Goal: Information Seeking & Learning: Learn about a topic

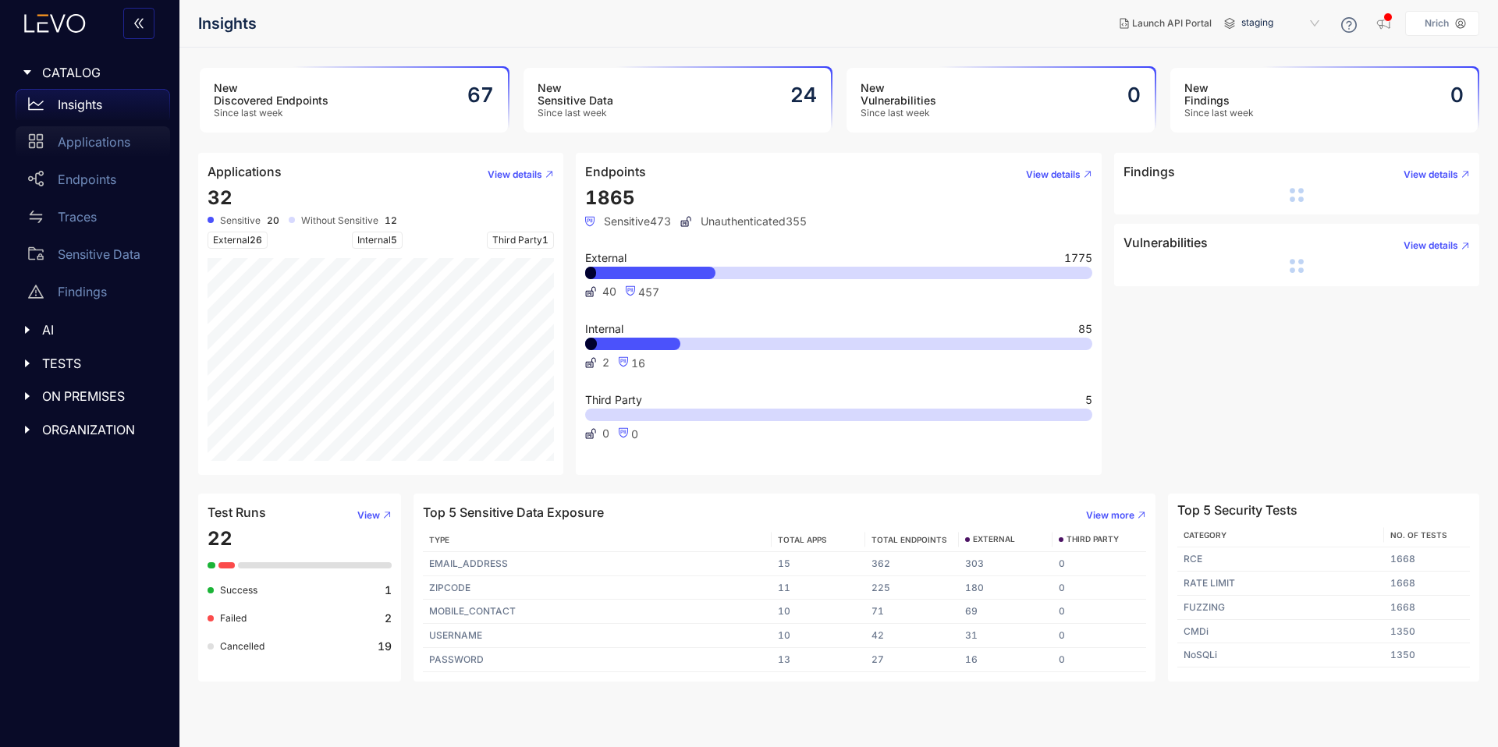
click at [83, 133] on div "Applications" at bounding box center [93, 141] width 154 height 31
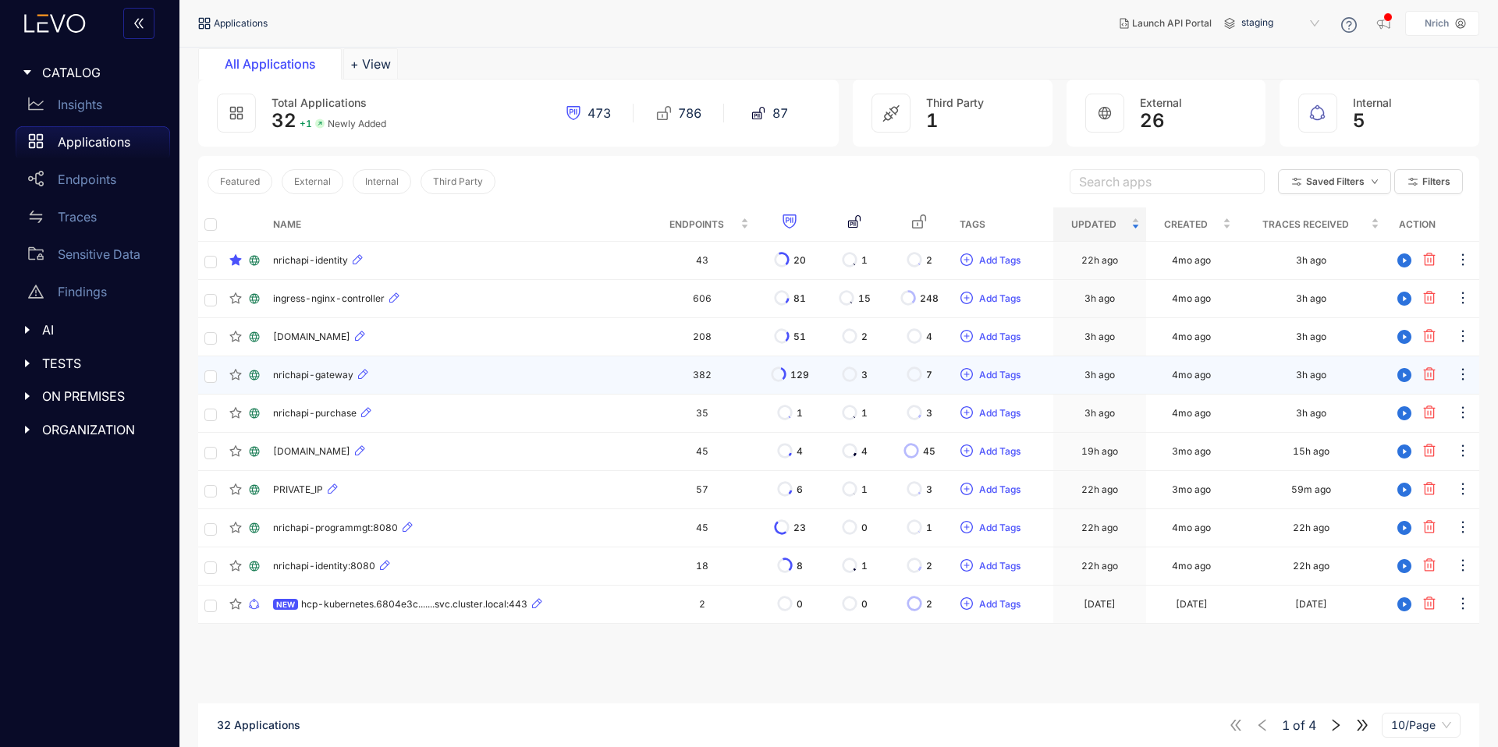
scroll to position [112, 0]
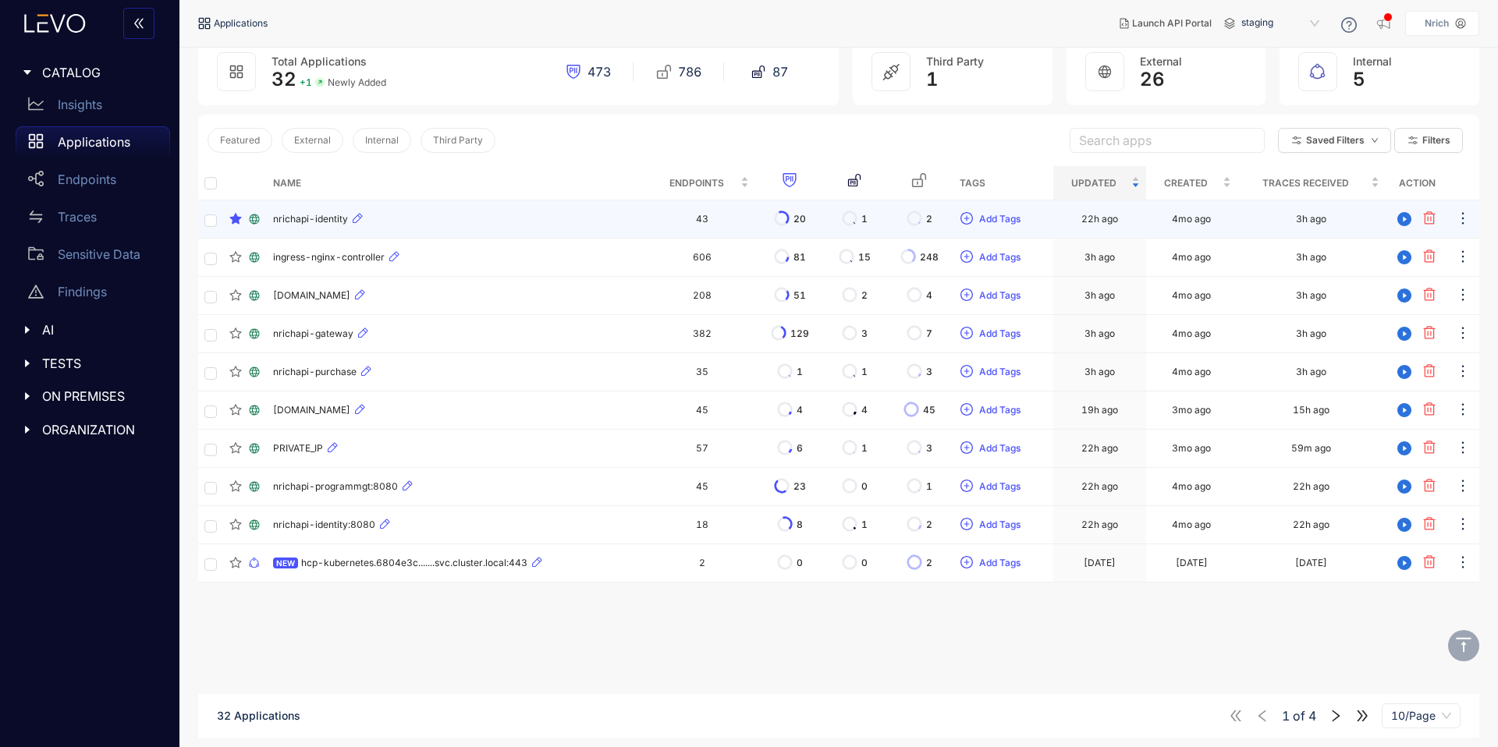
click at [307, 231] on td "nrichapi-identity" at bounding box center [458, 220] width 383 height 38
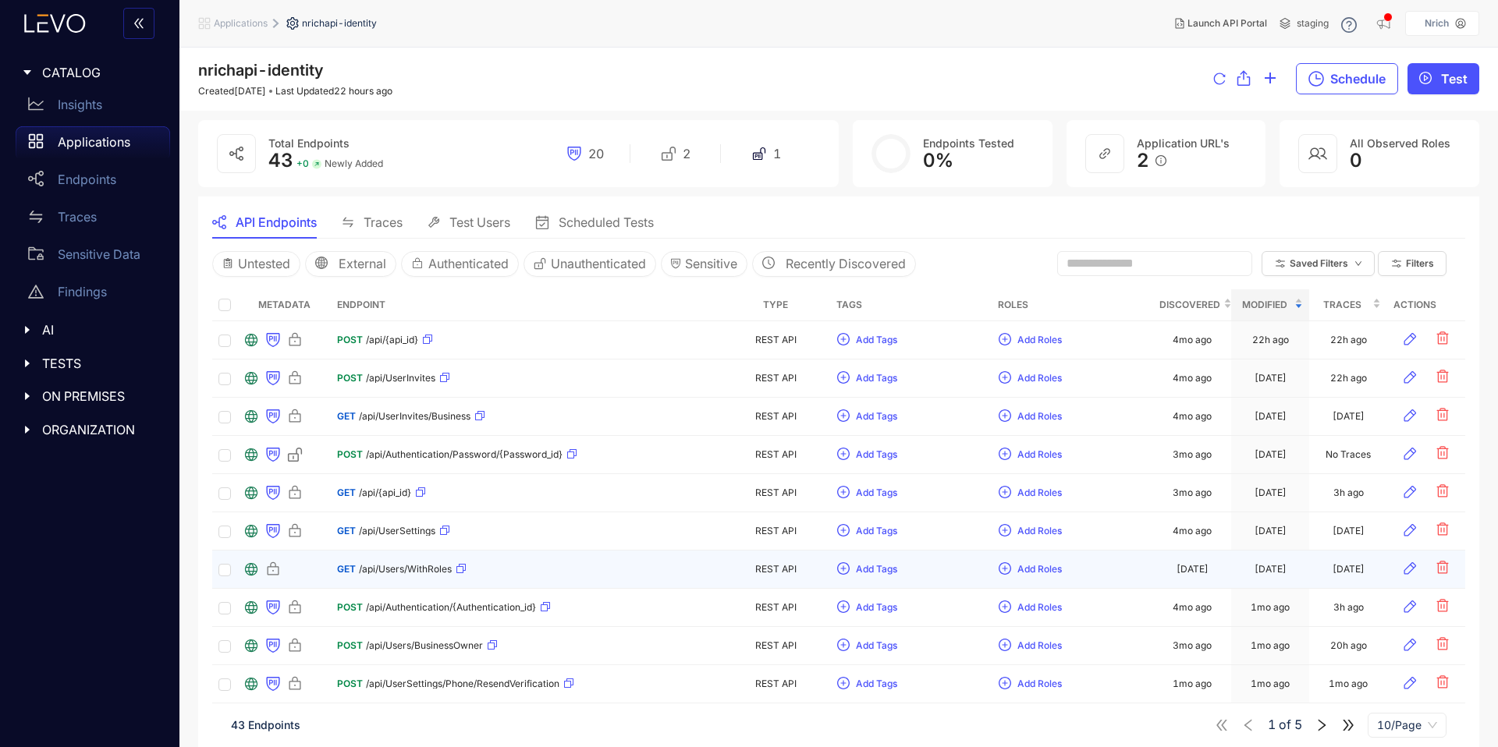
scroll to position [18, 0]
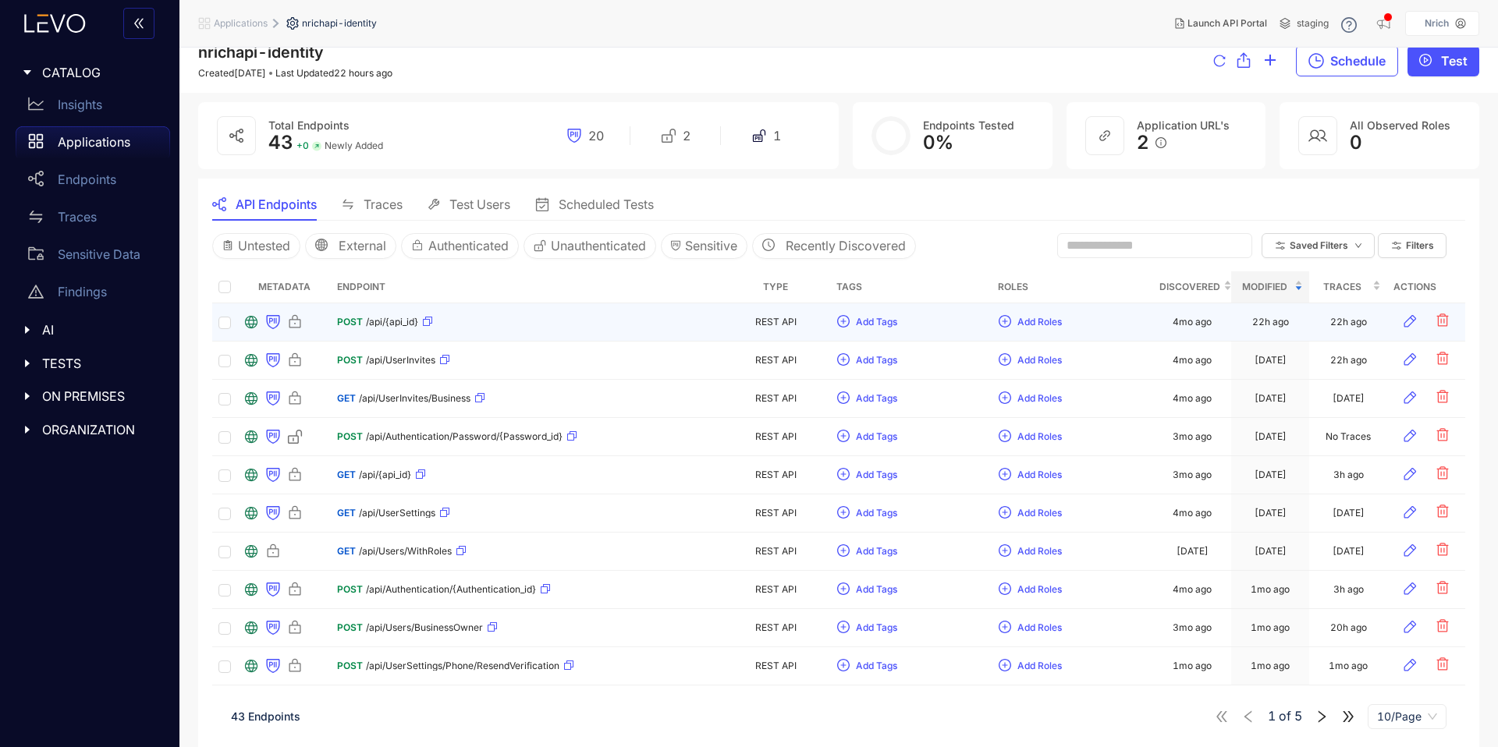
click at [357, 318] on span "POST" at bounding box center [350, 322] width 26 height 11
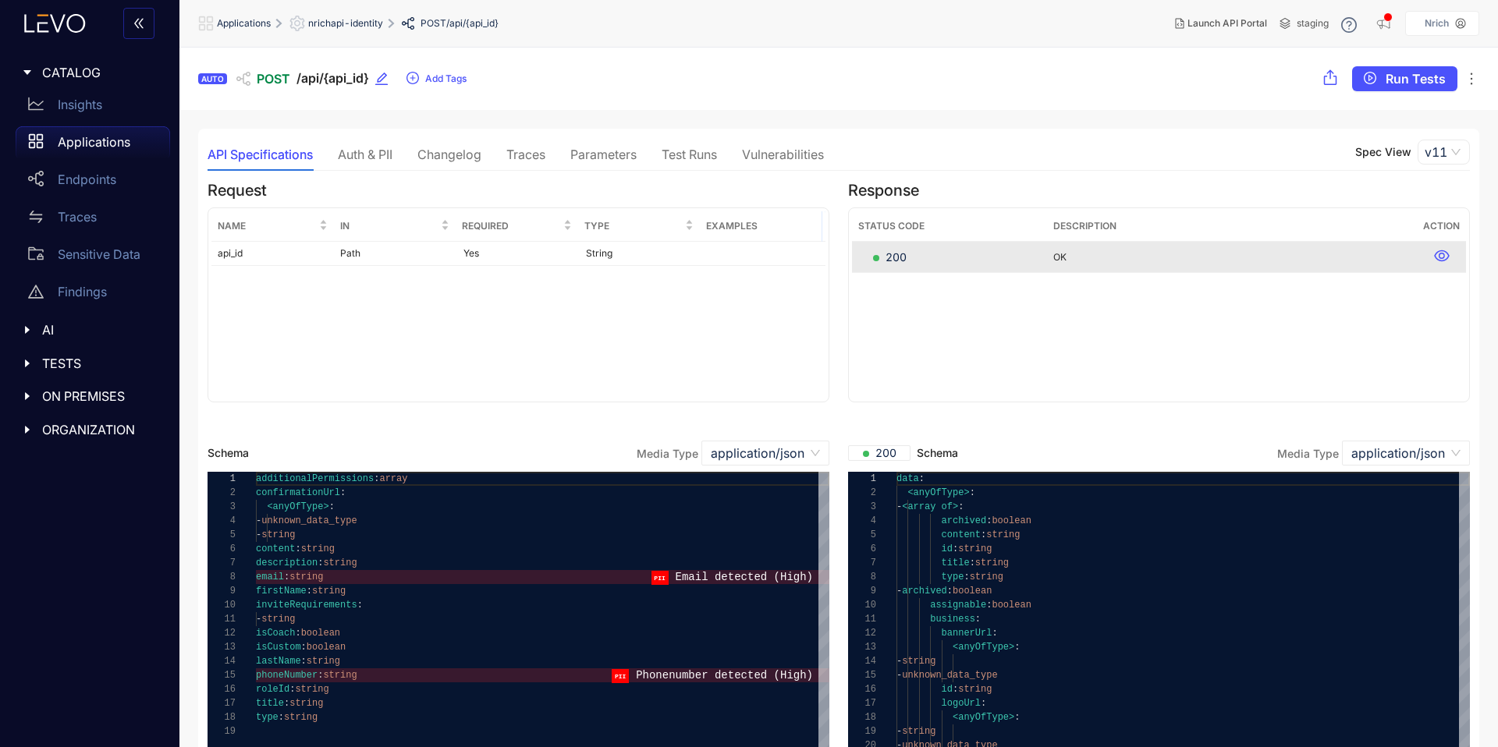
click at [348, 138] on div "Auth & PII" at bounding box center [365, 154] width 55 height 33
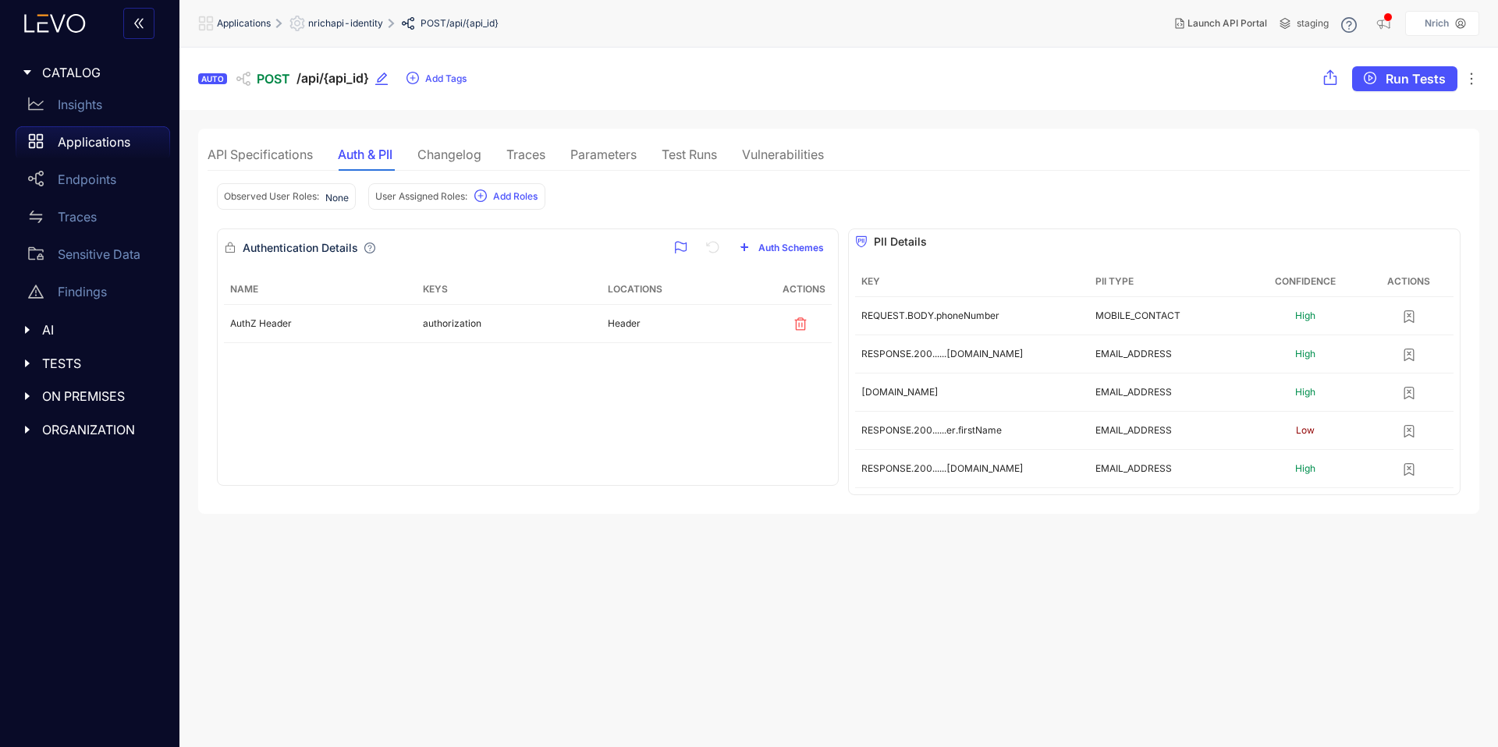
click at [456, 156] on div "Changelog" at bounding box center [449, 154] width 64 height 14
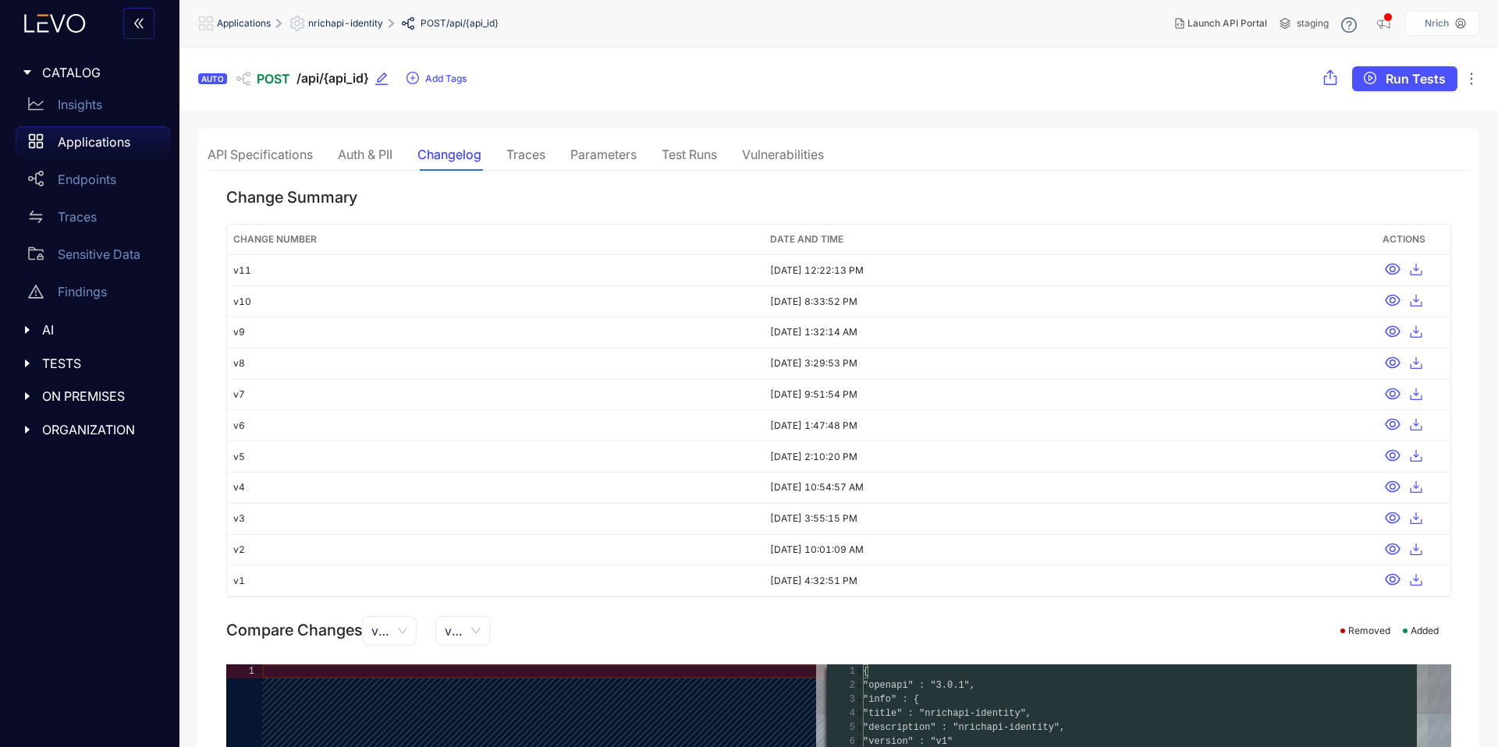
type textarea "**********"
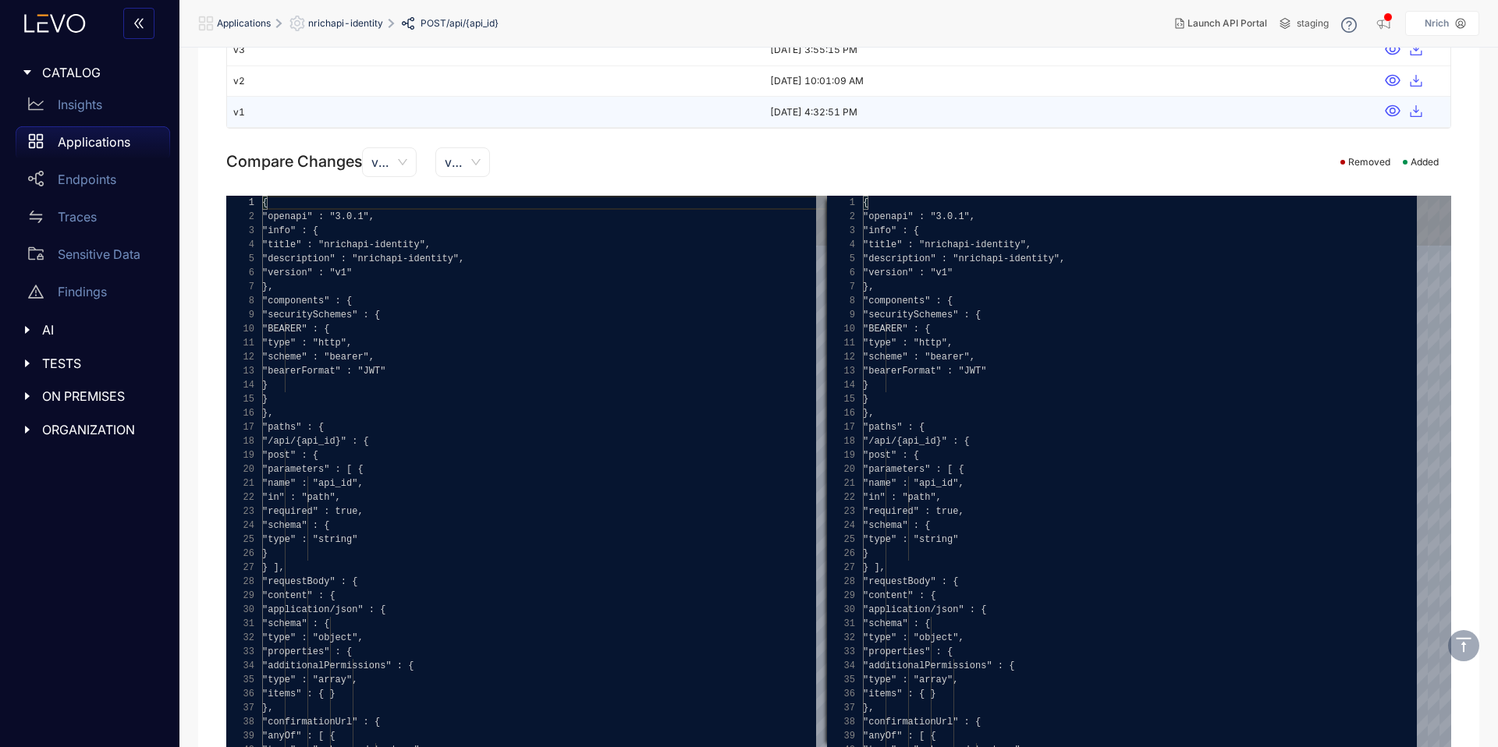
scroll to position [498, 0]
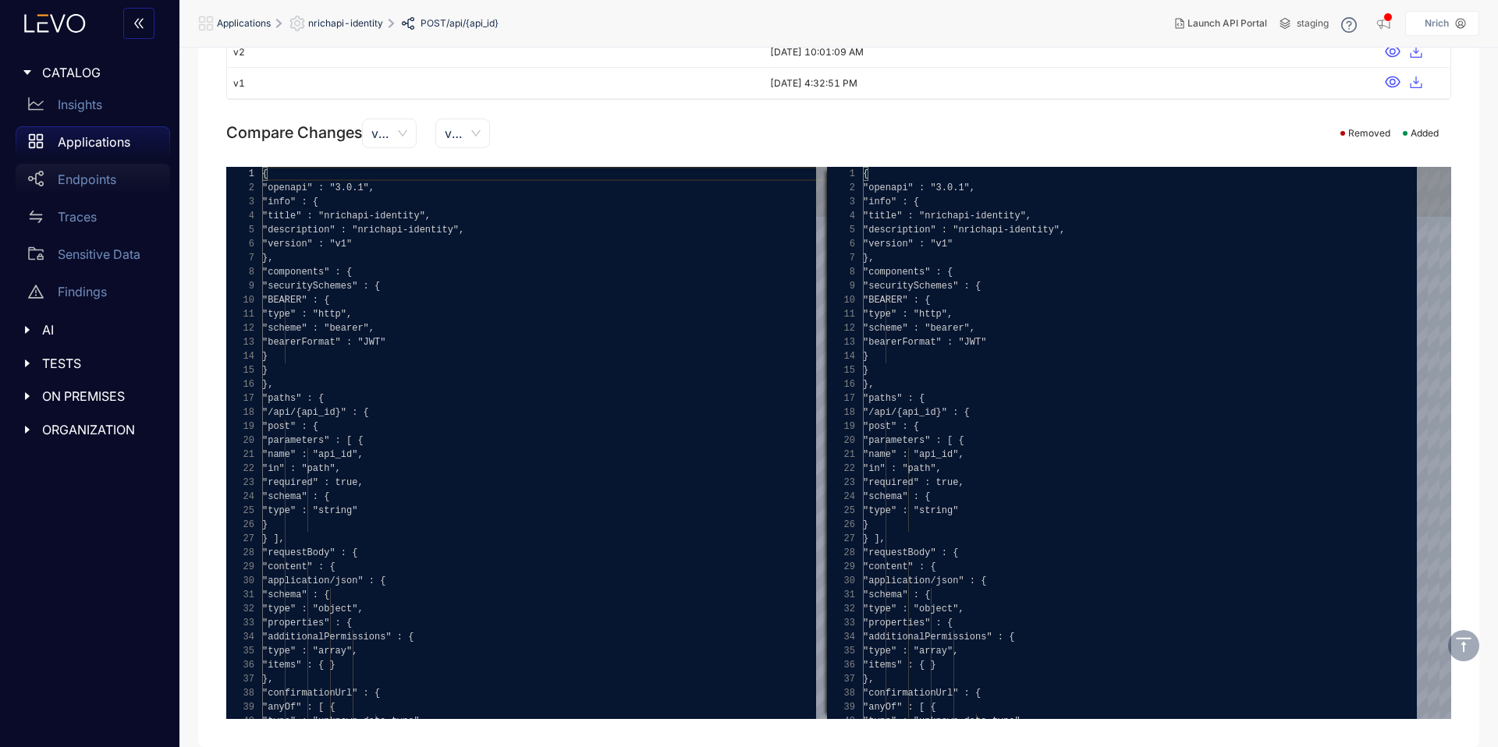
click at [101, 174] on p "Endpoints" at bounding box center [87, 179] width 59 height 14
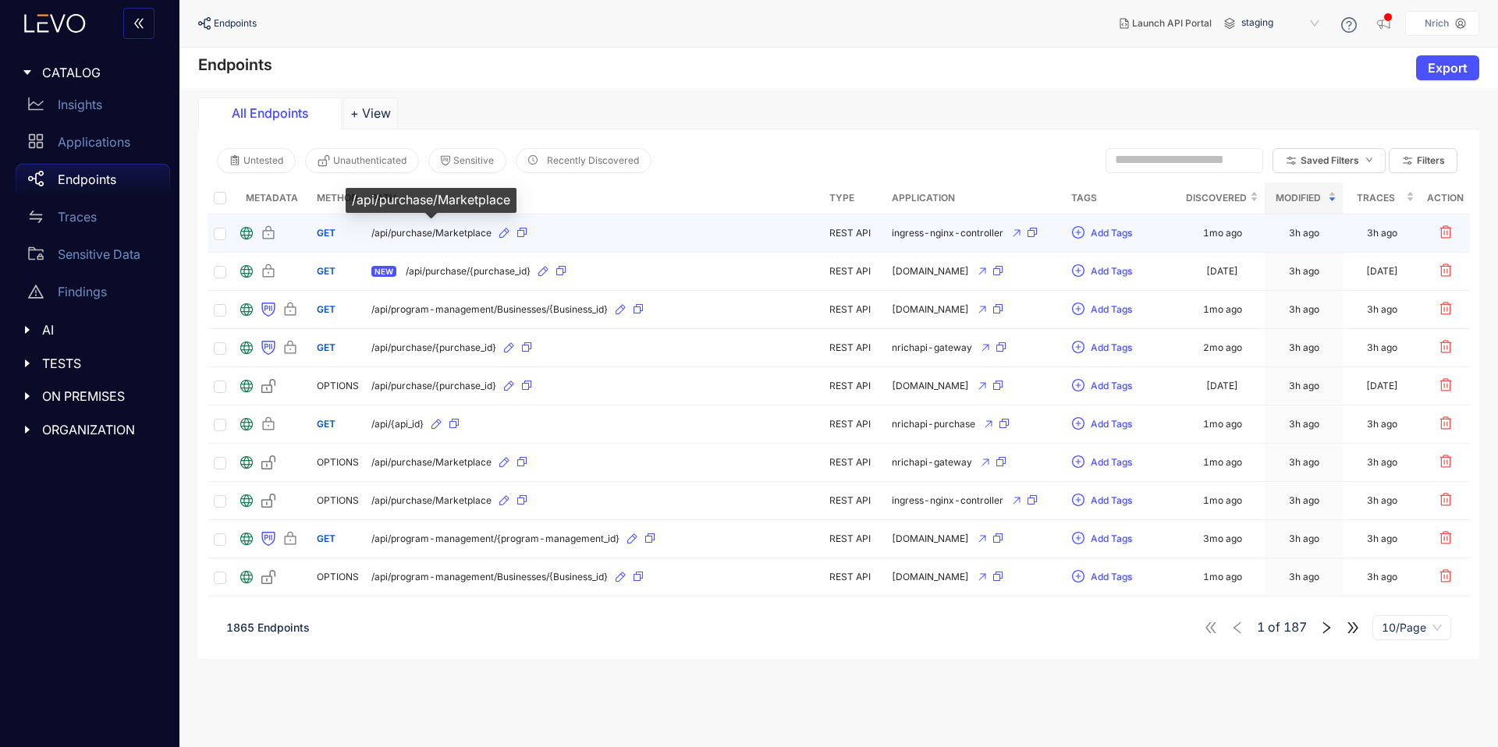
click at [457, 236] on span "/api/purchase/Marketplace" at bounding box center [431, 233] width 120 height 11
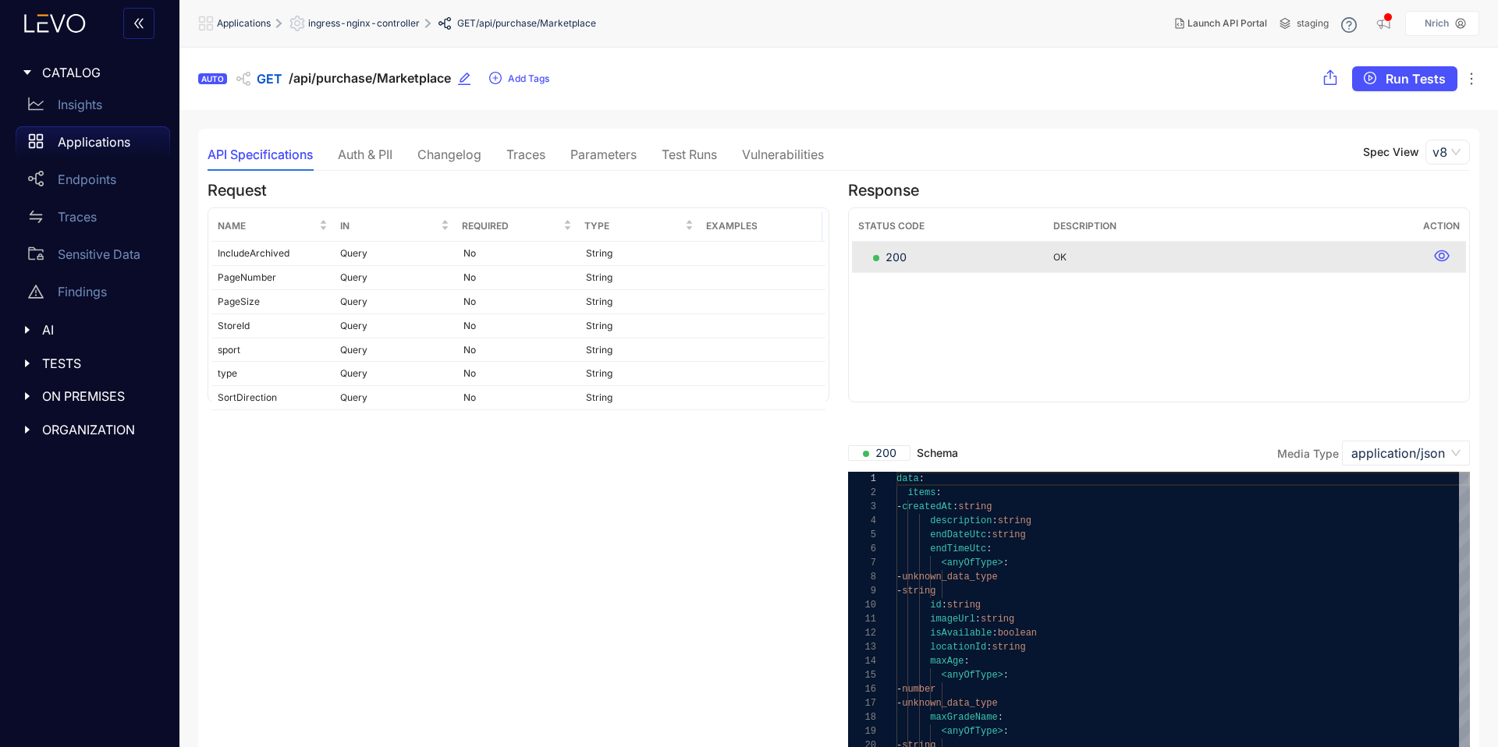
click at [380, 147] on div "Auth & PII" at bounding box center [365, 154] width 55 height 14
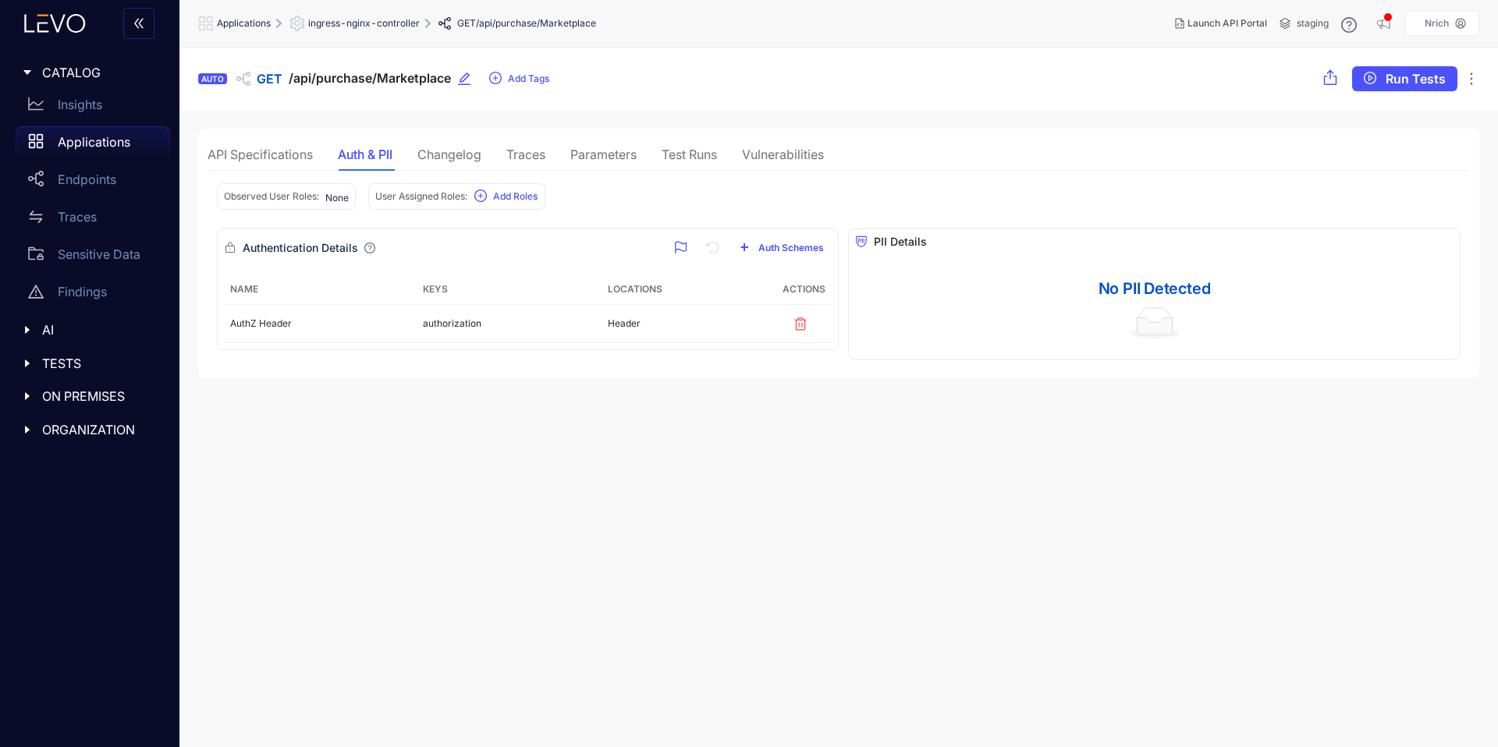
click at [456, 161] on div "Changelog" at bounding box center [449, 154] width 64 height 14
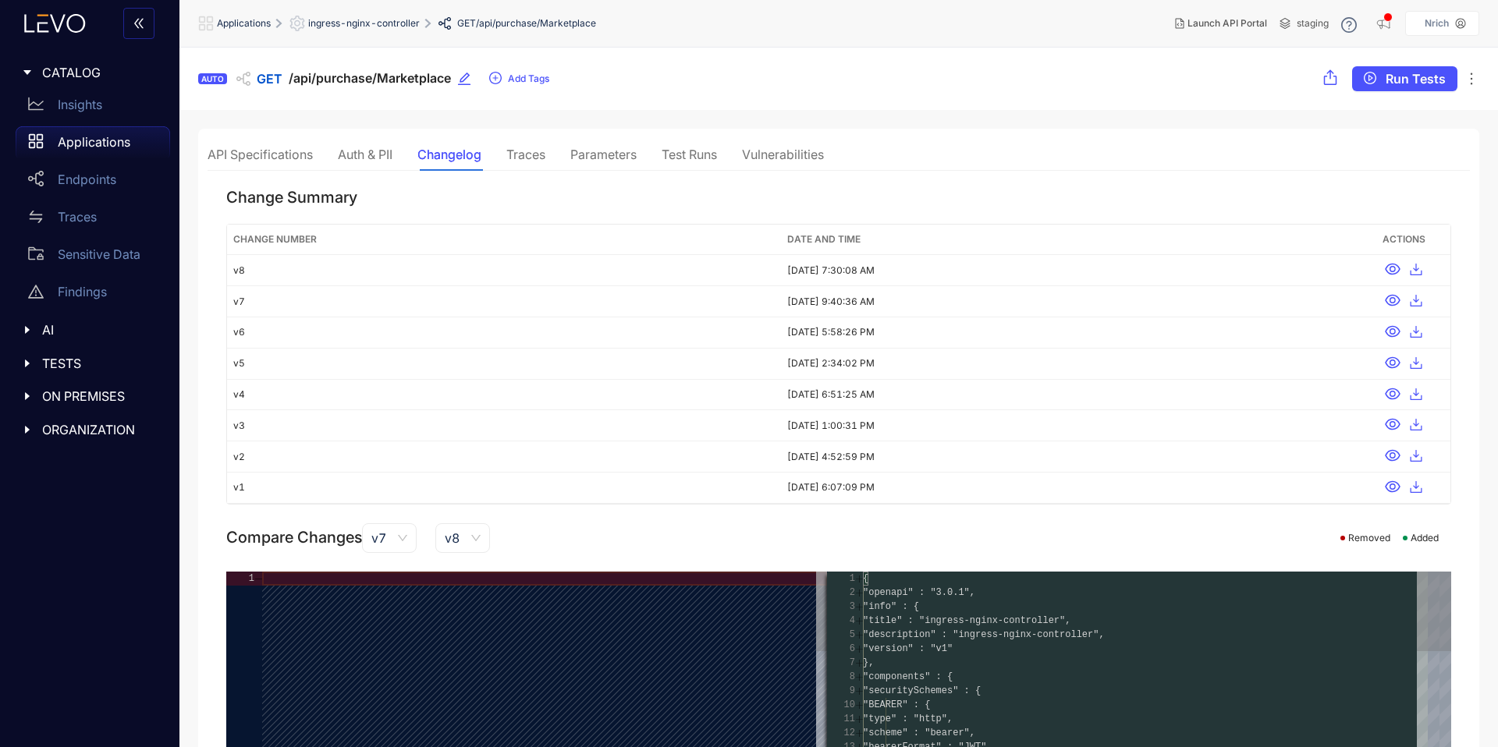
type textarea "**********"
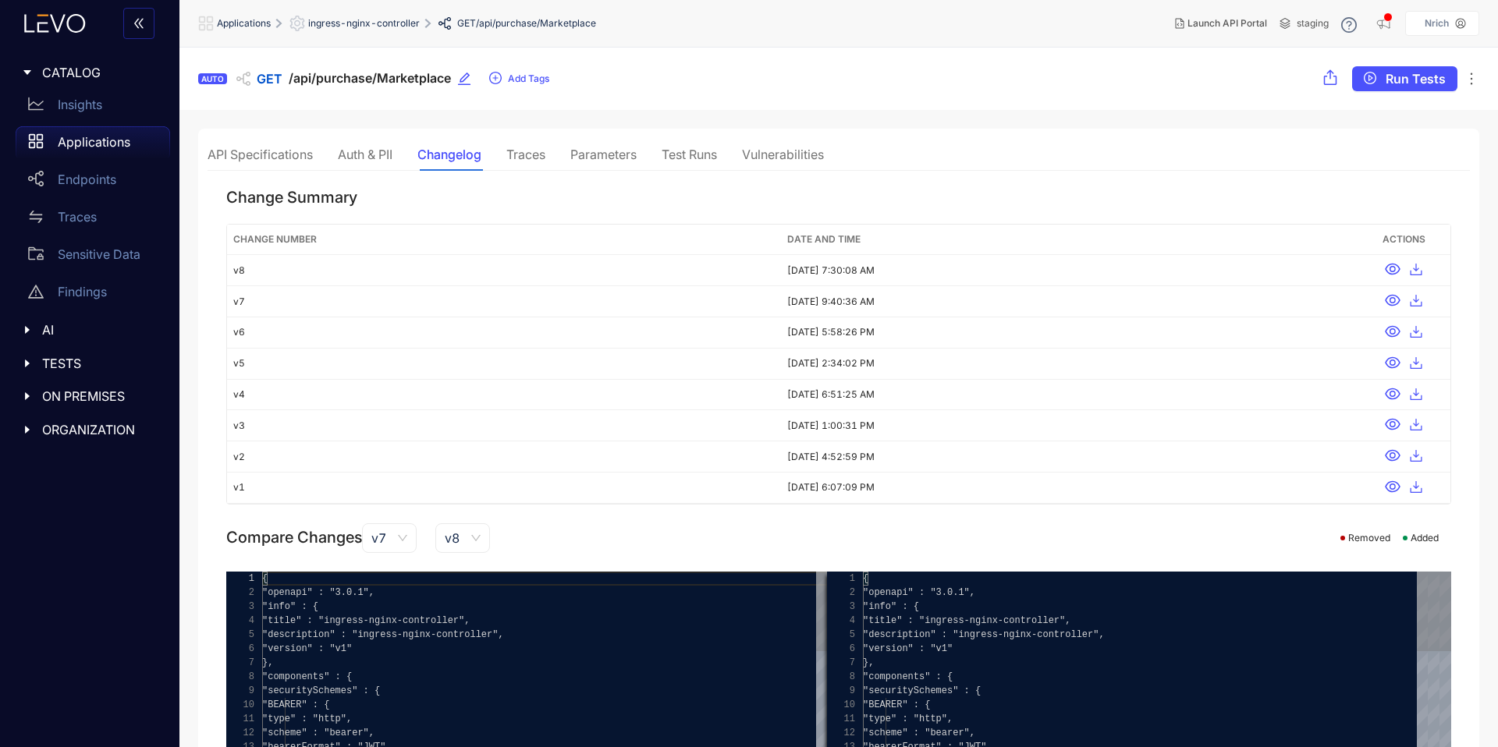
click at [536, 148] on div "Traces" at bounding box center [525, 154] width 39 height 14
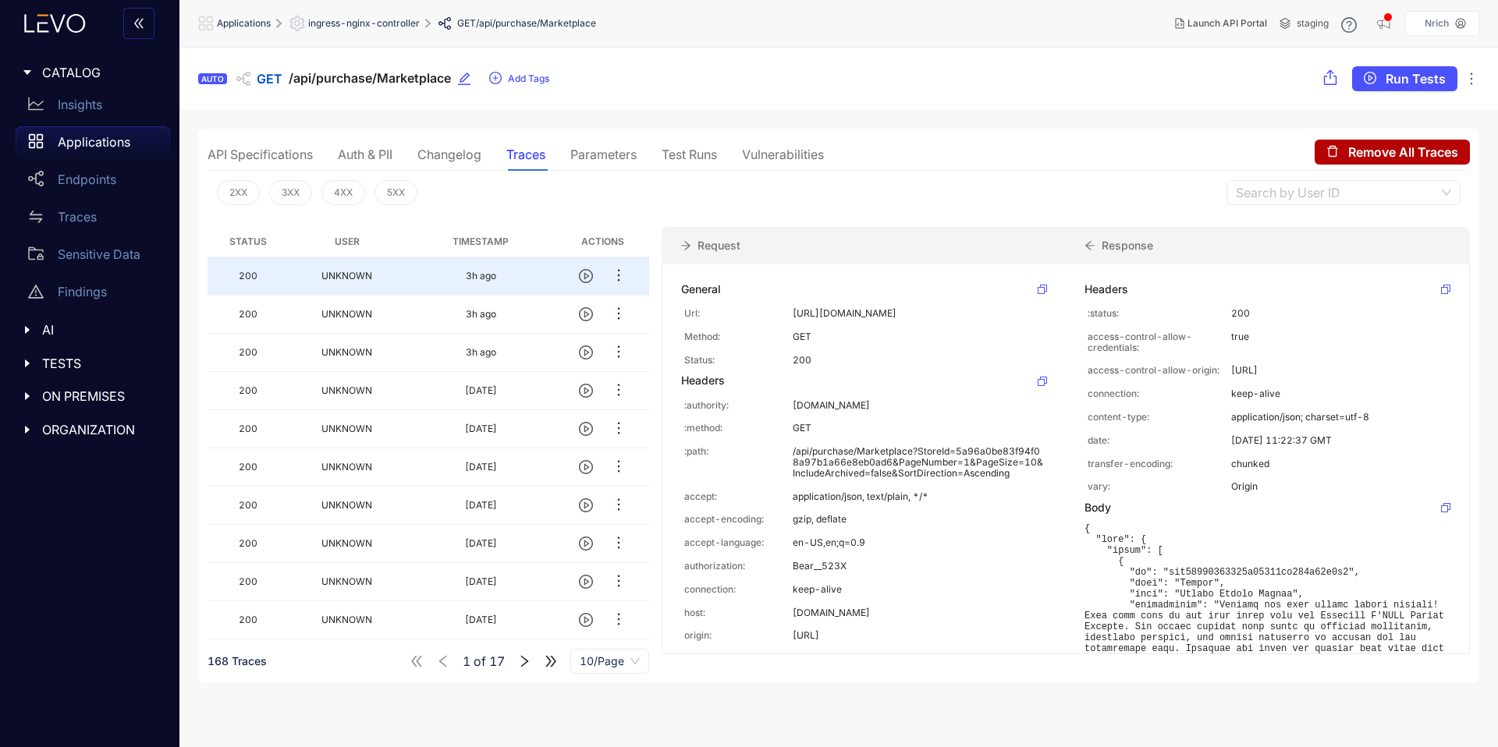
click at [617, 140] on div "Parameters" at bounding box center [603, 154] width 66 height 33
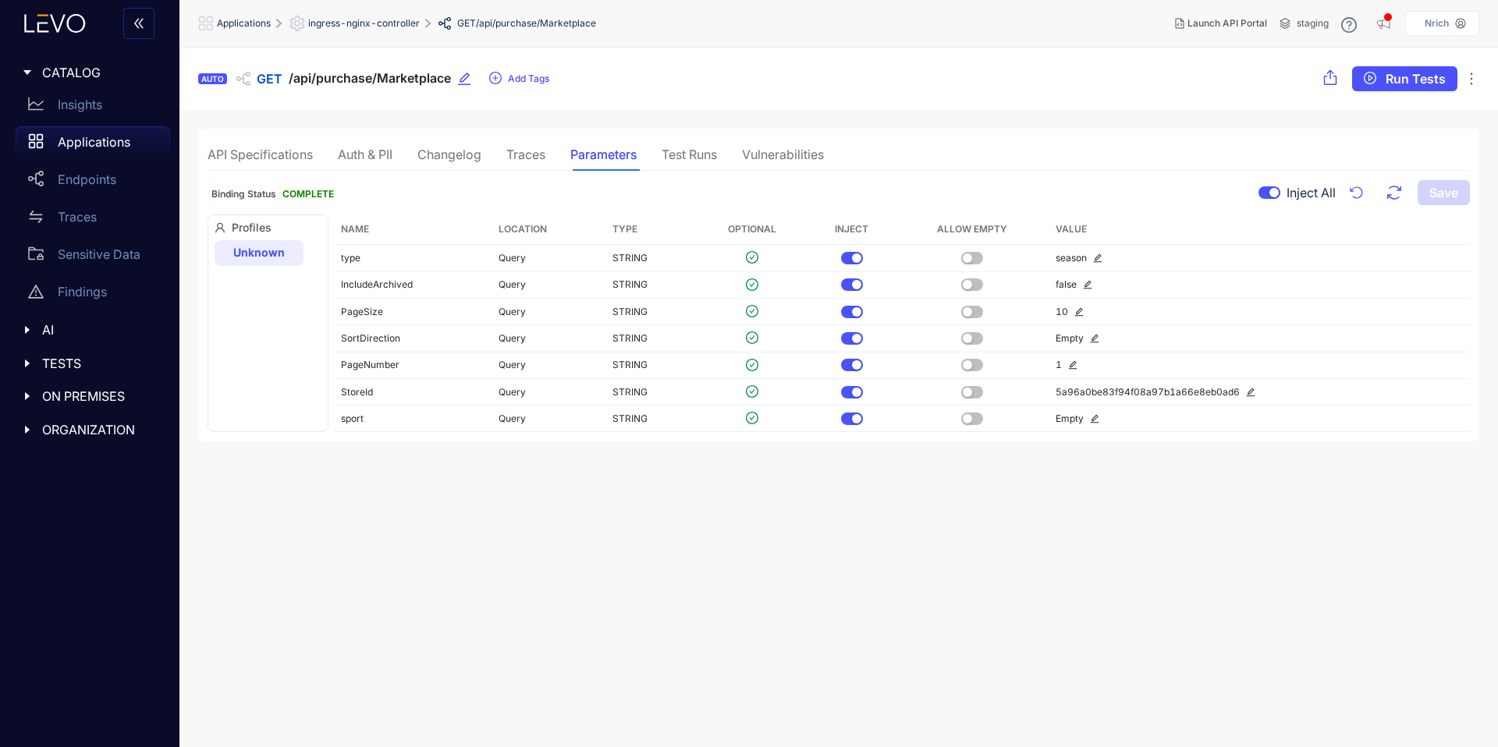
click at [702, 168] on div "Test Runs" at bounding box center [689, 154] width 55 height 33
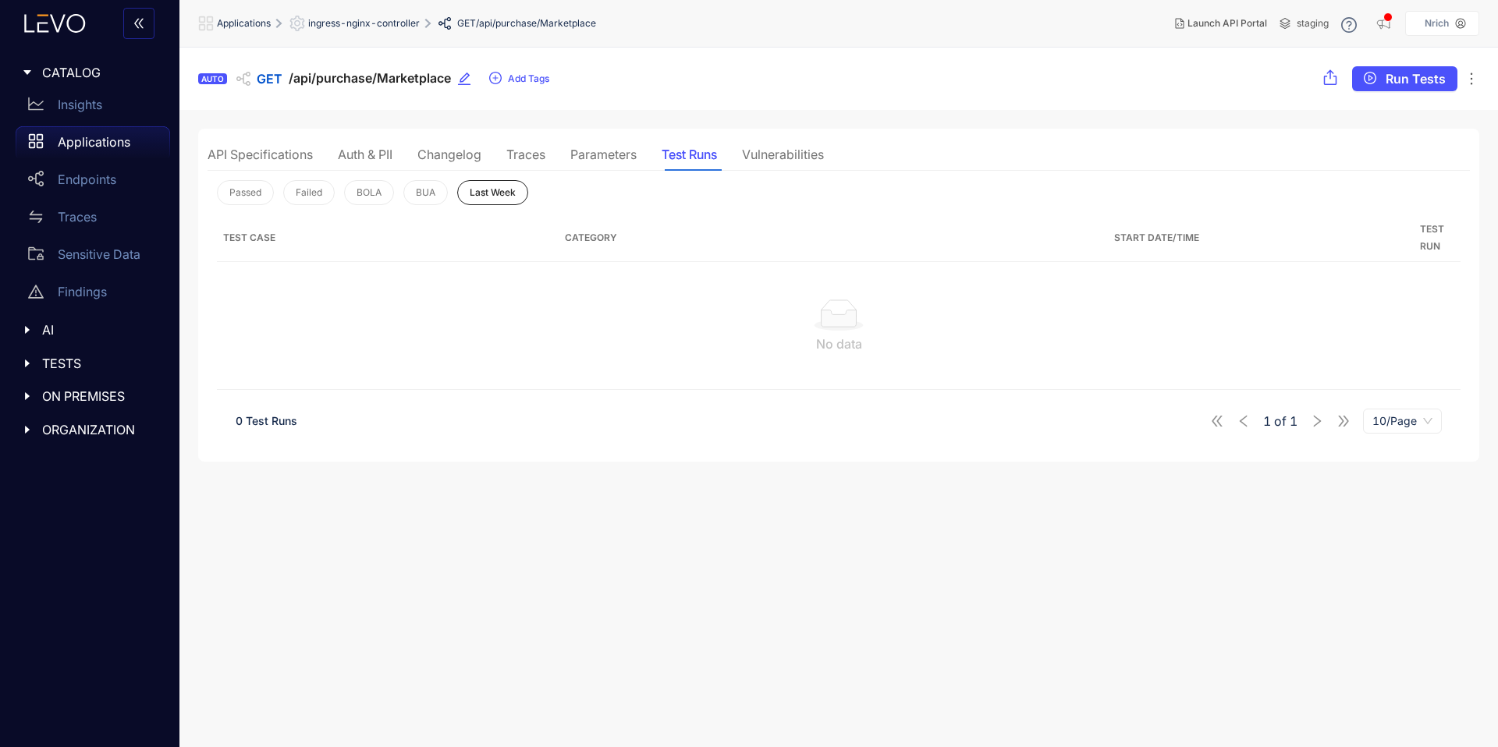
click at [771, 165] on div "Vulnerabilities" at bounding box center [783, 154] width 82 height 33
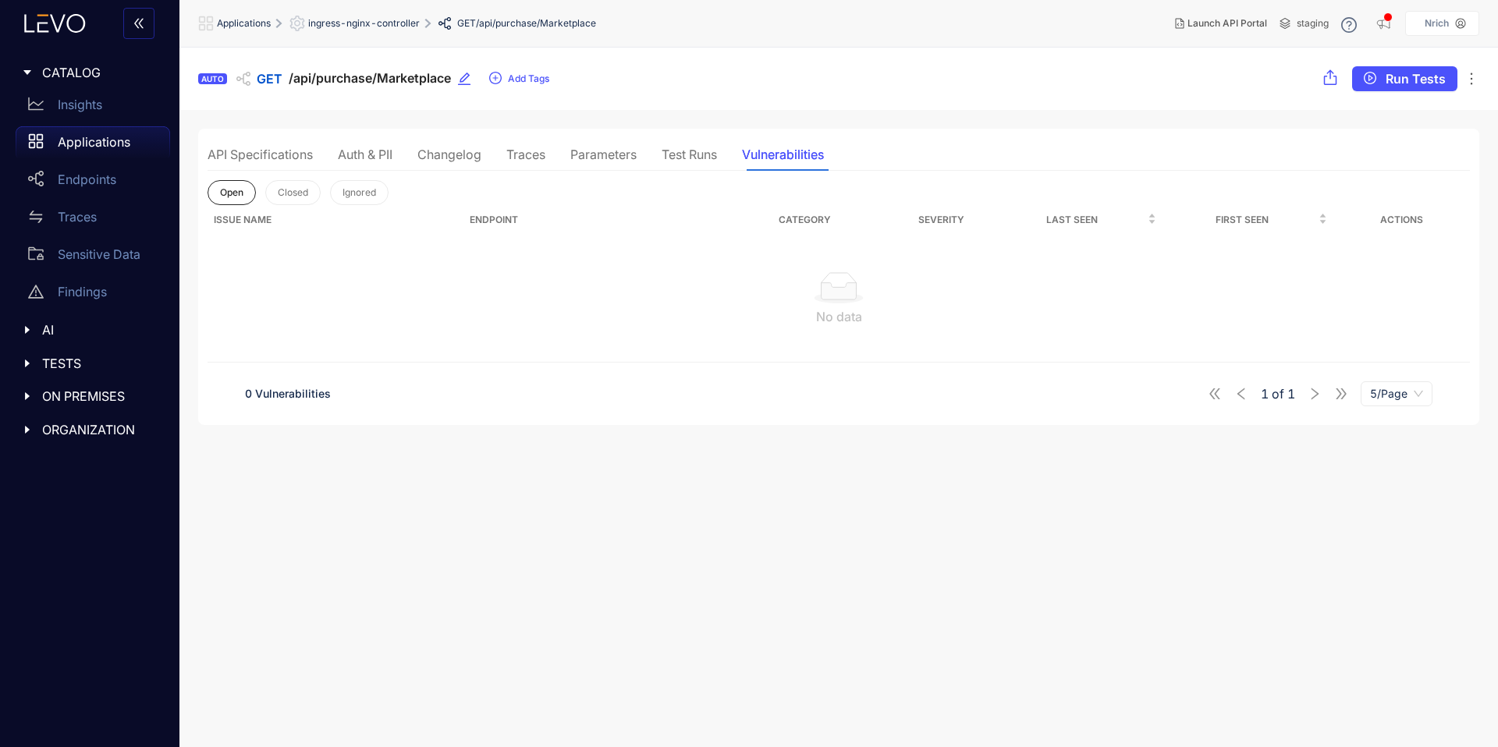
click at [367, 27] on span "ingress-nginx-controller" at bounding box center [364, 23] width 112 height 11
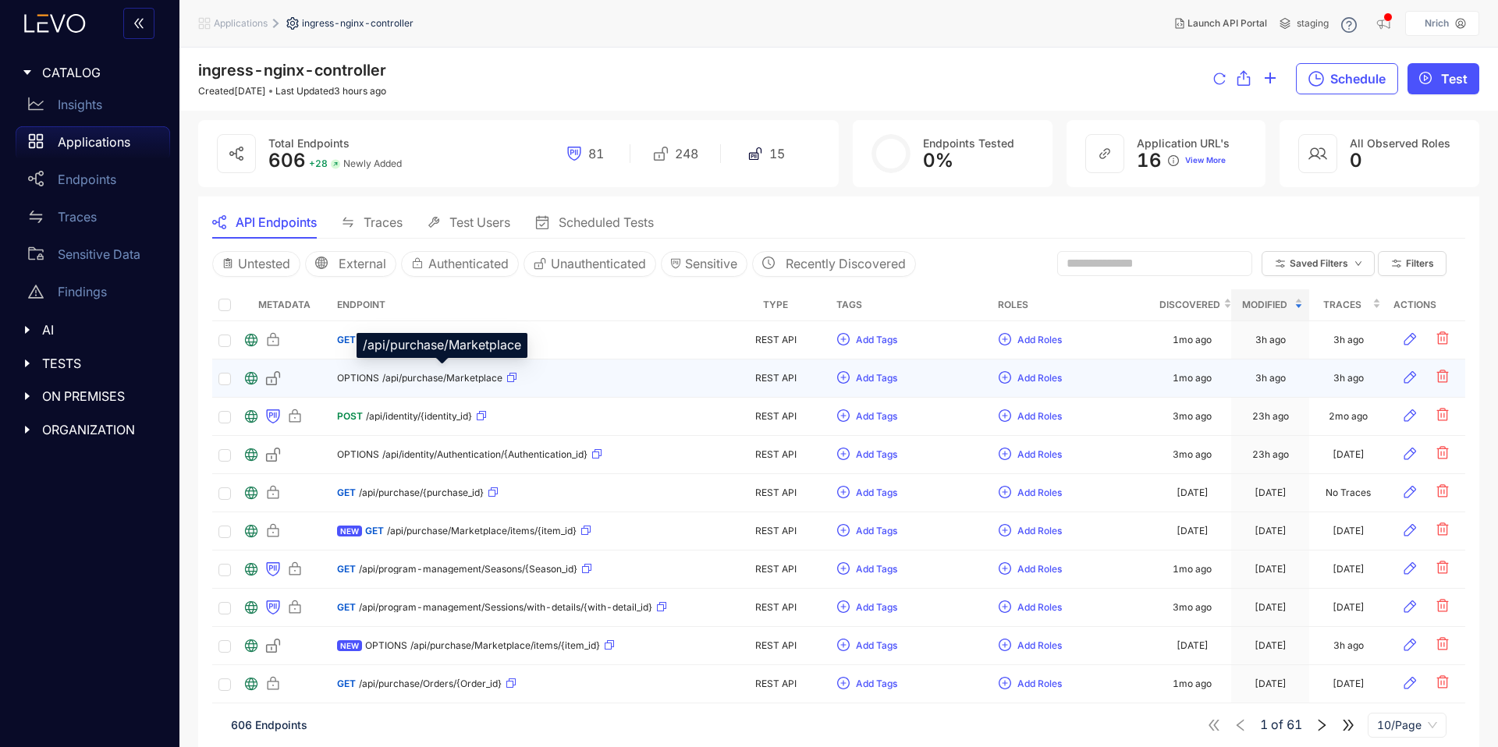
click at [399, 378] on span "/api/purchase/Marketplace" at bounding box center [442, 378] width 120 height 11
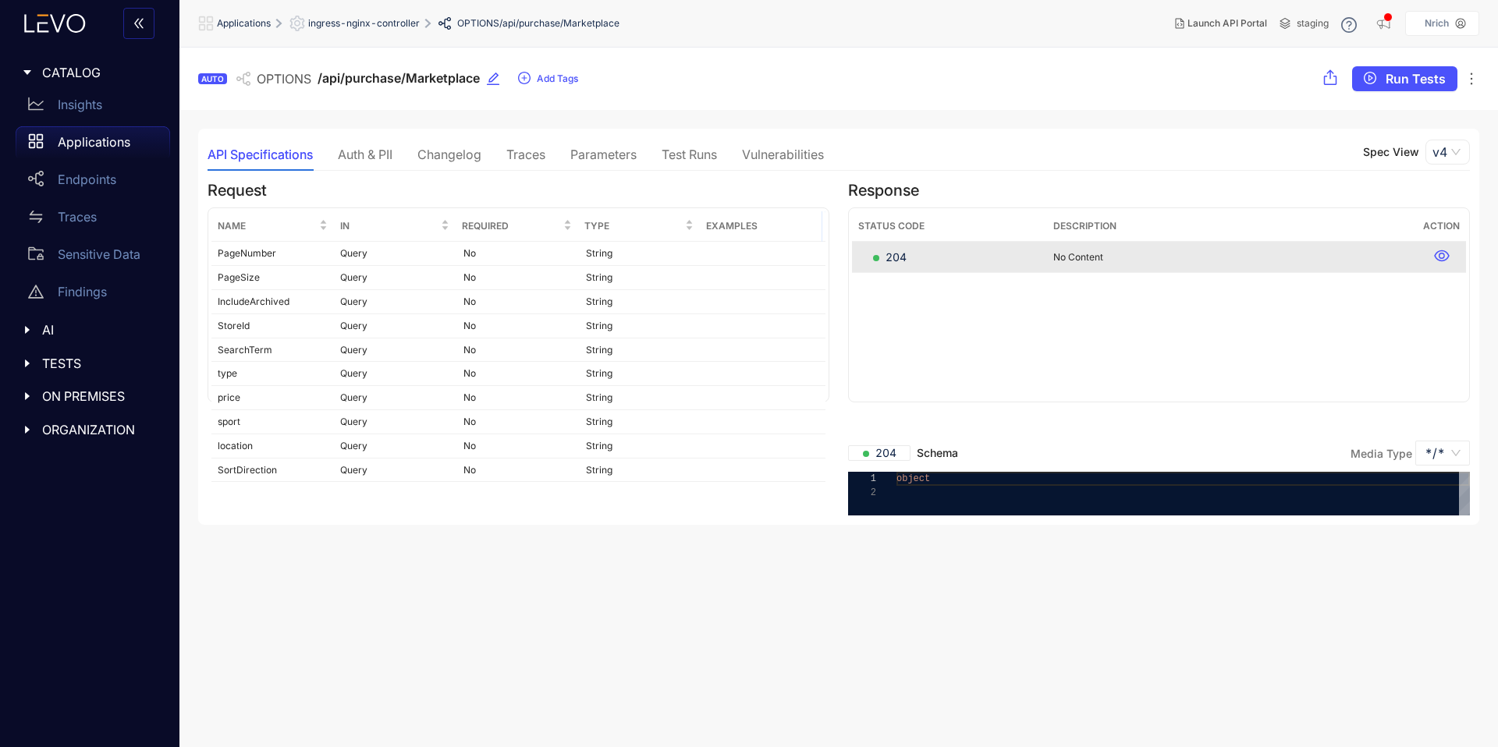
click at [392, 151] on div "Auth & PII" at bounding box center [365, 154] width 55 height 14
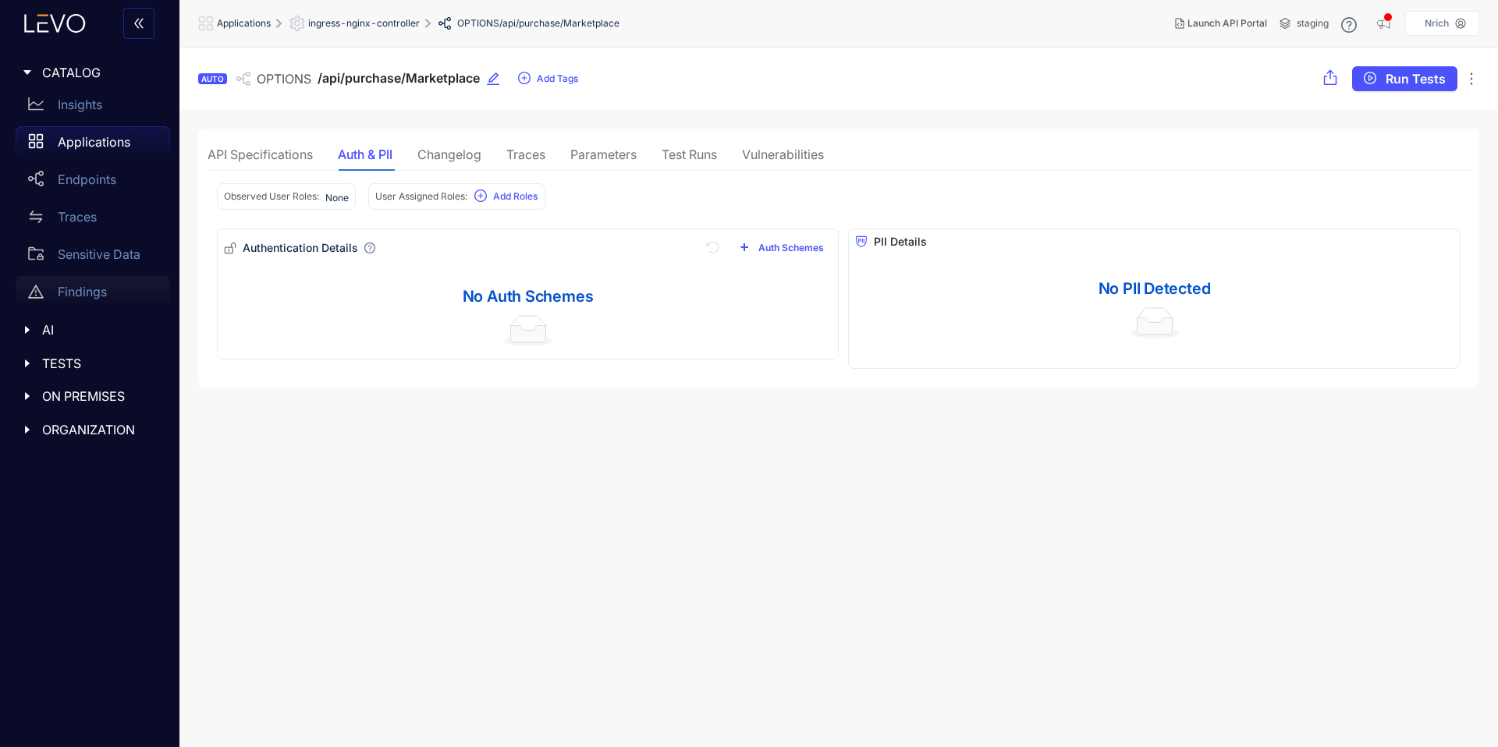
click at [87, 292] on p "Findings" at bounding box center [82, 292] width 49 height 14
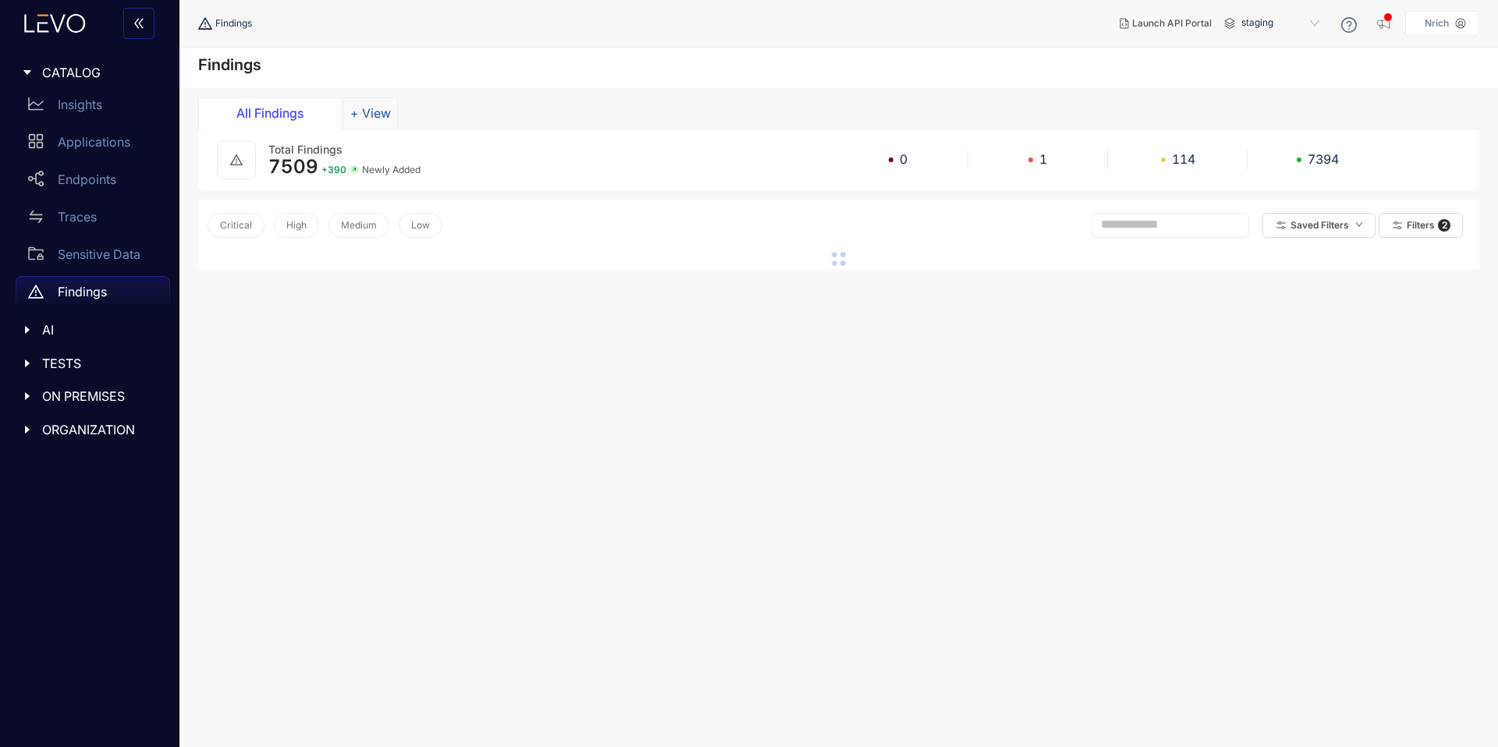
click at [360, 111] on button "+ View" at bounding box center [370, 113] width 55 height 31
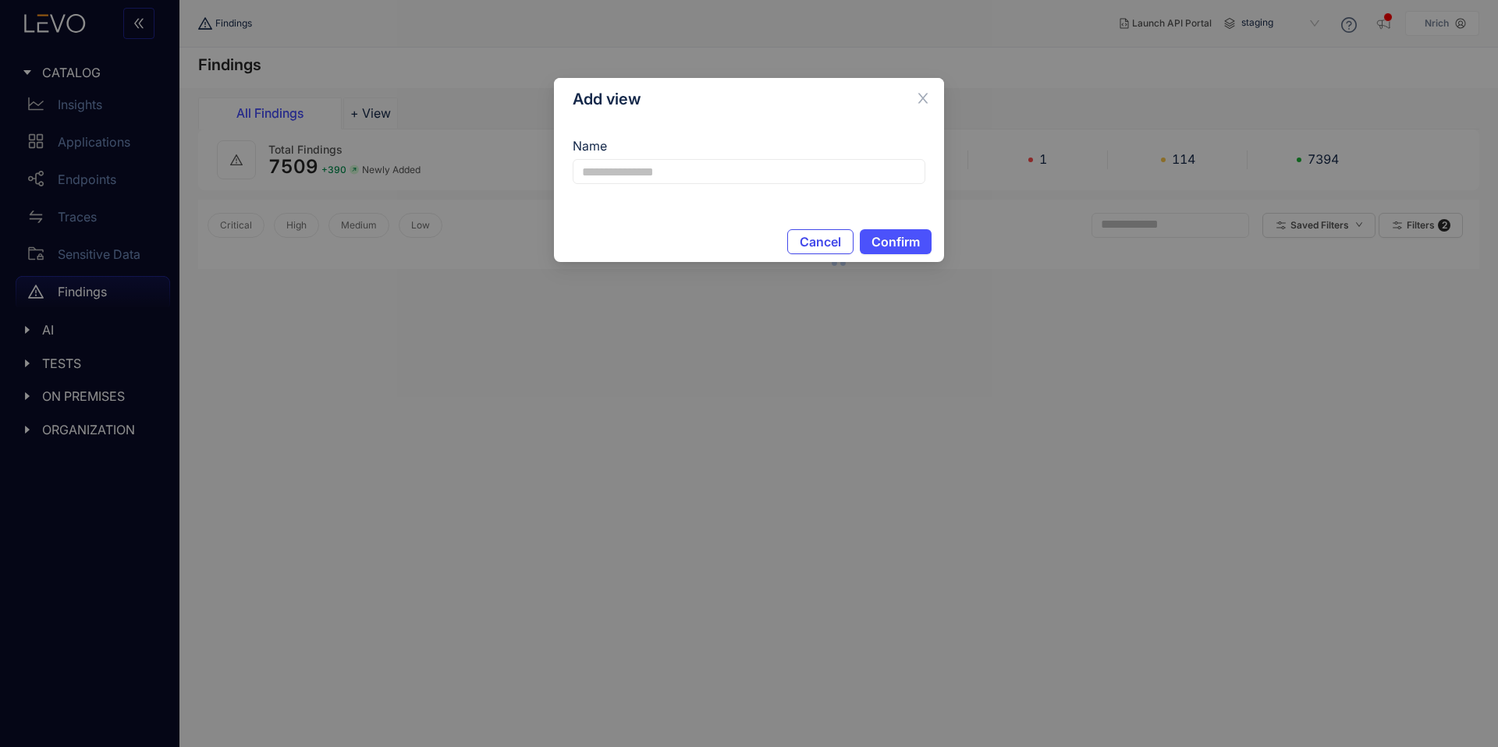
click at [820, 240] on span "Cancel" at bounding box center [820, 242] width 41 height 14
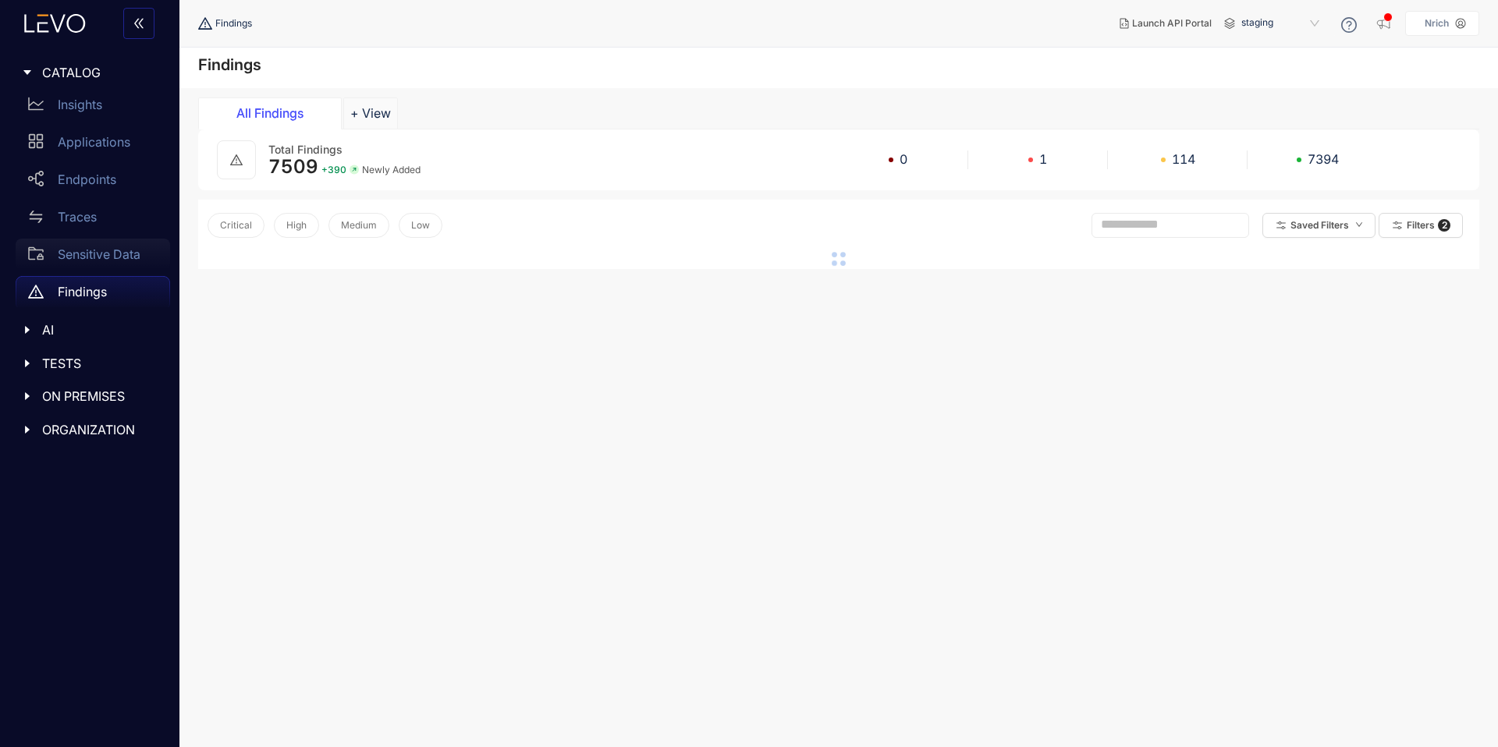
click at [88, 256] on p "Sensitive Data" at bounding box center [99, 254] width 83 height 14
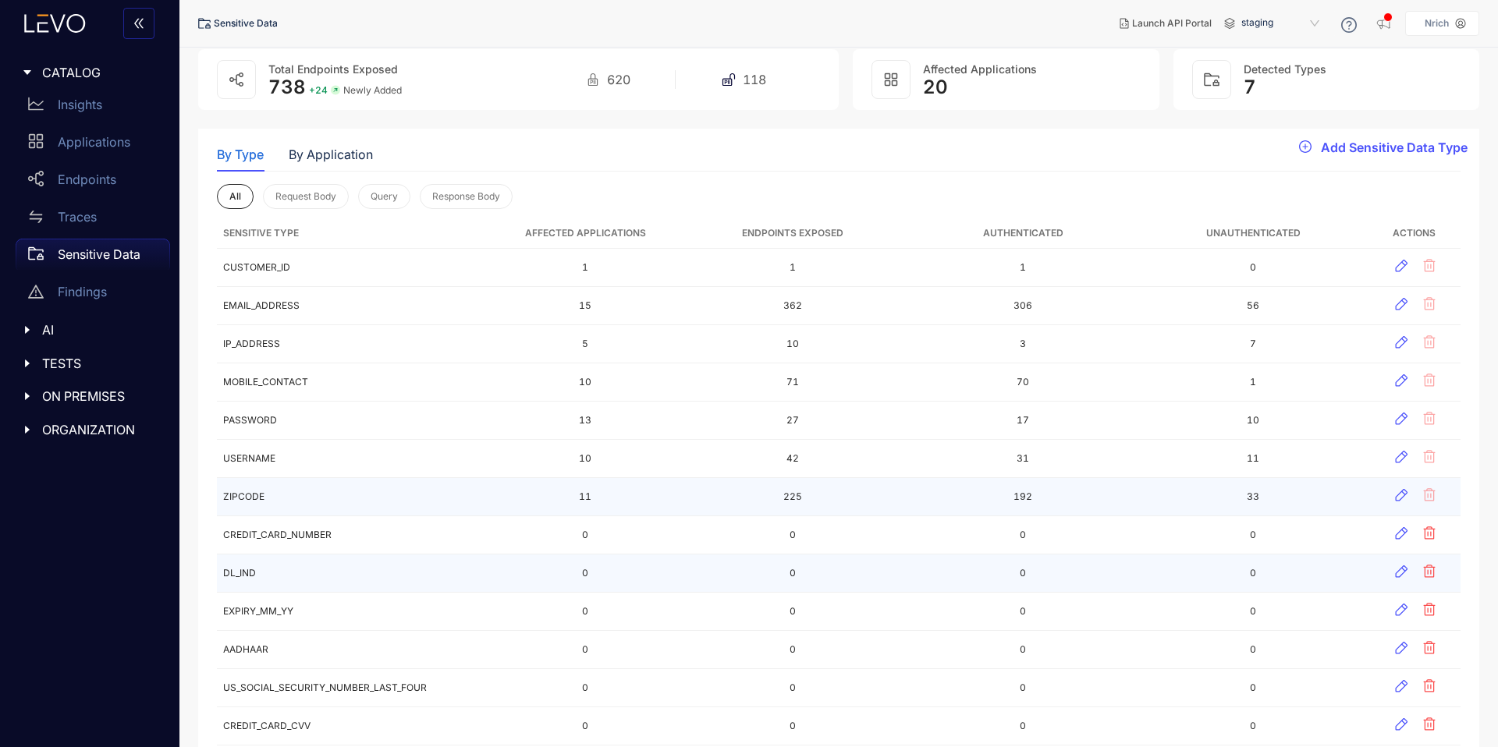
scroll to position [20, 0]
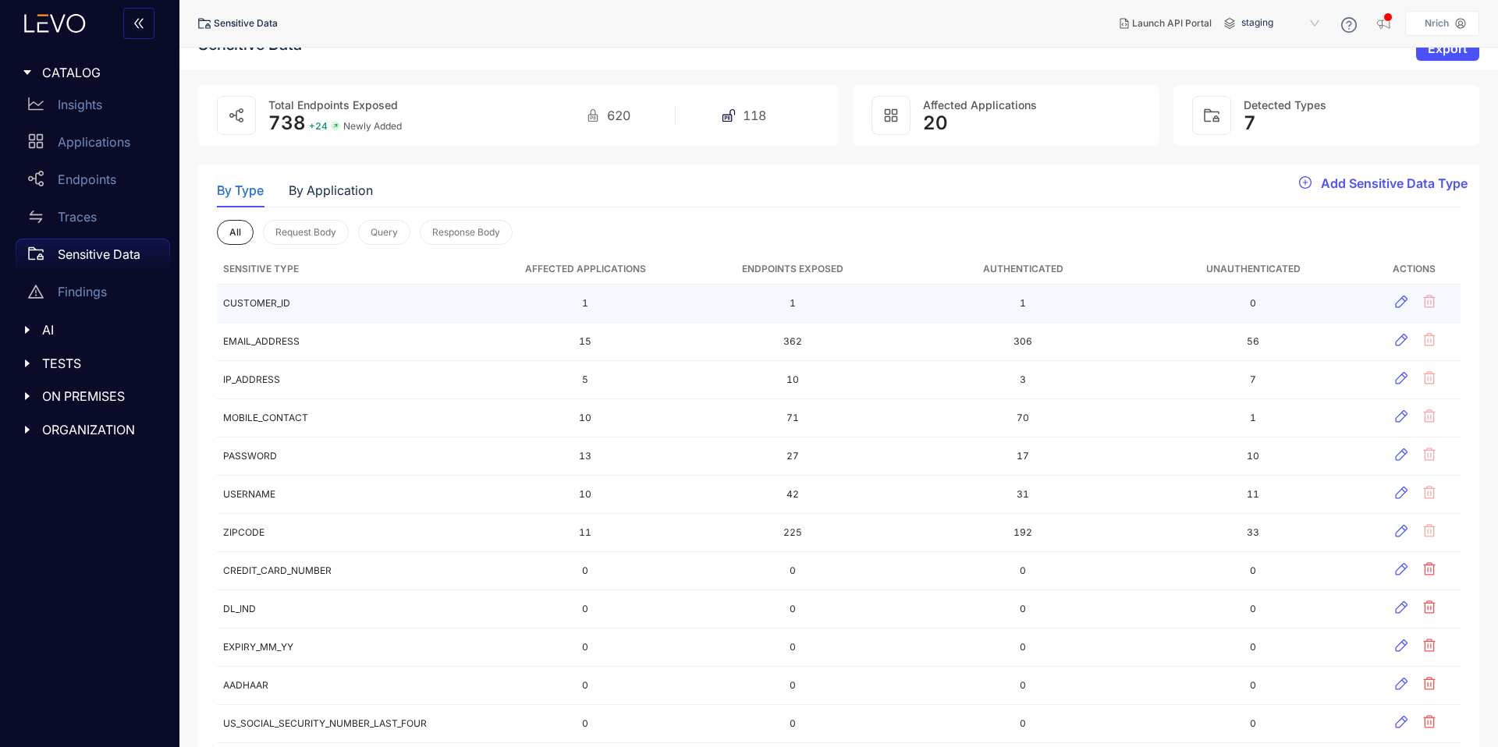
click at [240, 297] on td "CUSTOMER_ID" at bounding box center [355, 304] width 276 height 38
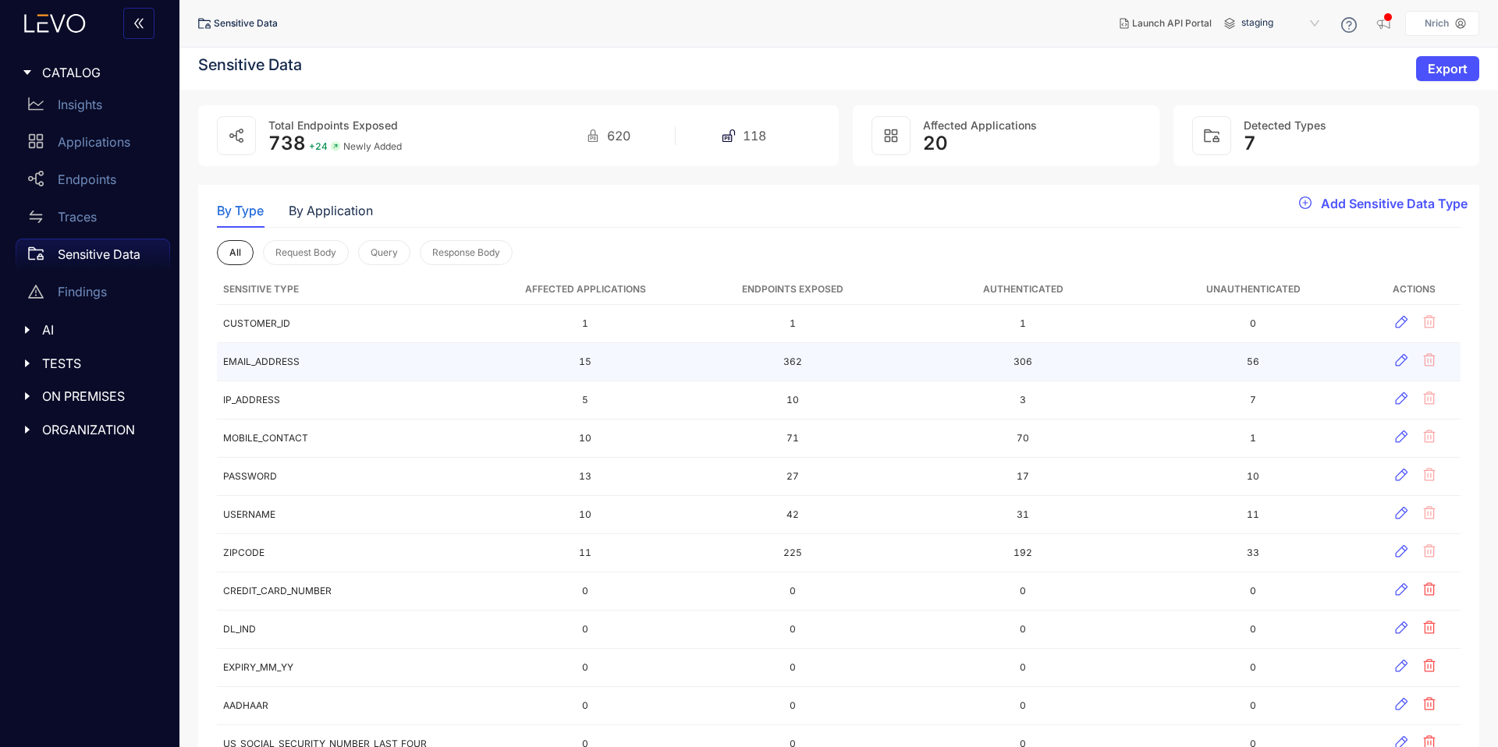
click at [280, 362] on td "EMAIL_ADDRESS" at bounding box center [355, 362] width 276 height 38
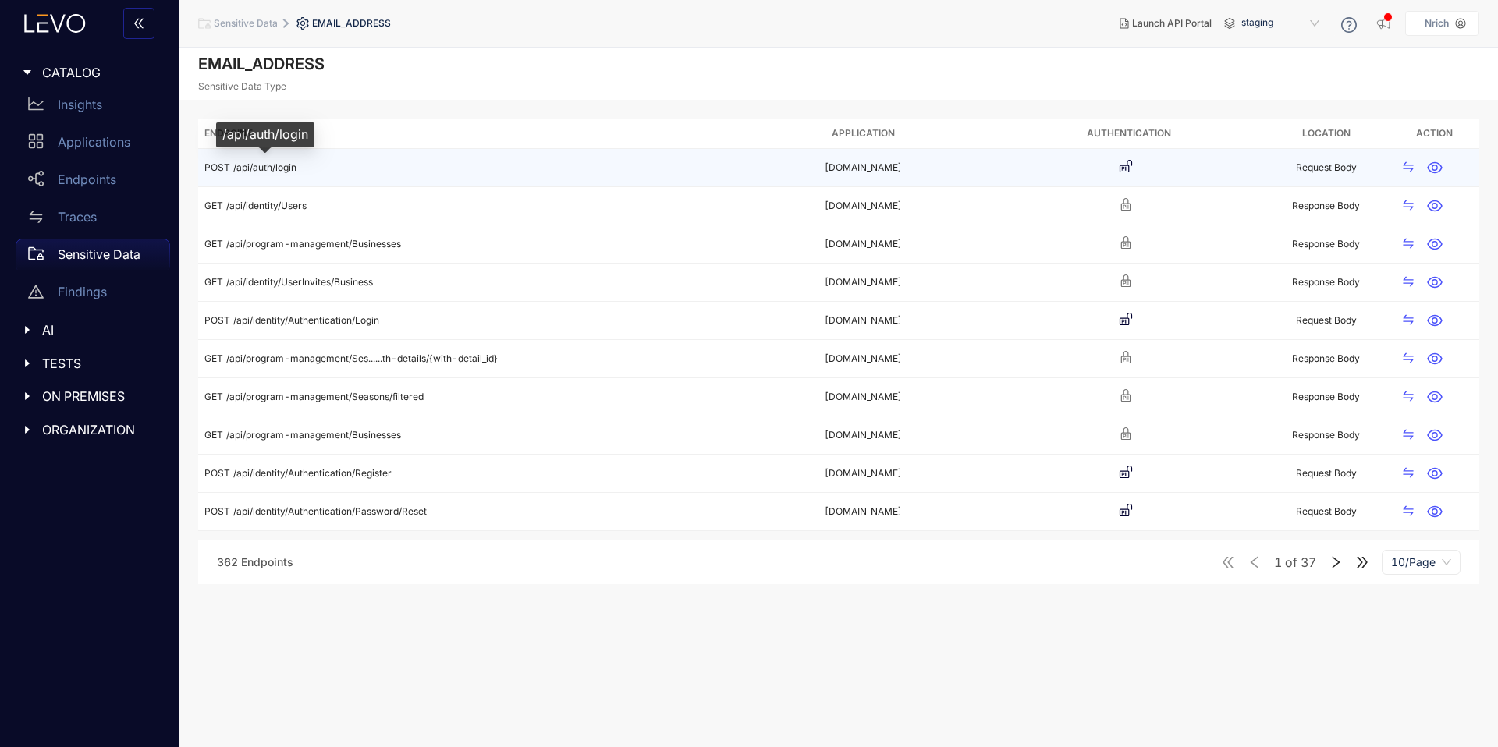
click at [263, 165] on span "/api/auth/login" at bounding box center [264, 168] width 63 height 12
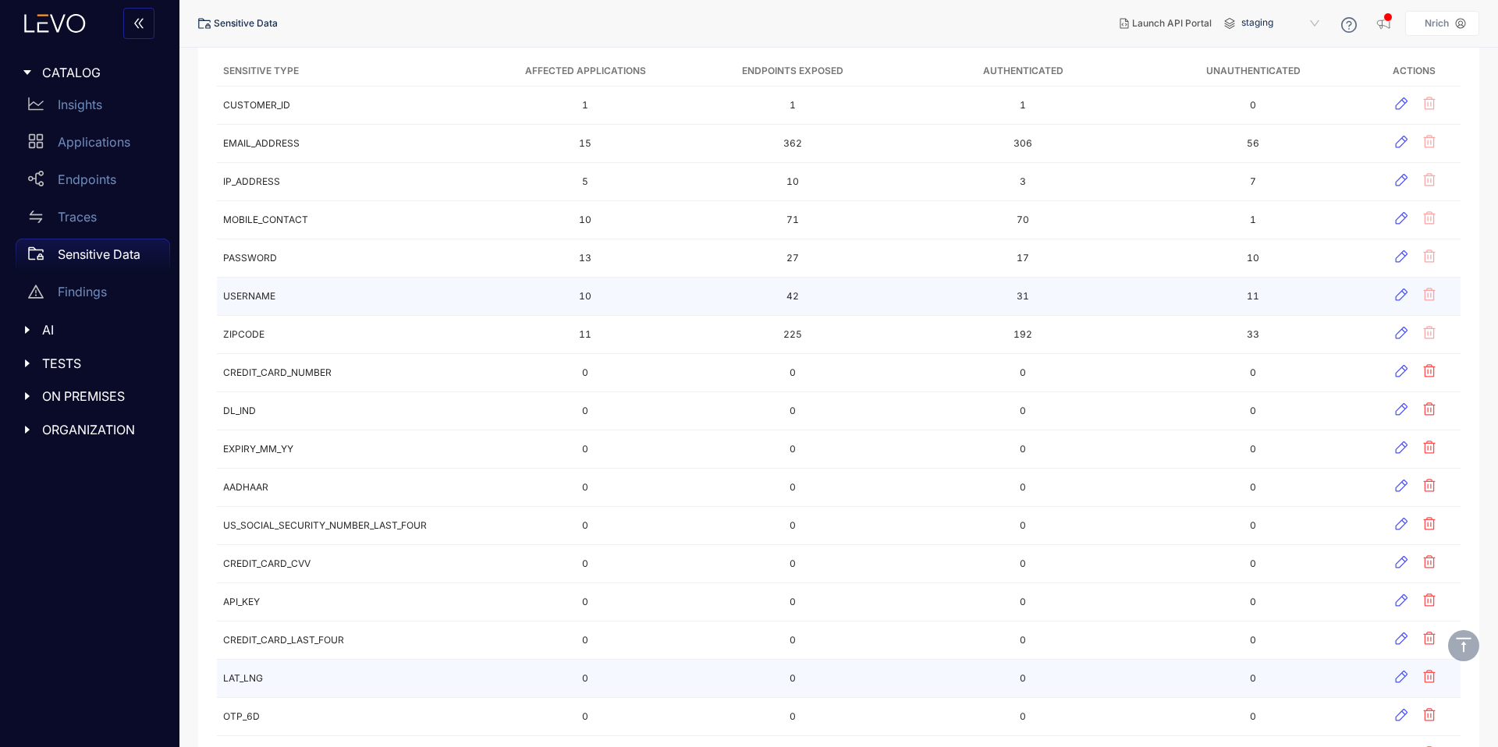
scroll to position [77, 0]
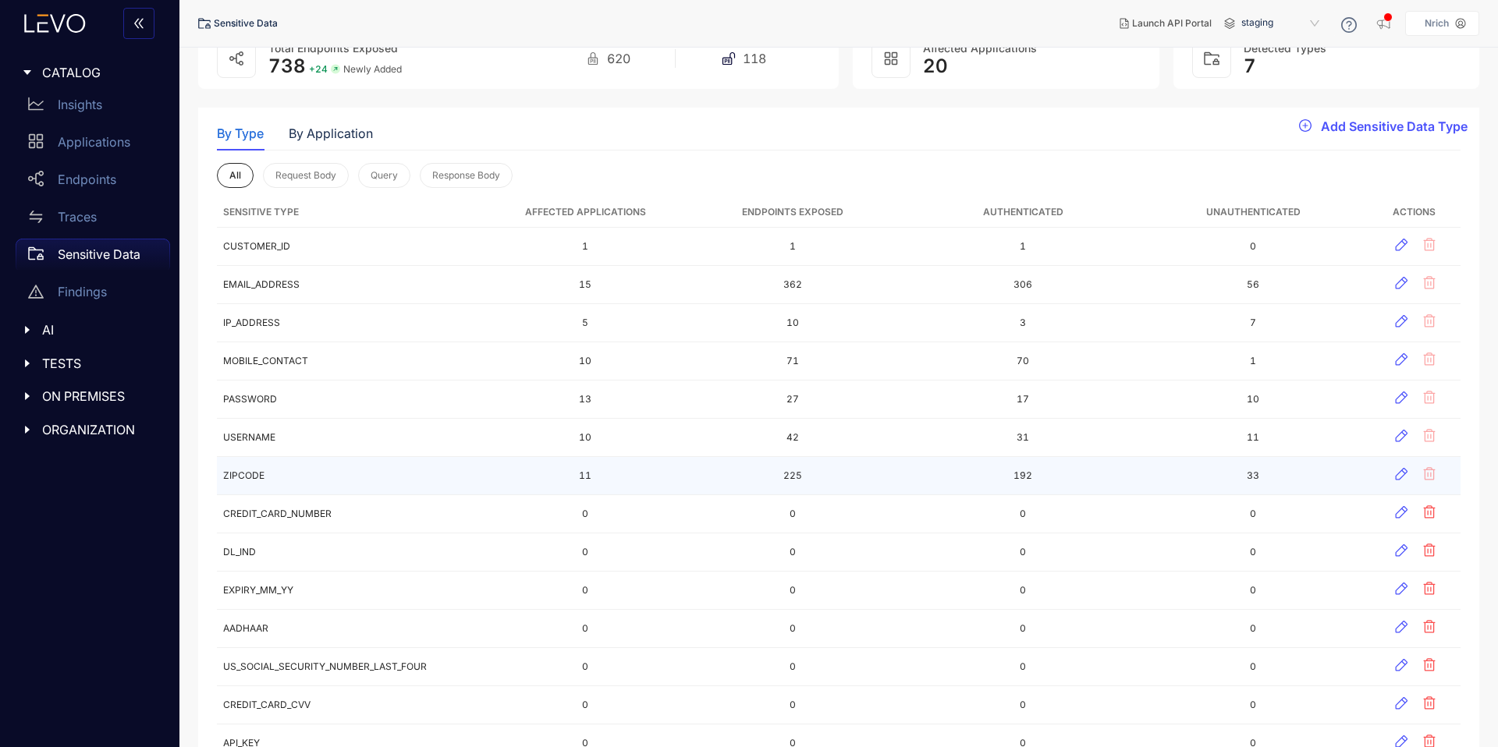
click at [286, 467] on td "ZIPCODE" at bounding box center [355, 476] width 276 height 38
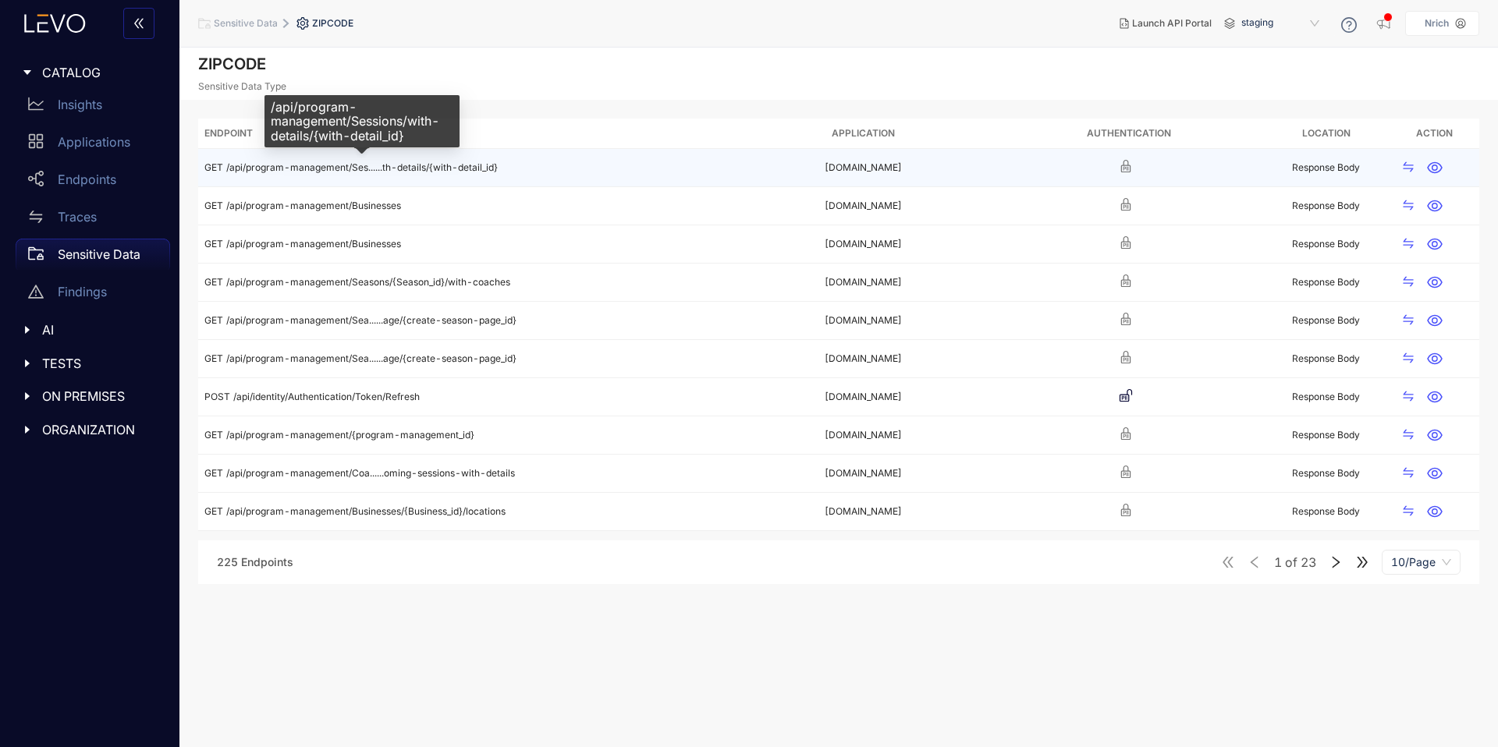
click at [380, 168] on span "/api/program-management/Ses......th-details/{with-detail_id}" at bounding box center [362, 168] width 272 height 12
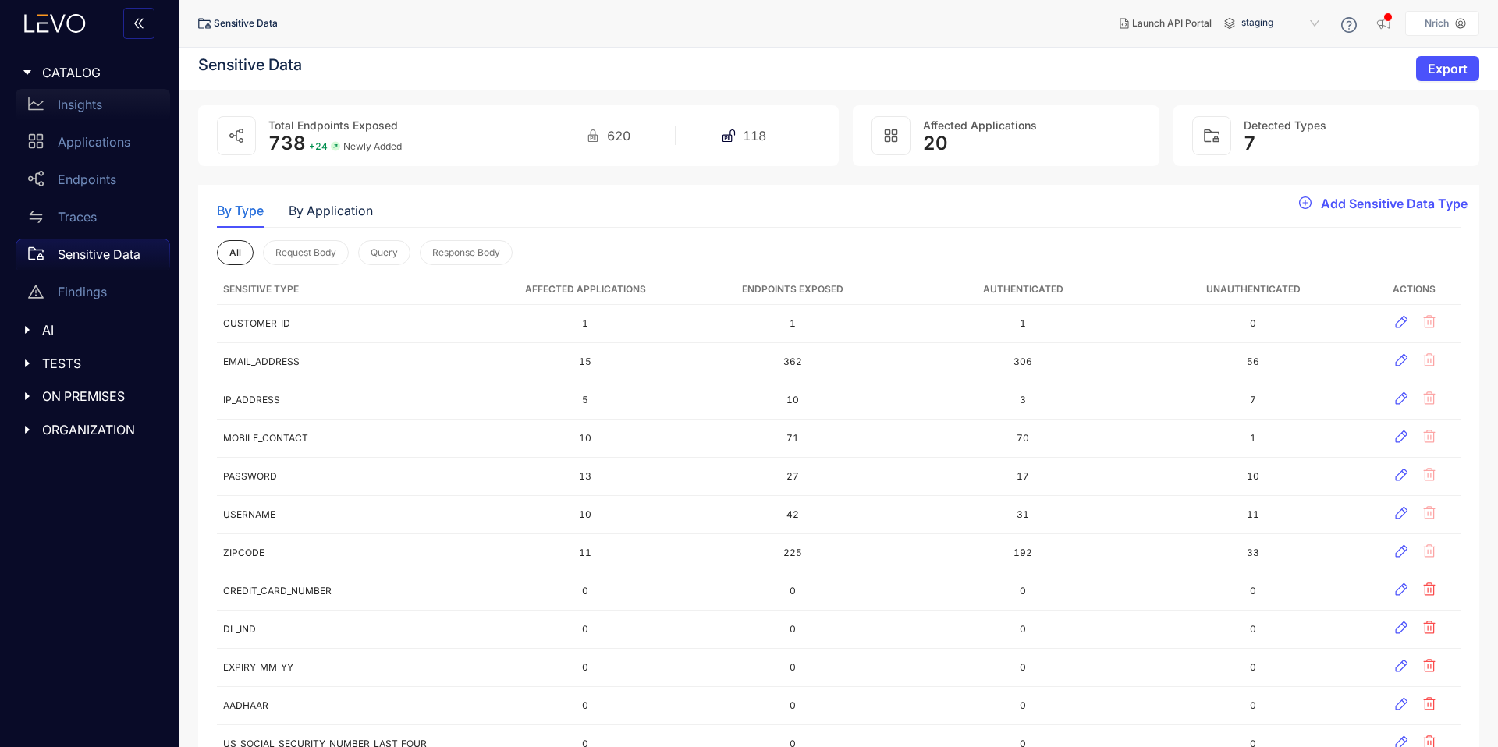
click at [92, 90] on div "Insights" at bounding box center [93, 104] width 154 height 31
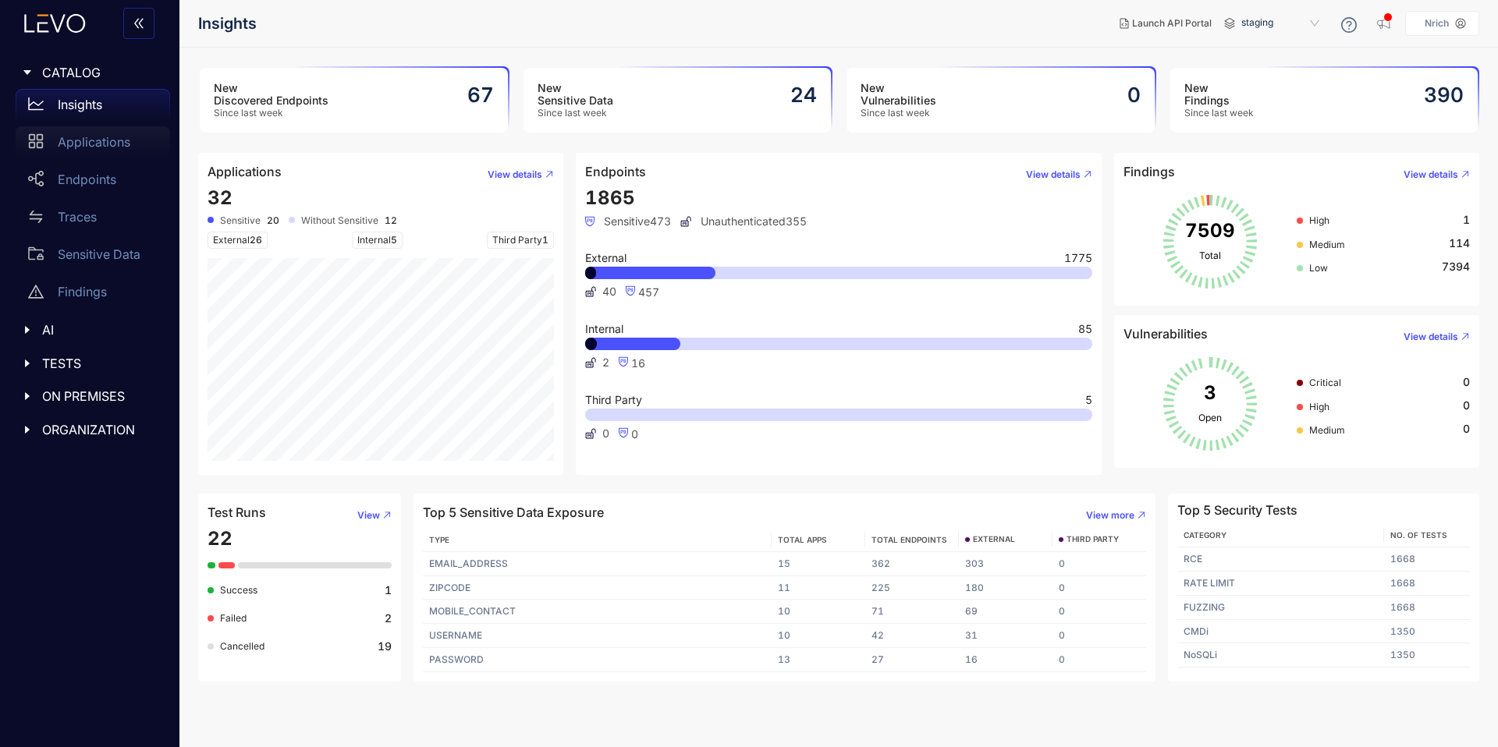
click at [107, 143] on p "Applications" at bounding box center [94, 142] width 73 height 14
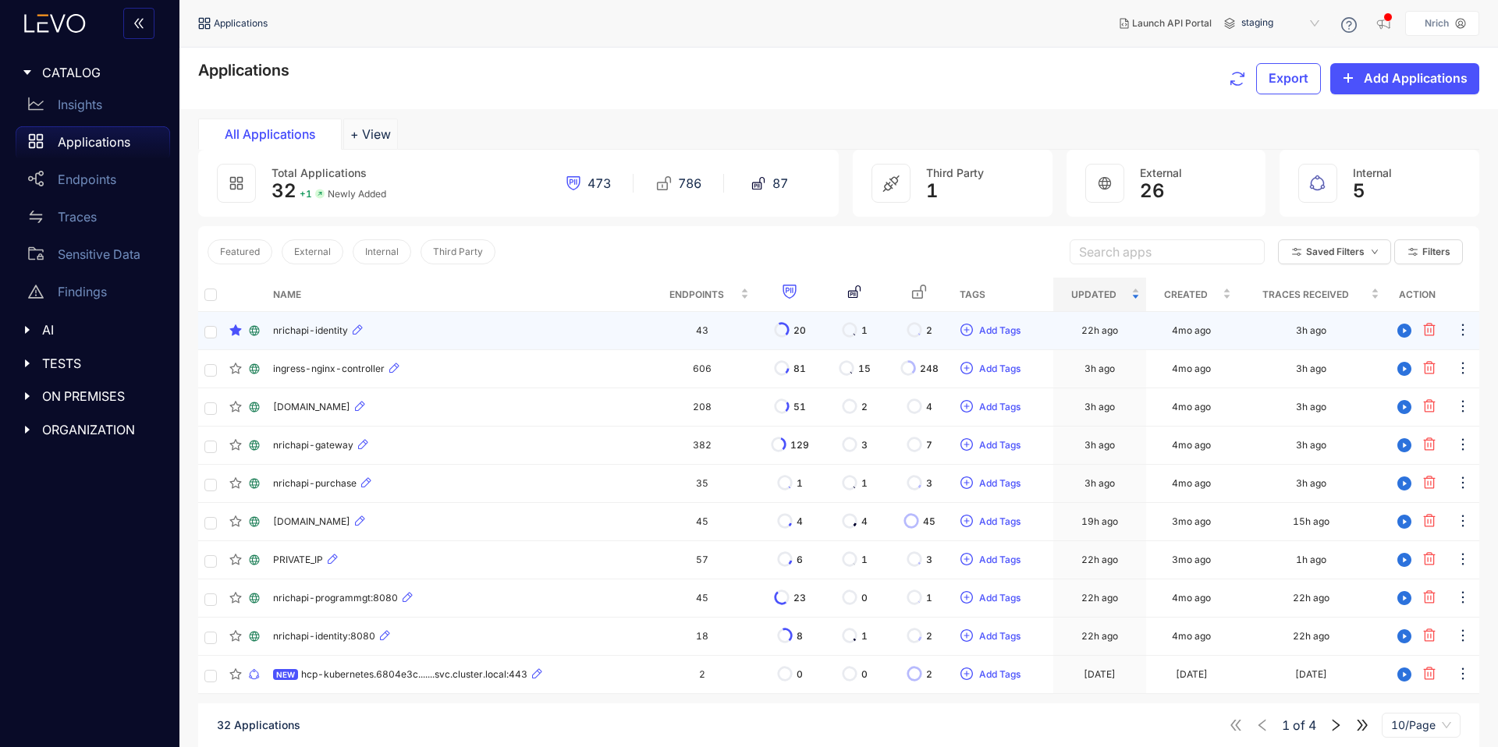
click at [307, 322] on div "nrichapi-identity" at bounding box center [458, 330] width 371 height 19
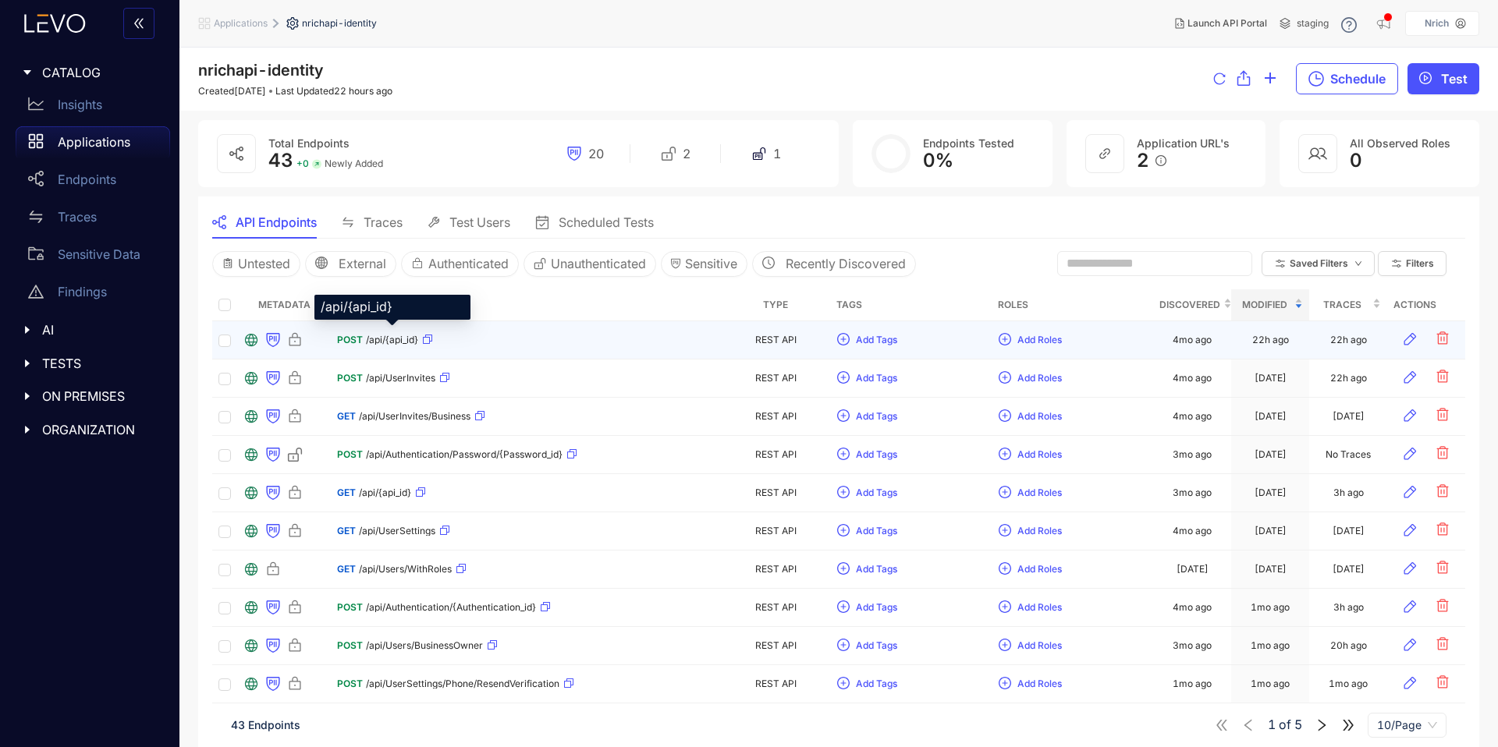
click at [379, 339] on span "/api/{api_id}" at bounding box center [392, 340] width 52 height 11
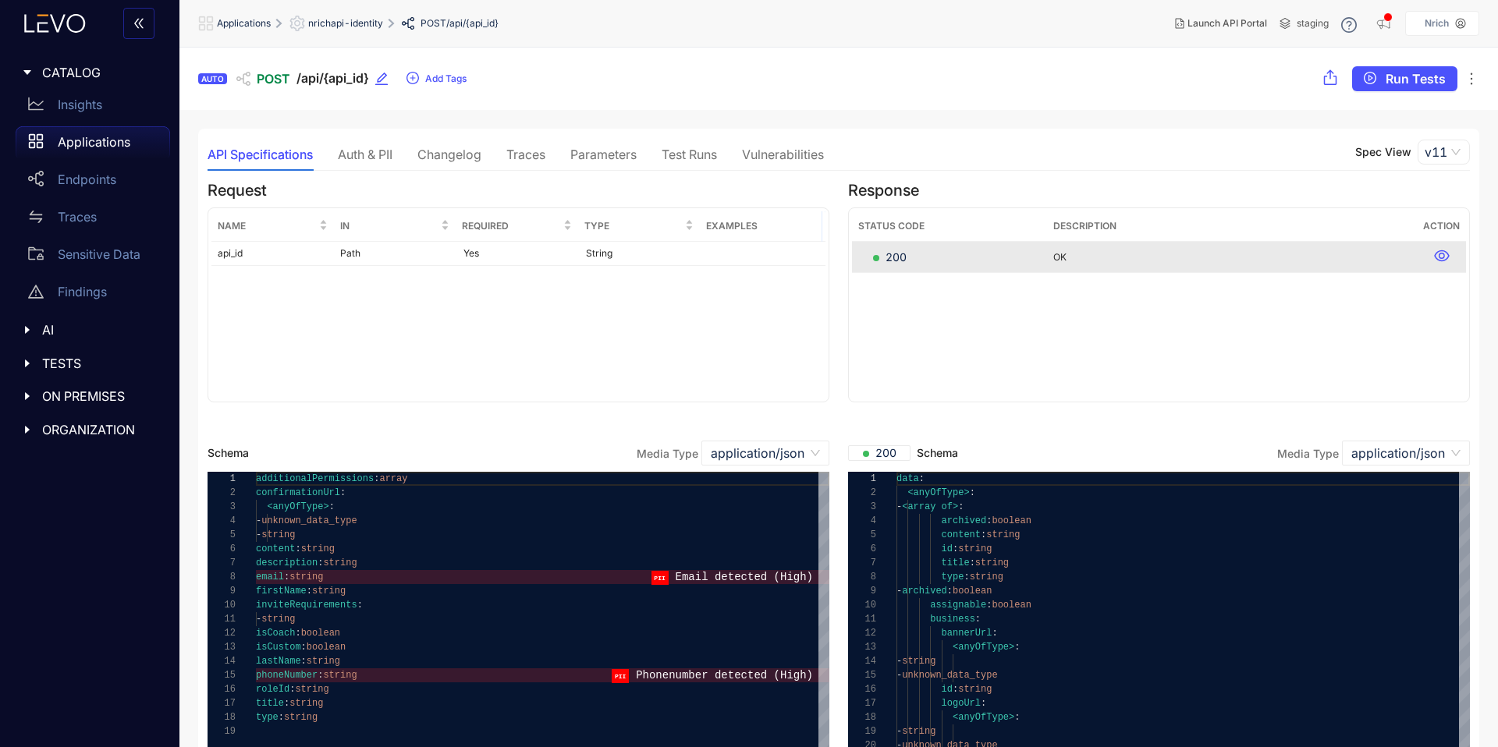
click at [372, 138] on div "Auth & PII" at bounding box center [365, 154] width 55 height 33
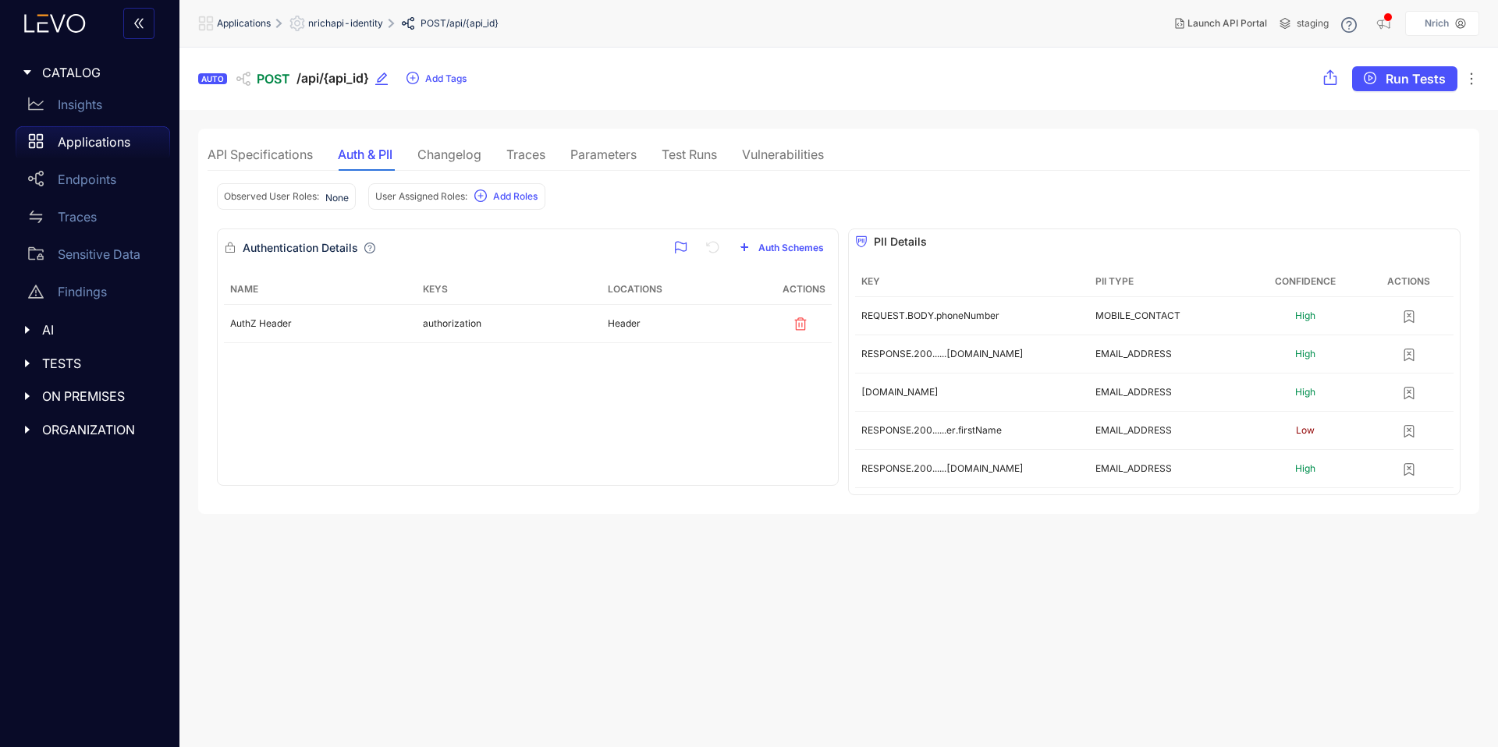
click at [442, 159] on div "Changelog" at bounding box center [449, 154] width 64 height 14
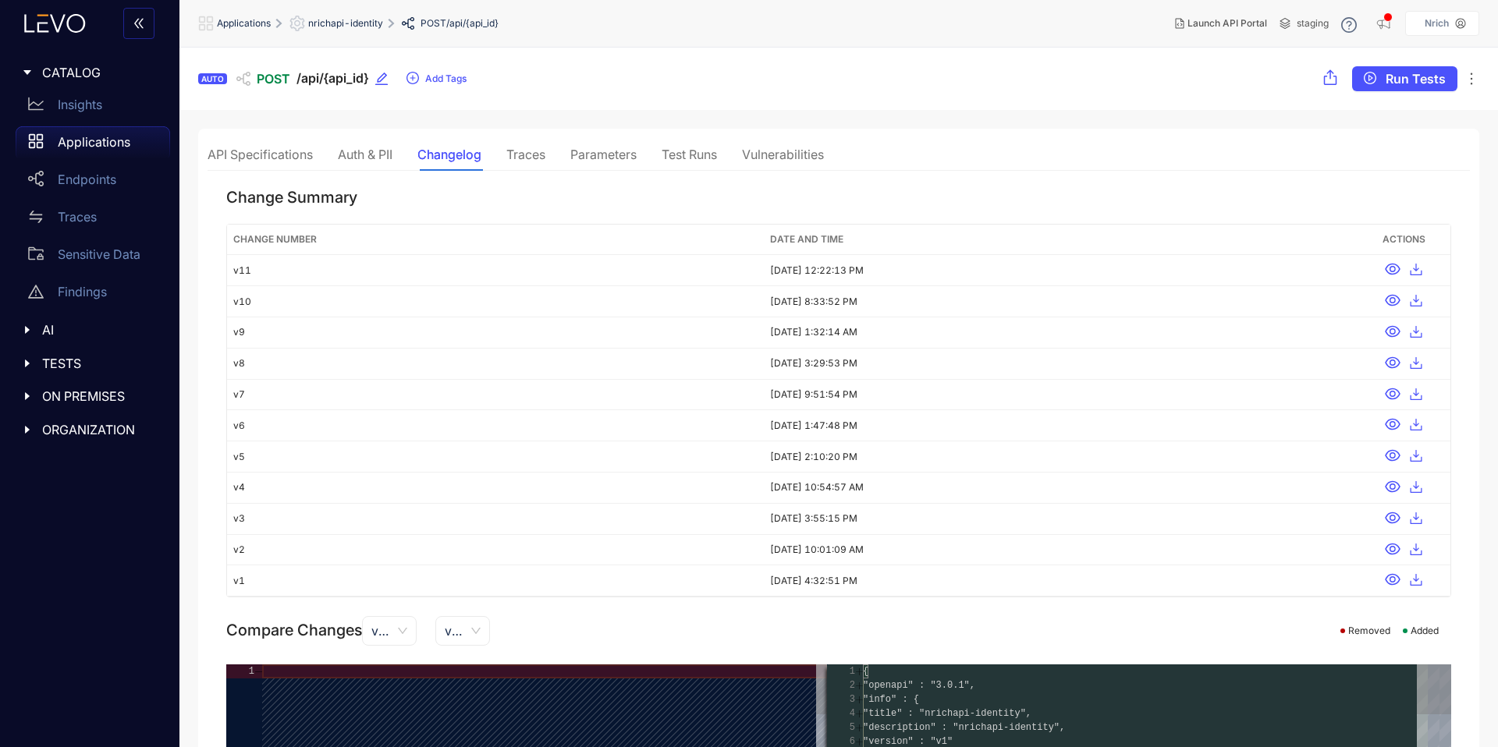
type textarea "**********"
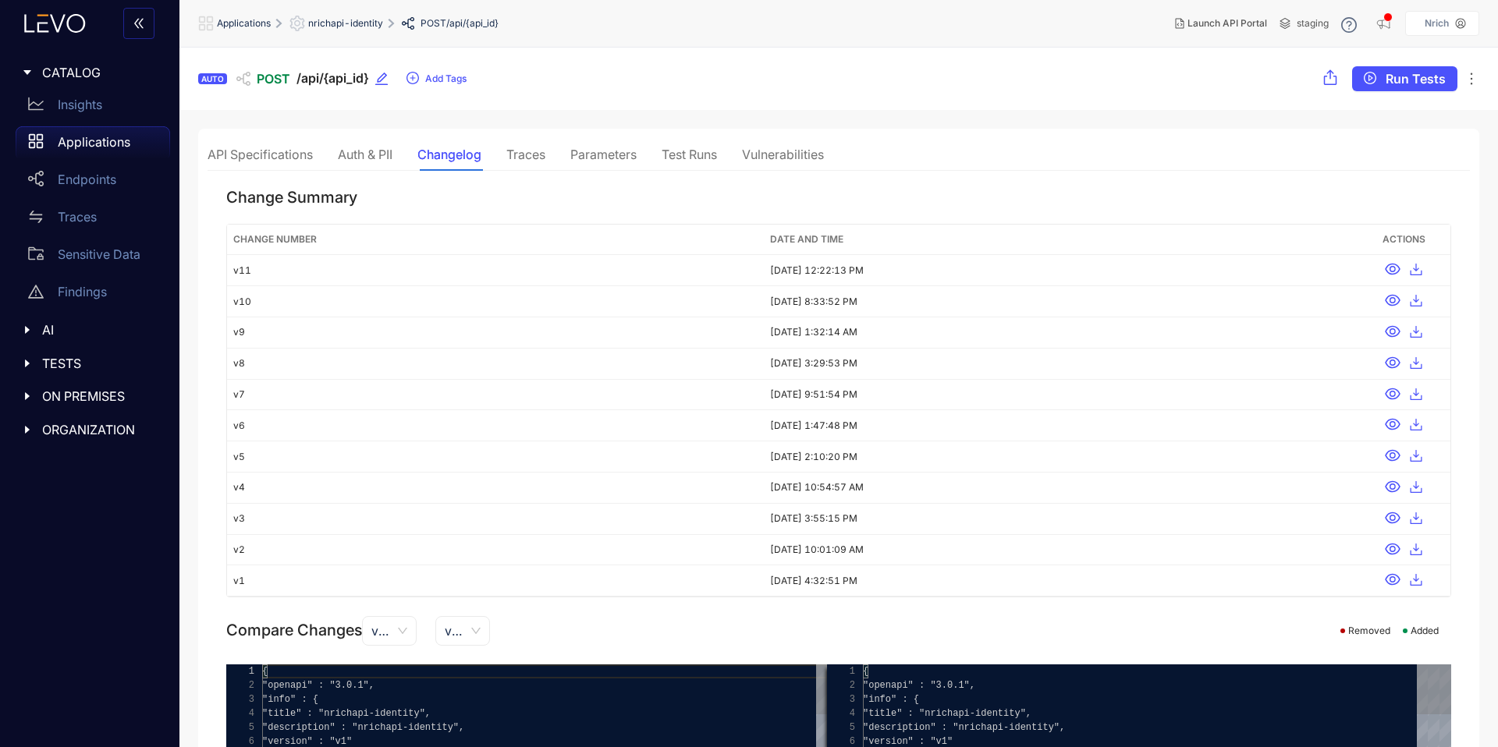
click at [524, 161] on div "Traces" at bounding box center [525, 154] width 39 height 14
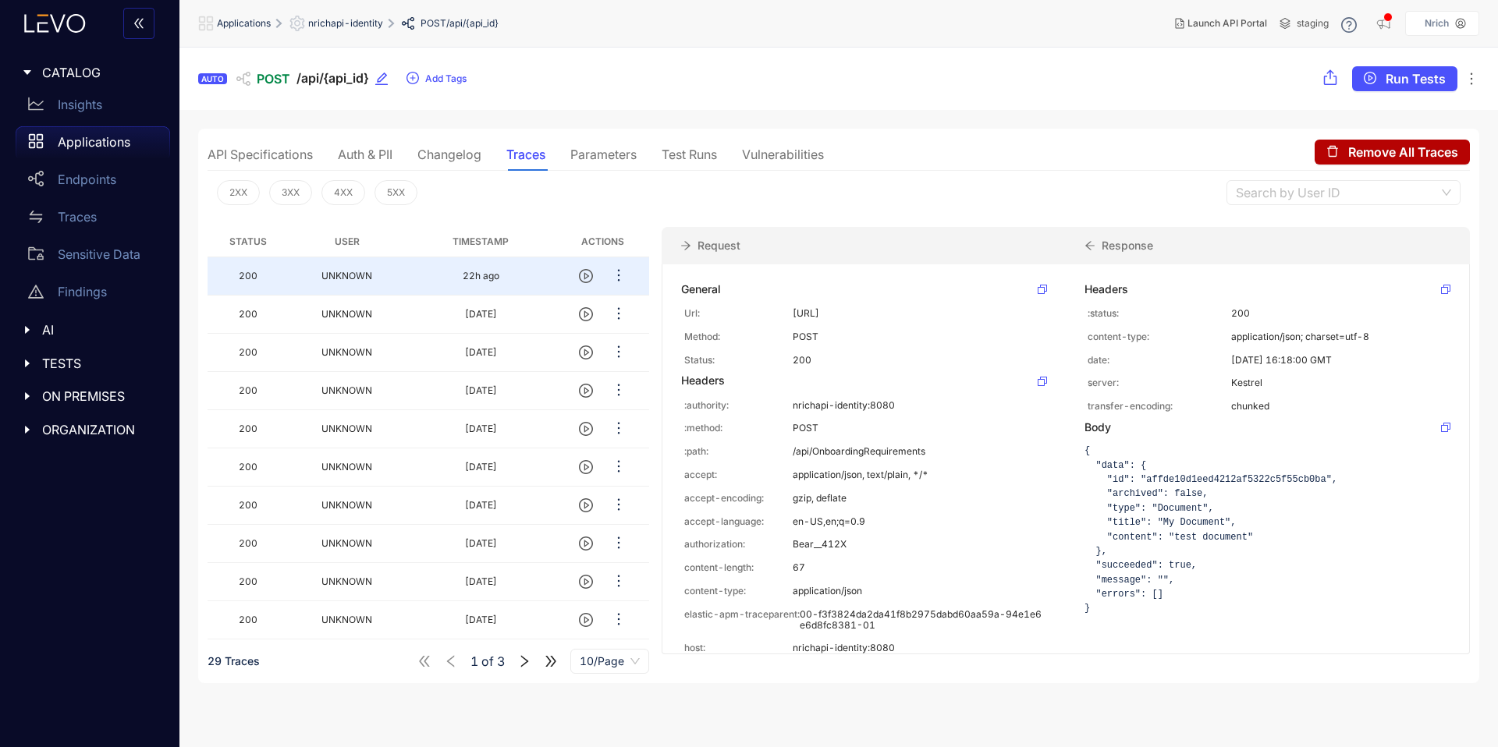
click at [600, 165] on div "Parameters" at bounding box center [603, 154] width 66 height 33
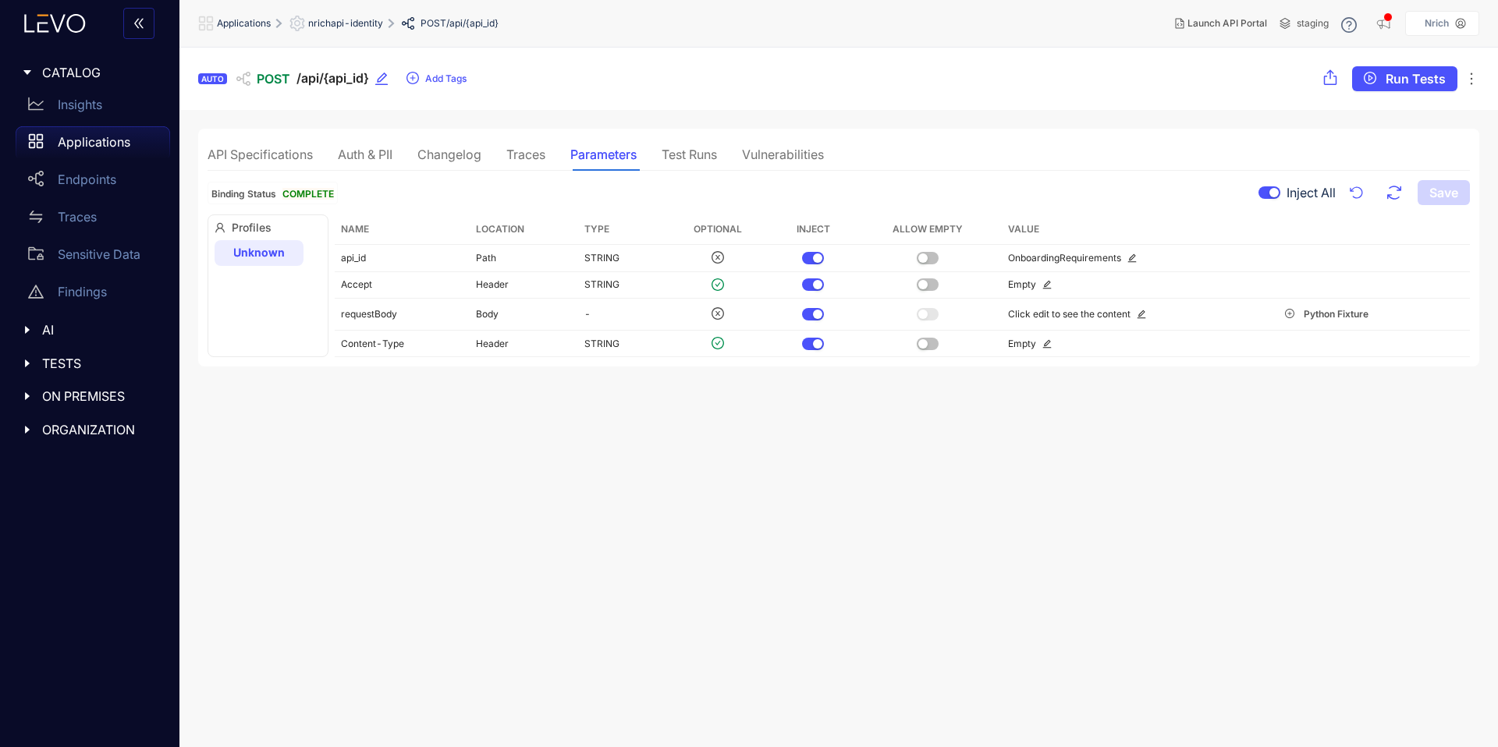
click at [683, 165] on div "Test Runs" at bounding box center [689, 154] width 55 height 33
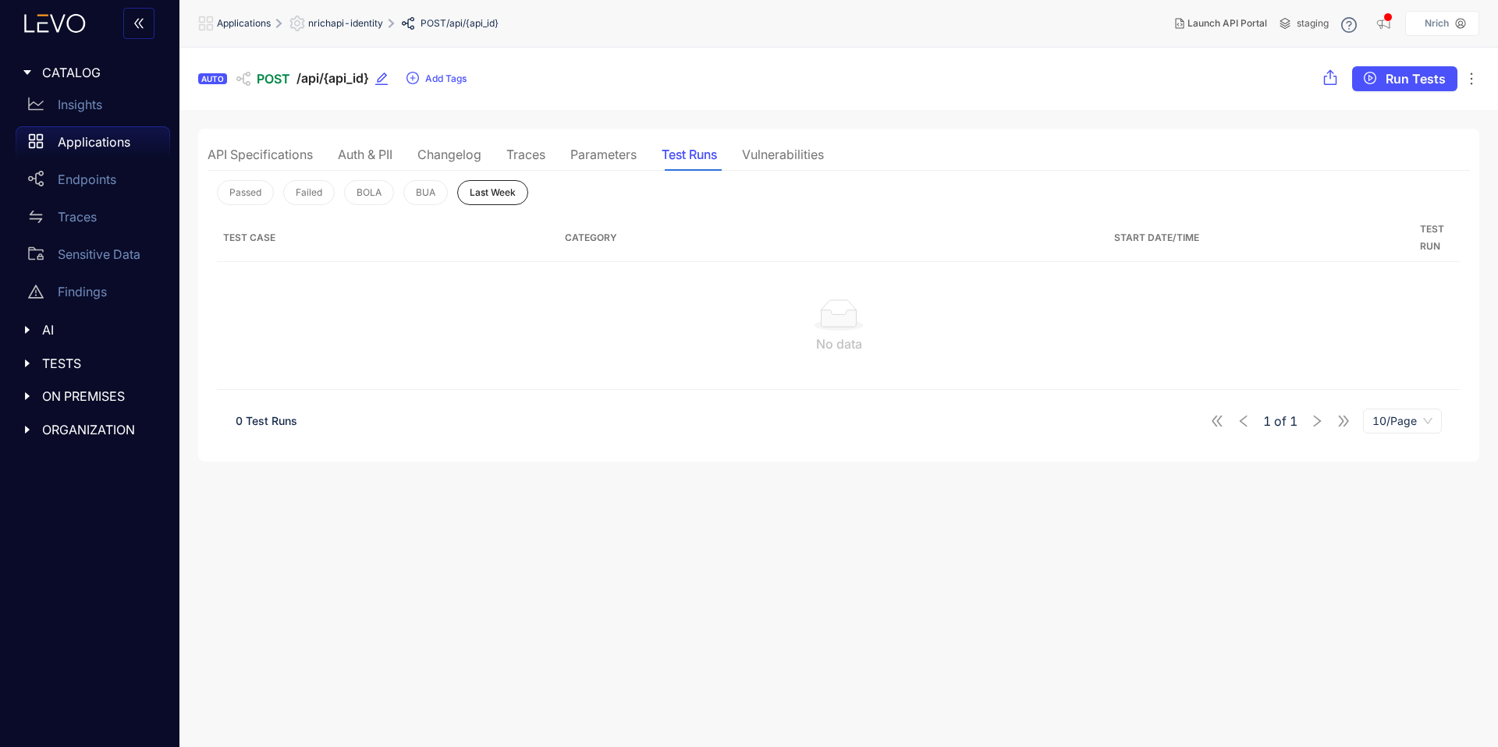
click at [775, 165] on div "Vulnerabilities" at bounding box center [783, 154] width 82 height 33
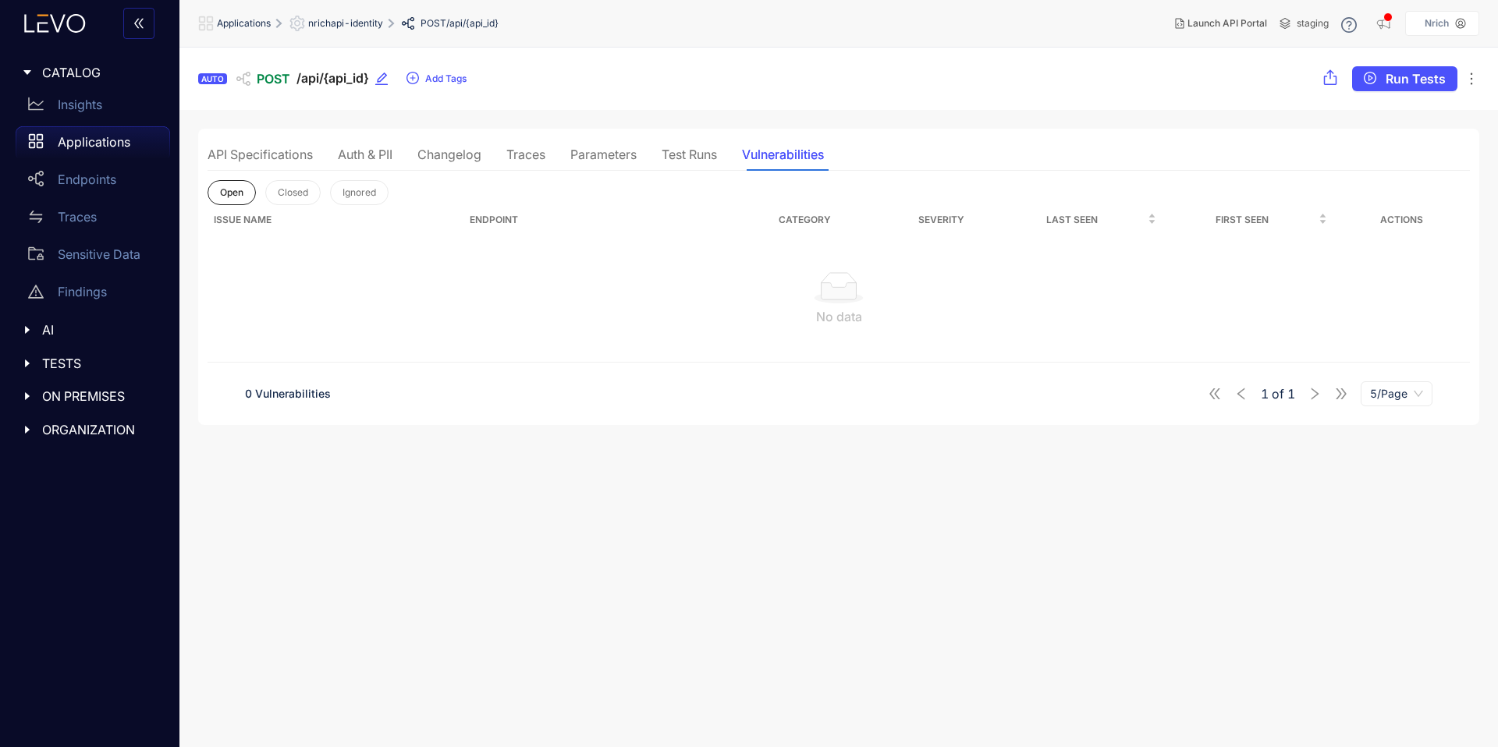
click at [15, 332] on div "AI" at bounding box center [89, 330] width 161 height 33
click at [69, 370] on div "MCP" at bounding box center [93, 362] width 154 height 31
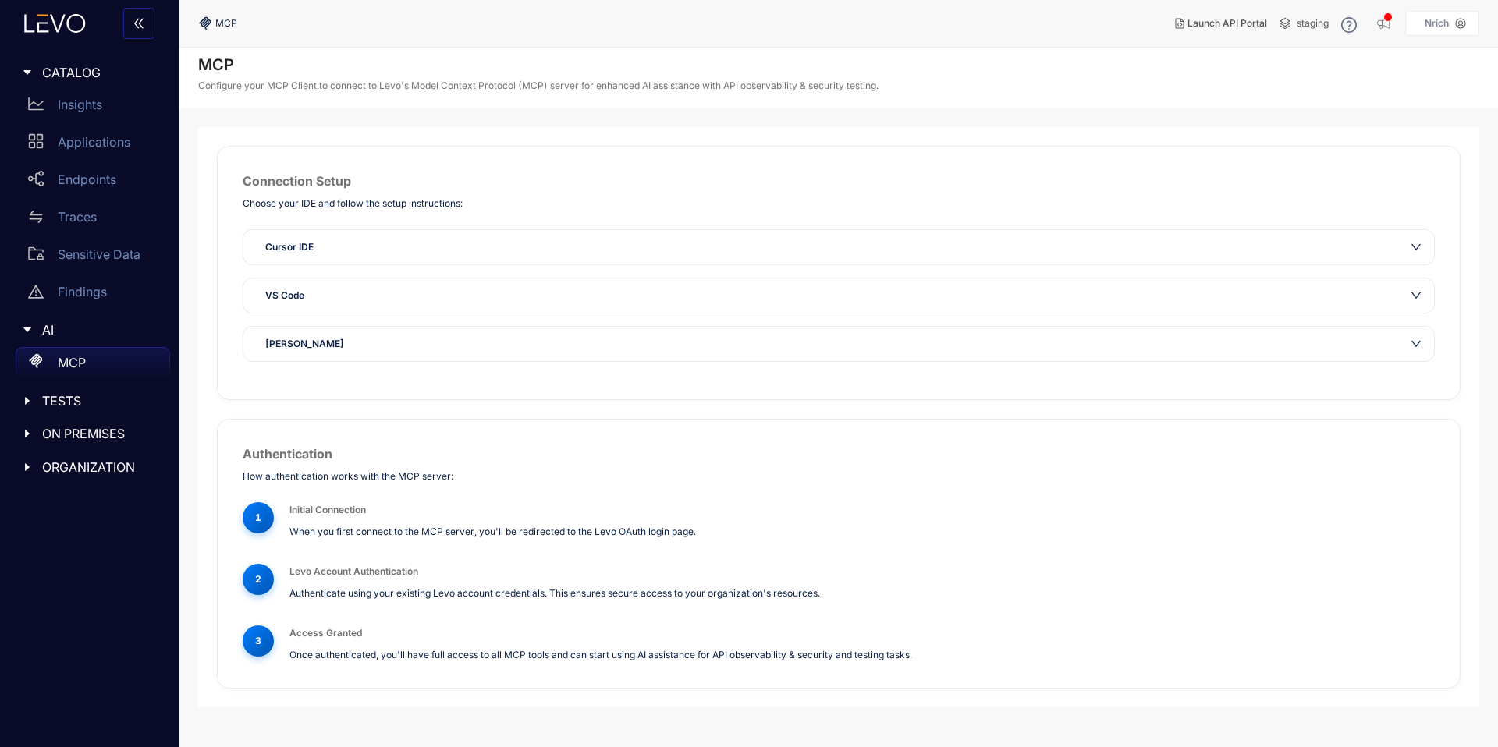
click at [377, 250] on div "Cursor IDE" at bounding box center [829, 248] width 1147 height 16
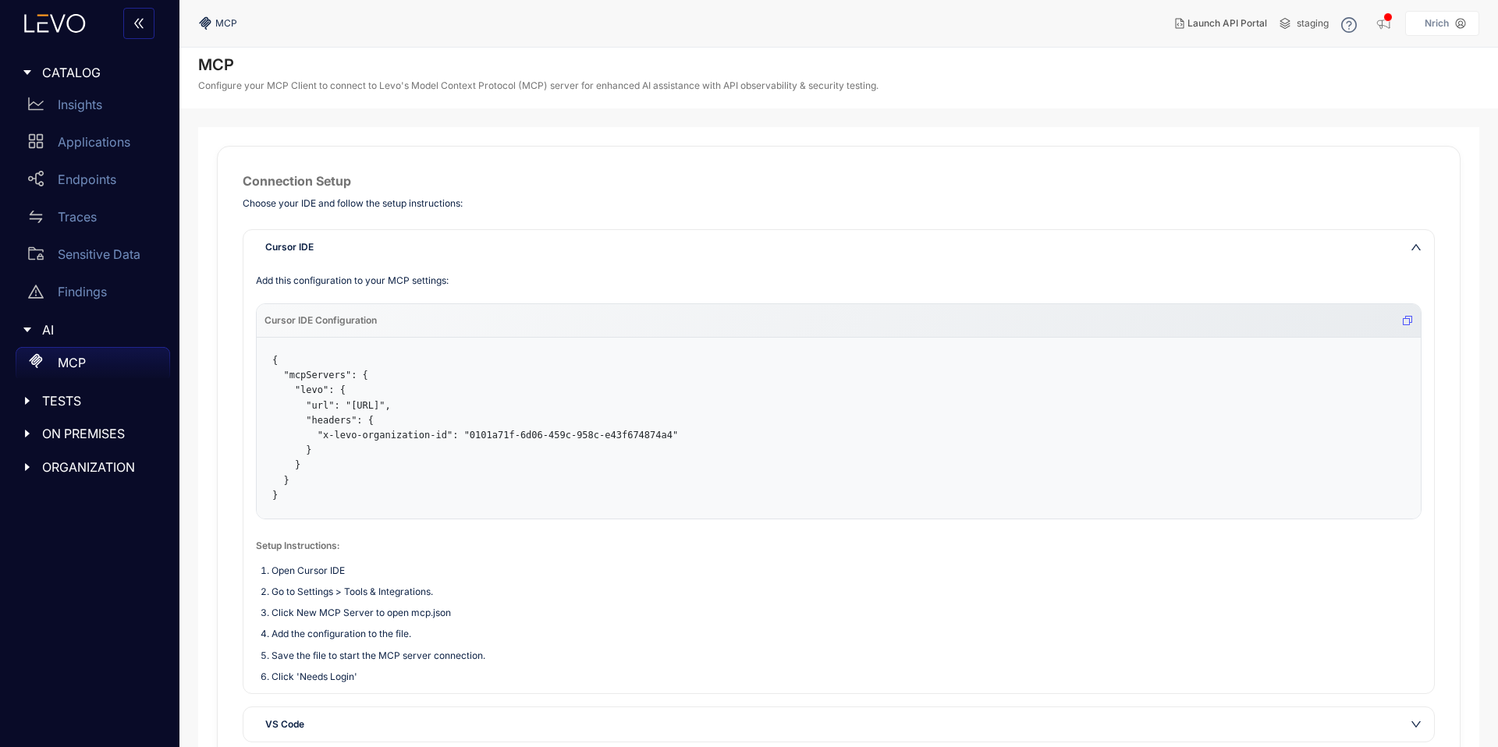
drag, startPoint x: 290, startPoint y: 515, endPoint x: 273, endPoint y: 360, distance: 155.4
click at [273, 360] on pre "{ "mcpServers": { "levo": { "url": "[URL]", "headers": { "x-levo-organization-i…" at bounding box center [839, 428] width 1164 height 181
click at [49, 400] on span "TESTS" at bounding box center [99, 401] width 115 height 14
click at [61, 570] on div "ON PREMISES" at bounding box center [89, 583] width 161 height 33
click at [70, 585] on span "ON PREMISES" at bounding box center [99, 584] width 115 height 14
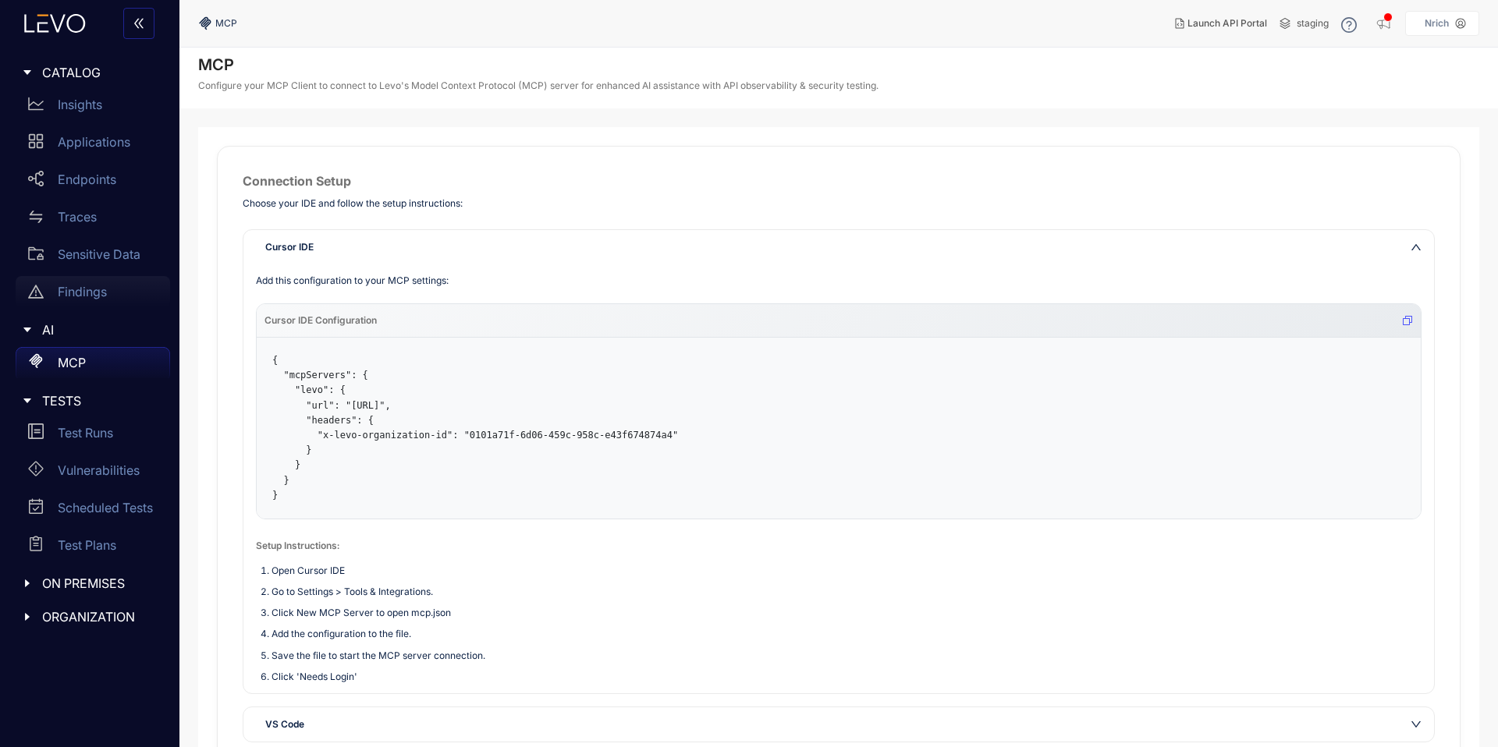
click at [104, 282] on div "Findings" at bounding box center [93, 291] width 154 height 31
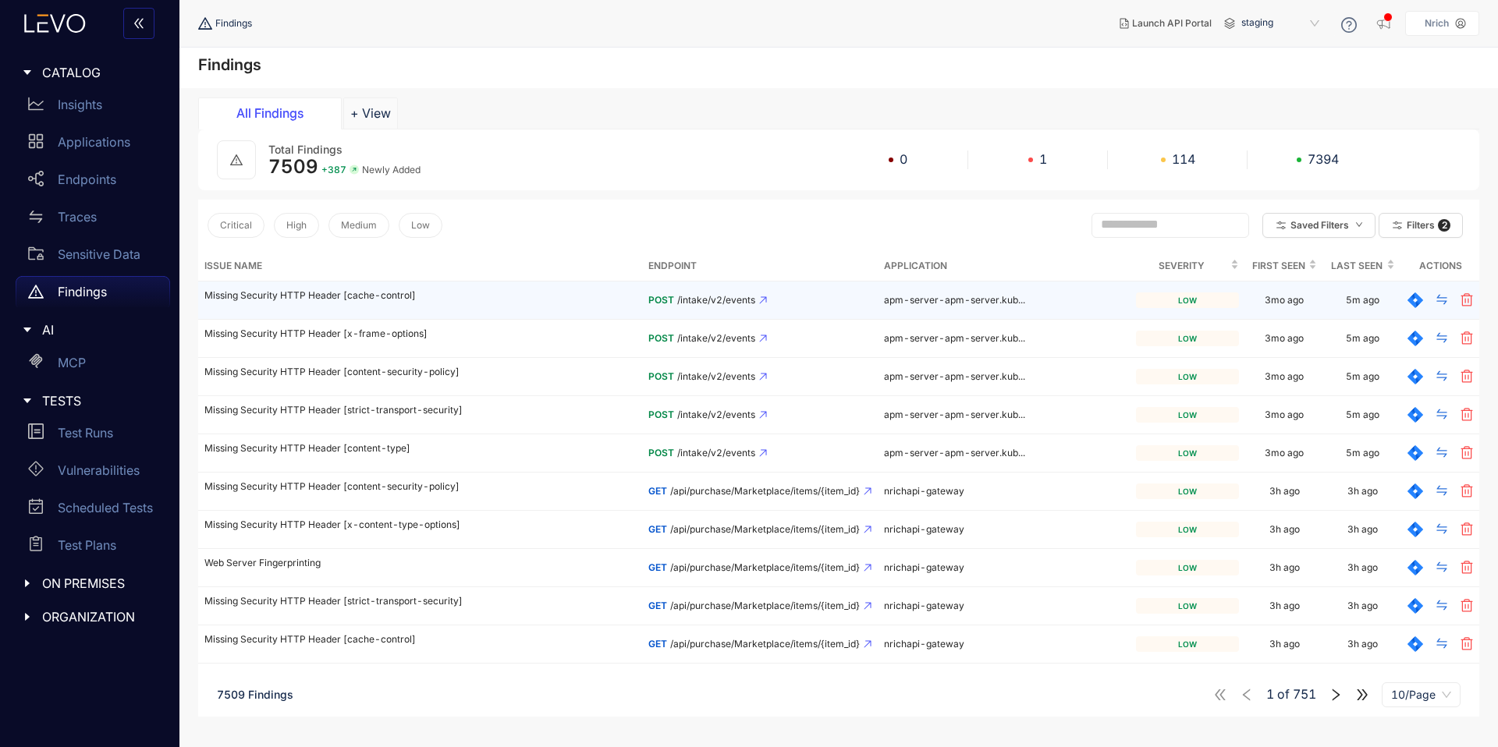
click at [367, 303] on td "Missing Security HTTP Header [cache-control]" at bounding box center [420, 301] width 444 height 38
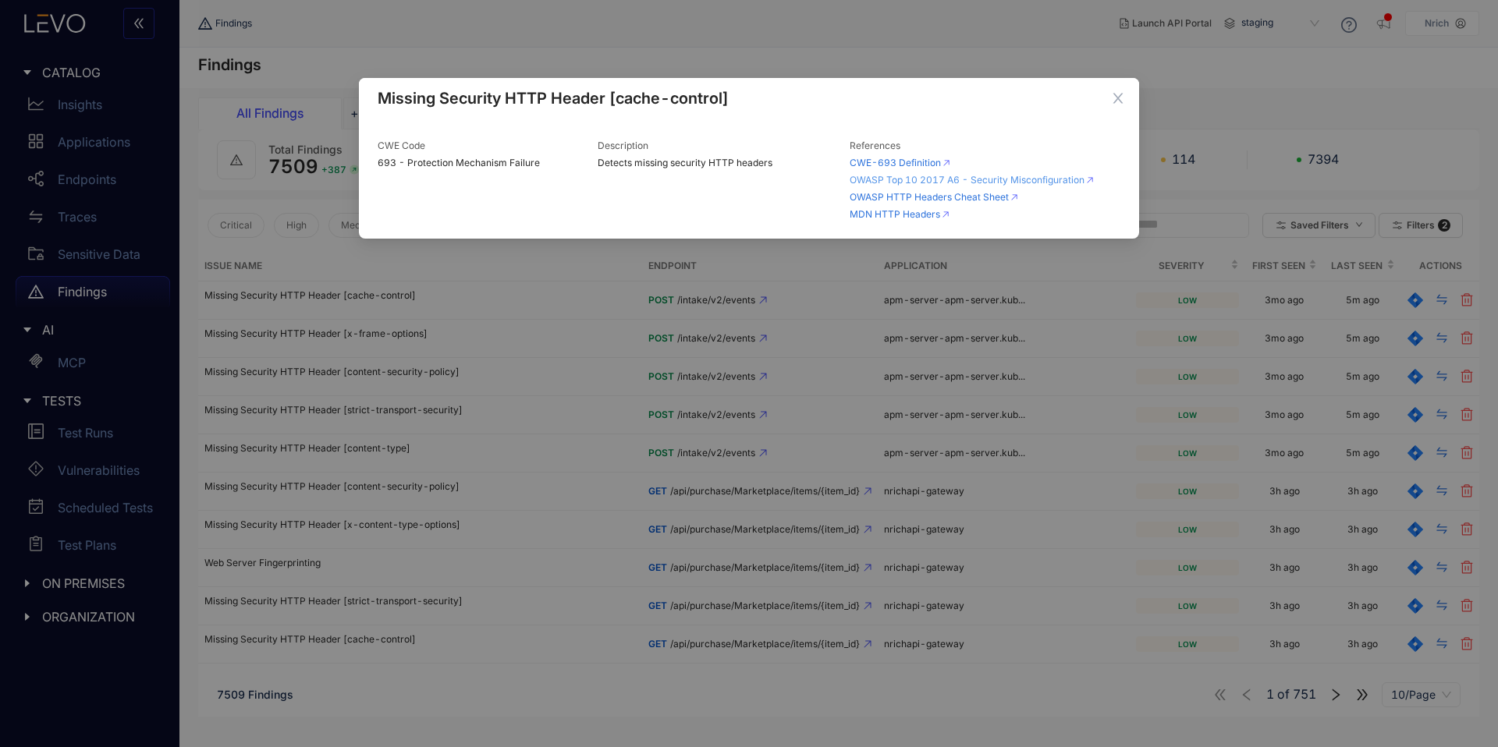
click at [971, 177] on link "OWASP Top 10 2017 A6 - Security Misconfiguration" at bounding box center [971, 180] width 243 height 11
click at [1129, 99] on span "Close" at bounding box center [1118, 99] width 42 height 42
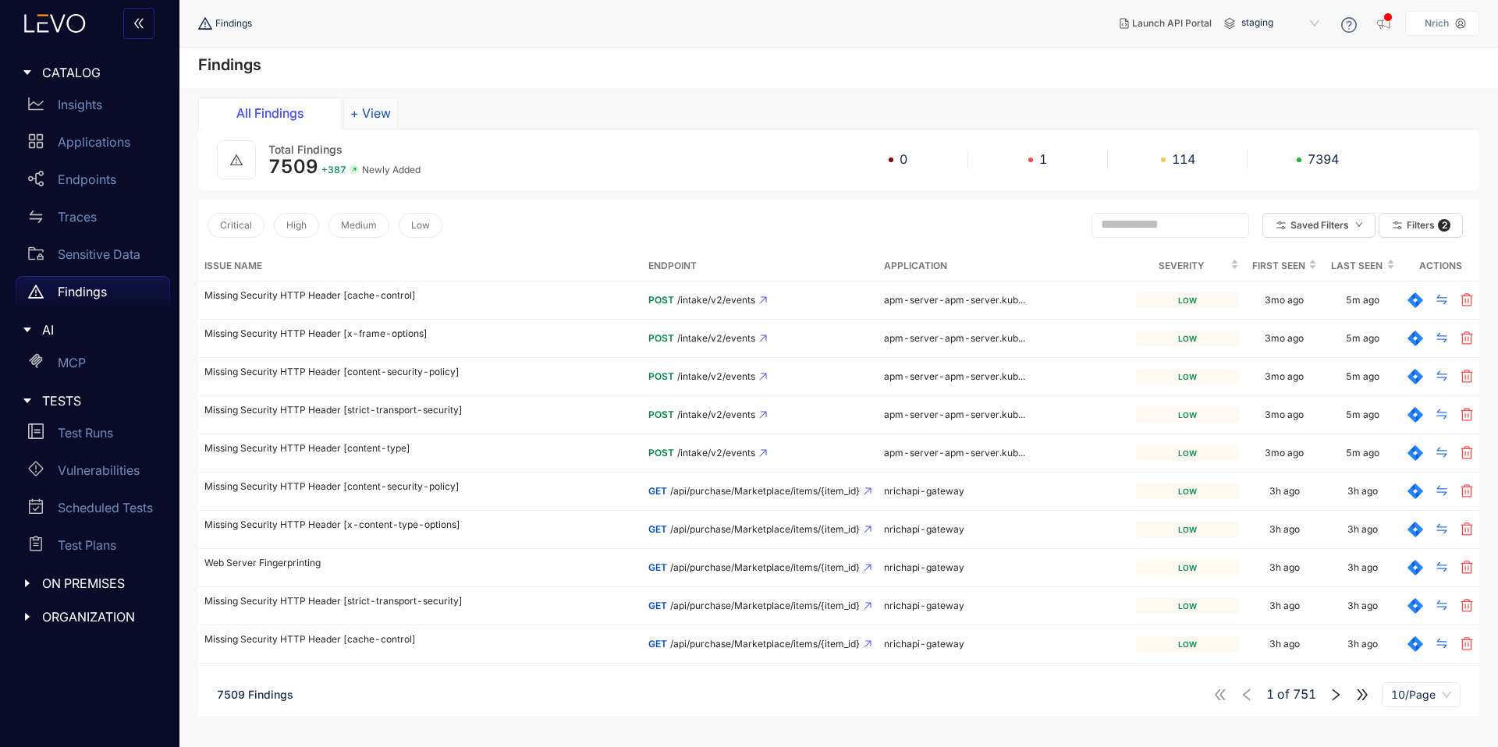
click at [378, 119] on button "+ View" at bounding box center [370, 113] width 55 height 31
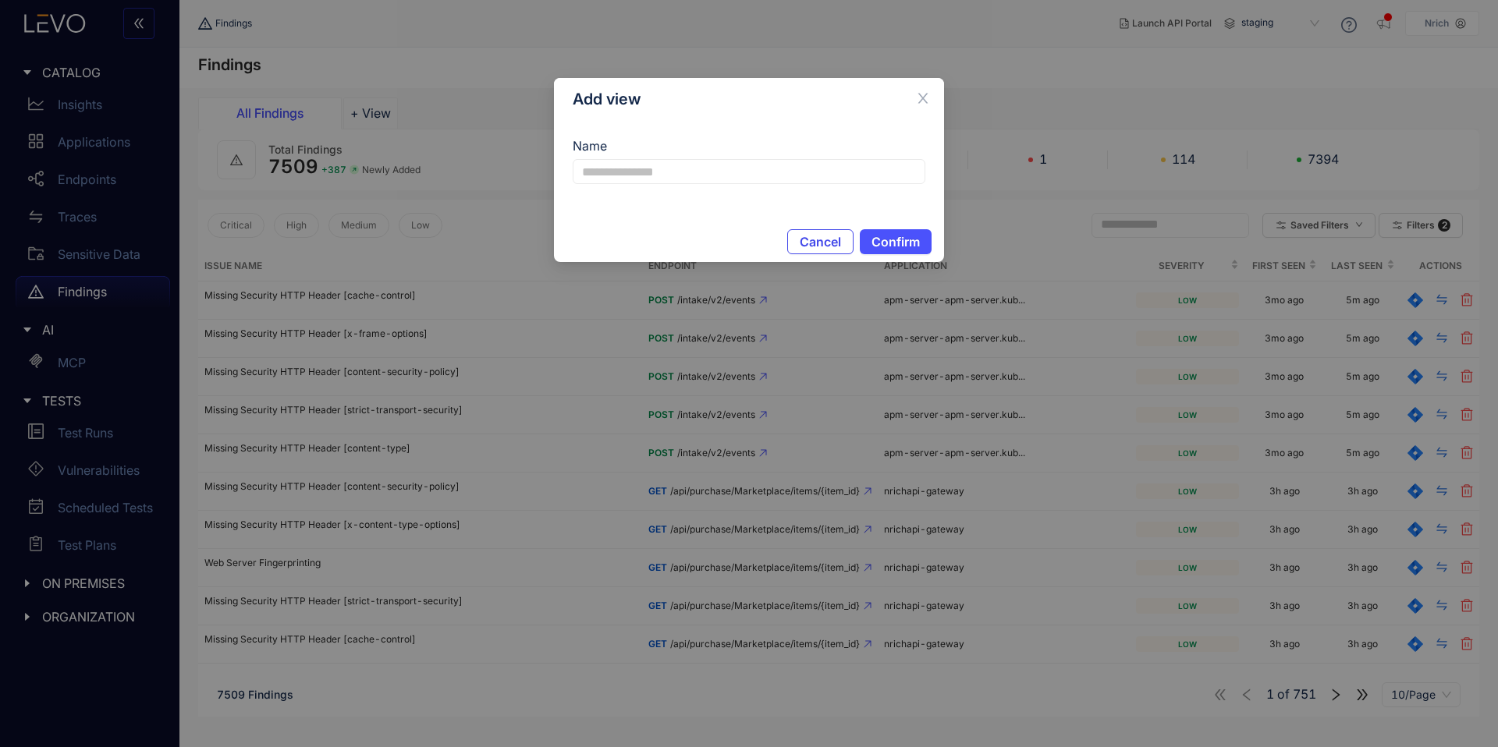
click at [821, 247] on span "Cancel" at bounding box center [820, 242] width 41 height 14
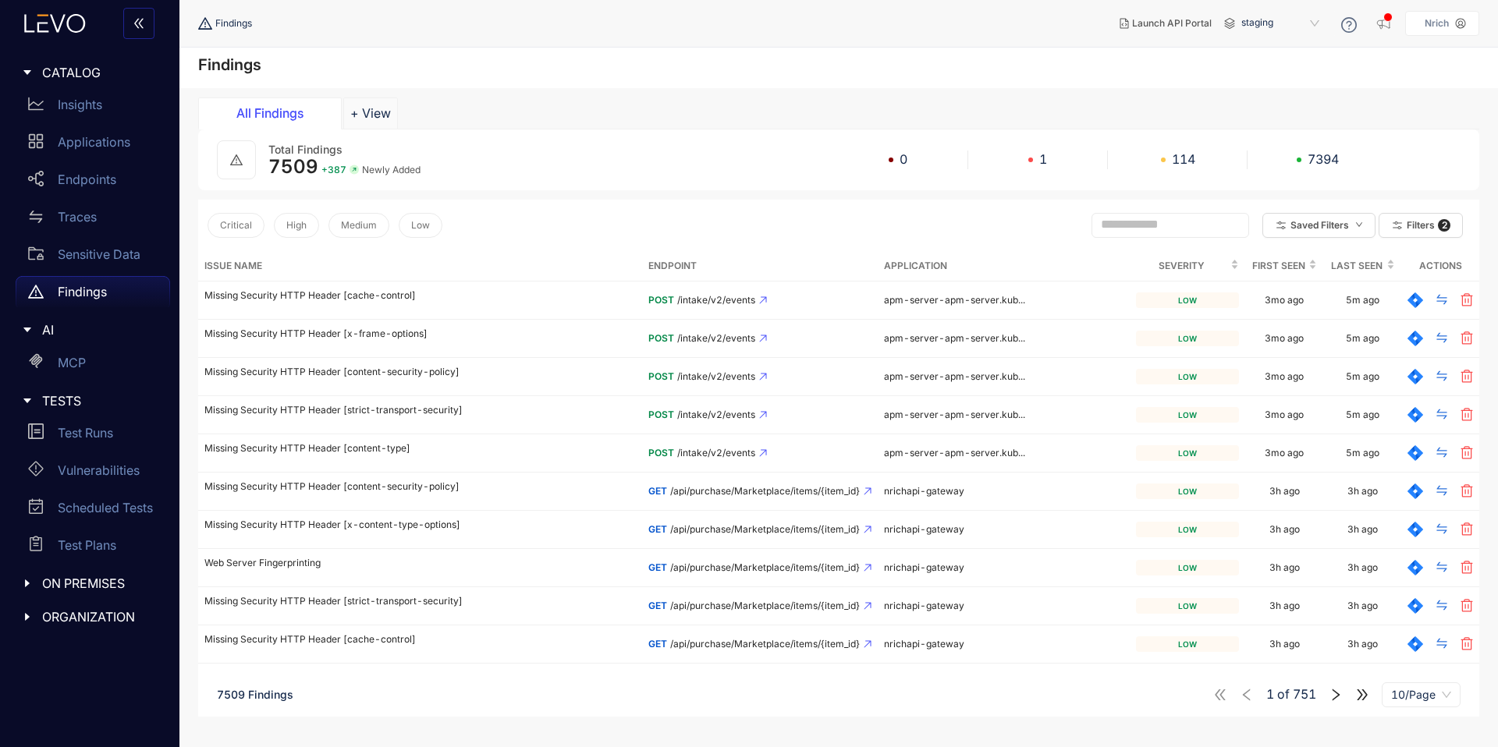
click at [1334, 694] on icon "right" at bounding box center [1336, 695] width 14 height 14
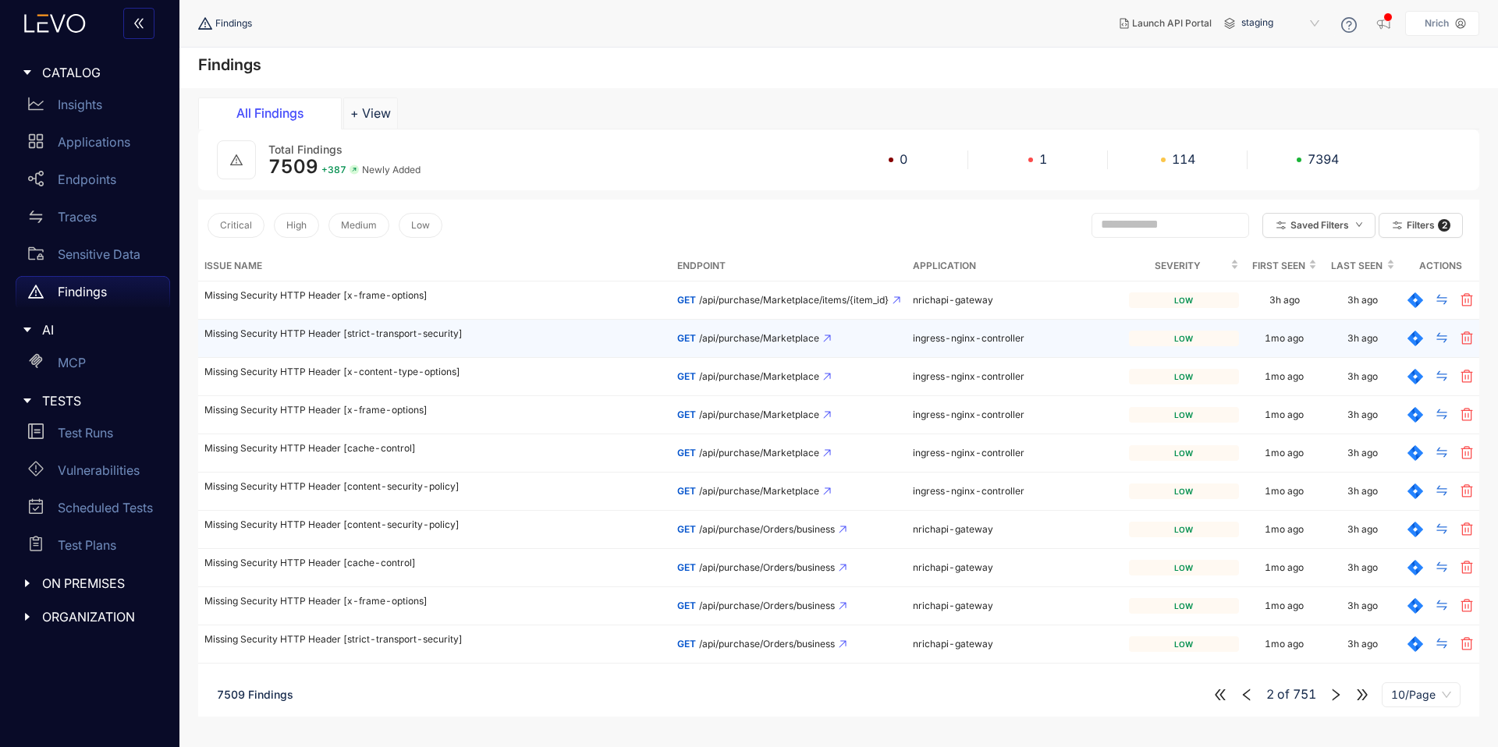
click at [397, 351] on td "Missing Security HTTP Header [strict-transport-security]" at bounding box center [434, 339] width 473 height 38
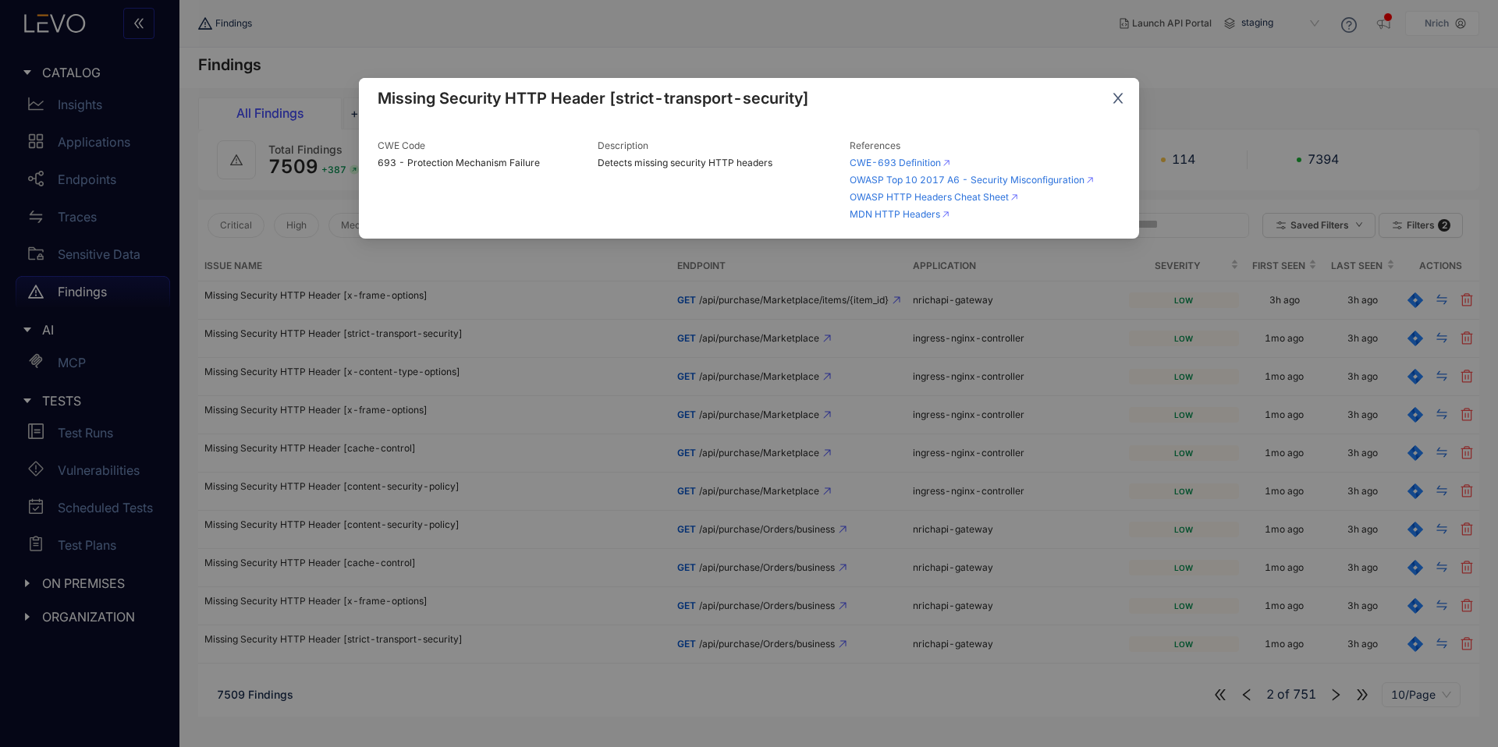
click at [1113, 90] on span "Close" at bounding box center [1118, 99] width 42 height 42
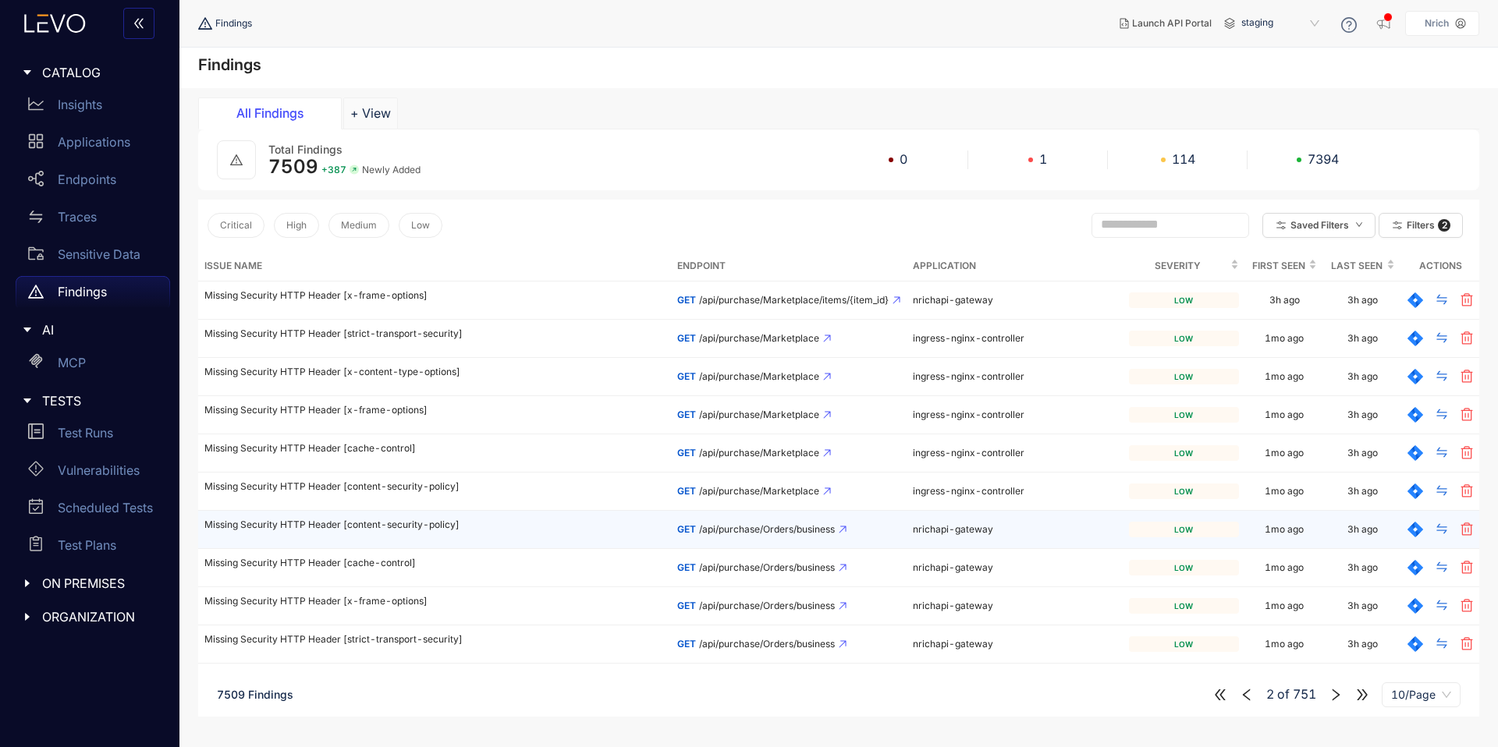
scroll to position [91, 0]
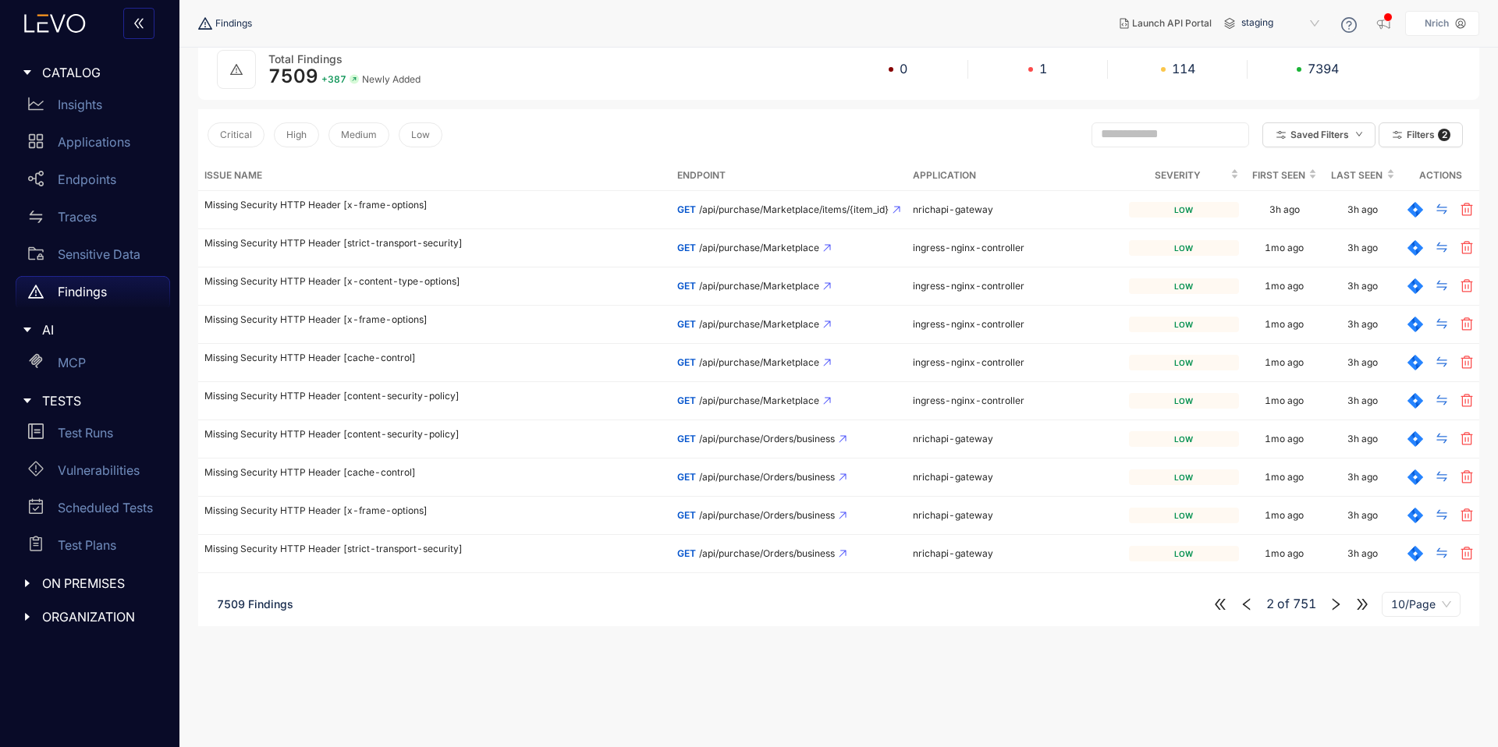
click at [1340, 605] on icon "right" at bounding box center [1336, 605] width 14 height 14
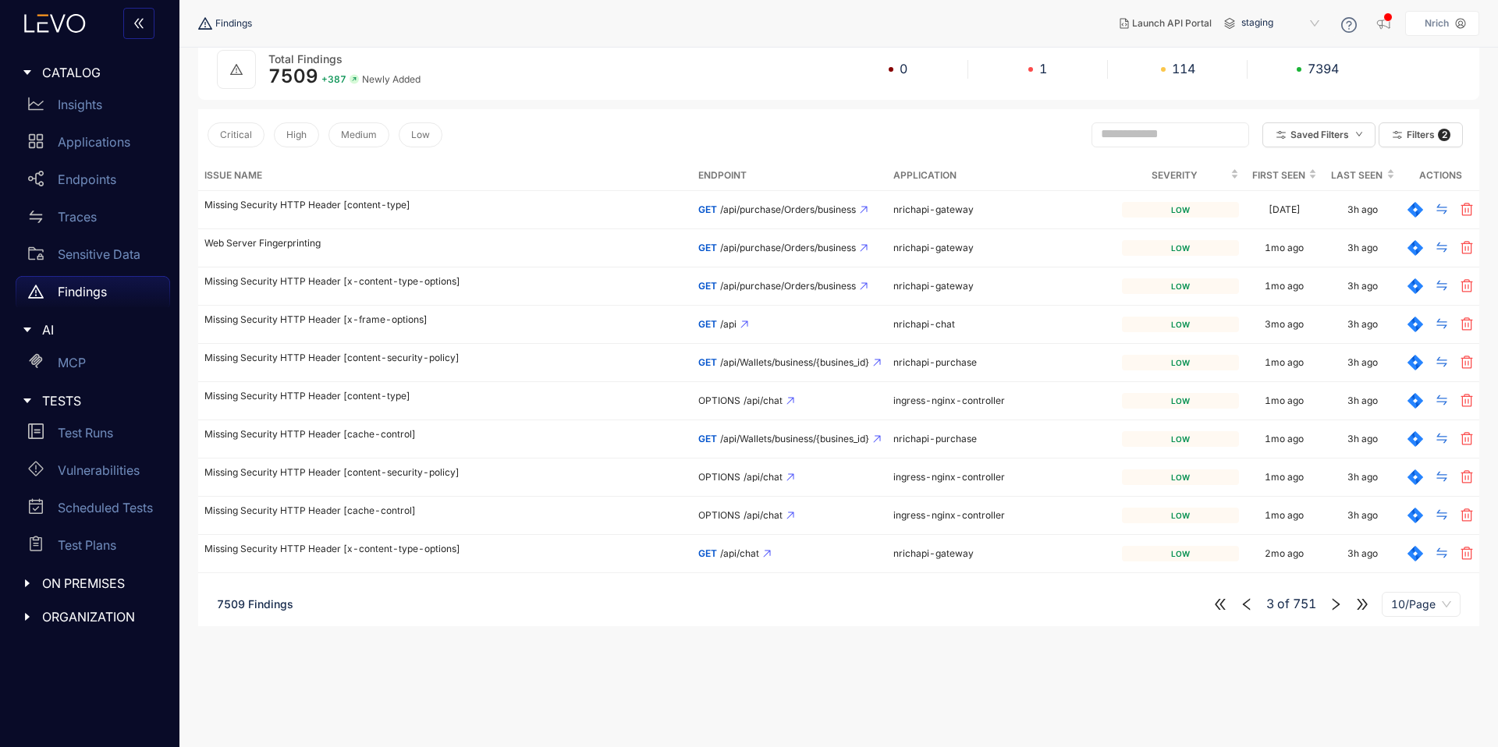
click at [1331, 607] on icon "right" at bounding box center [1336, 605] width 14 height 14
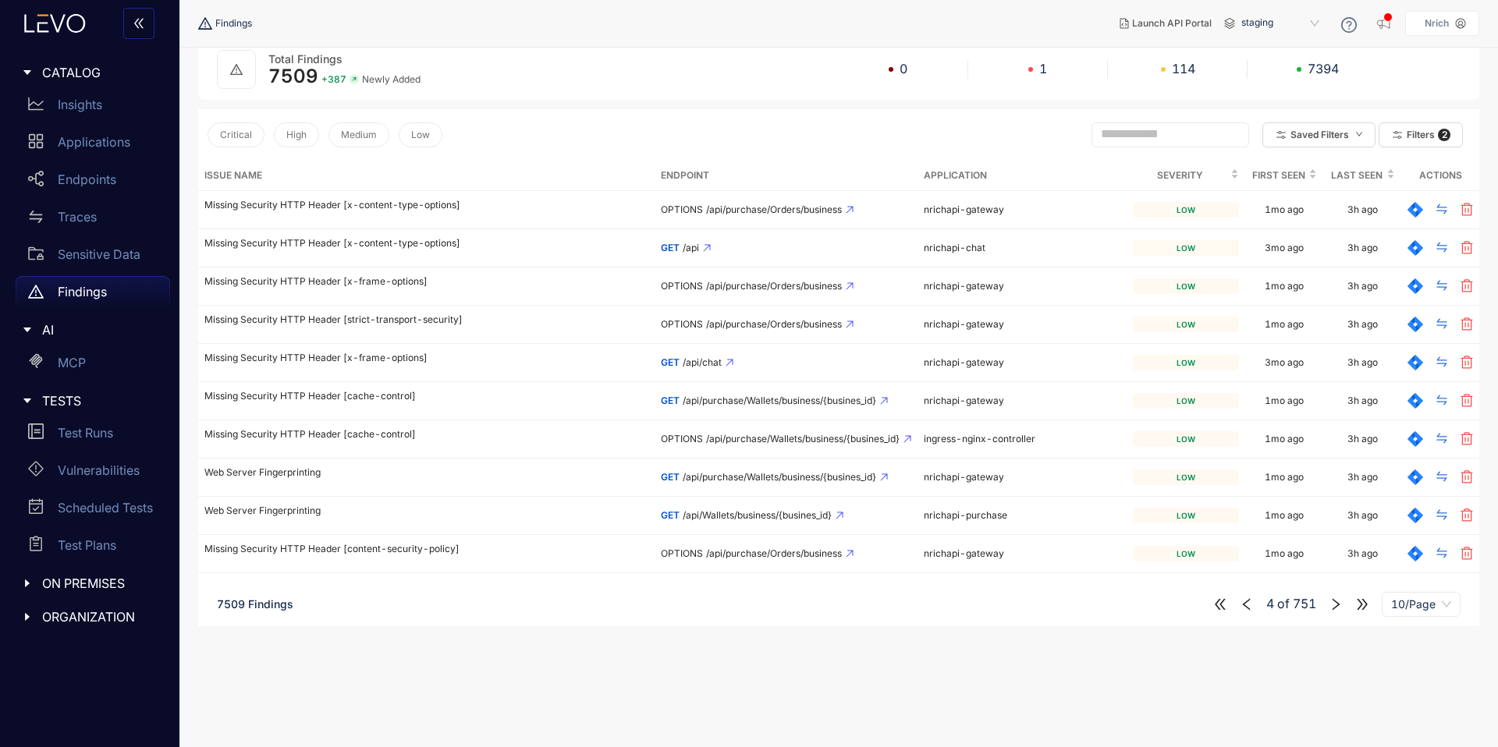
click at [1331, 607] on icon "right" at bounding box center [1336, 605] width 14 height 14
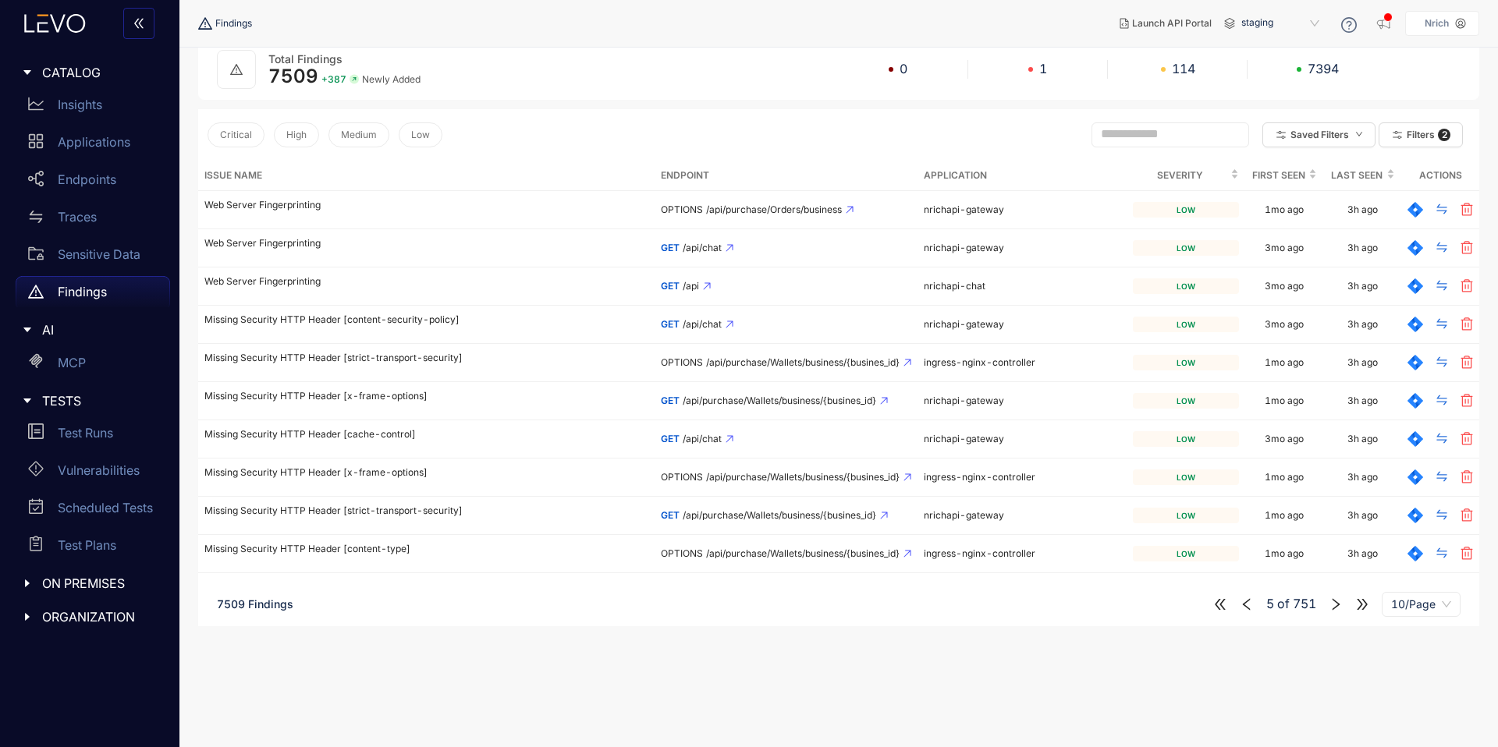
click at [1331, 607] on icon "right" at bounding box center [1336, 605] width 14 height 14
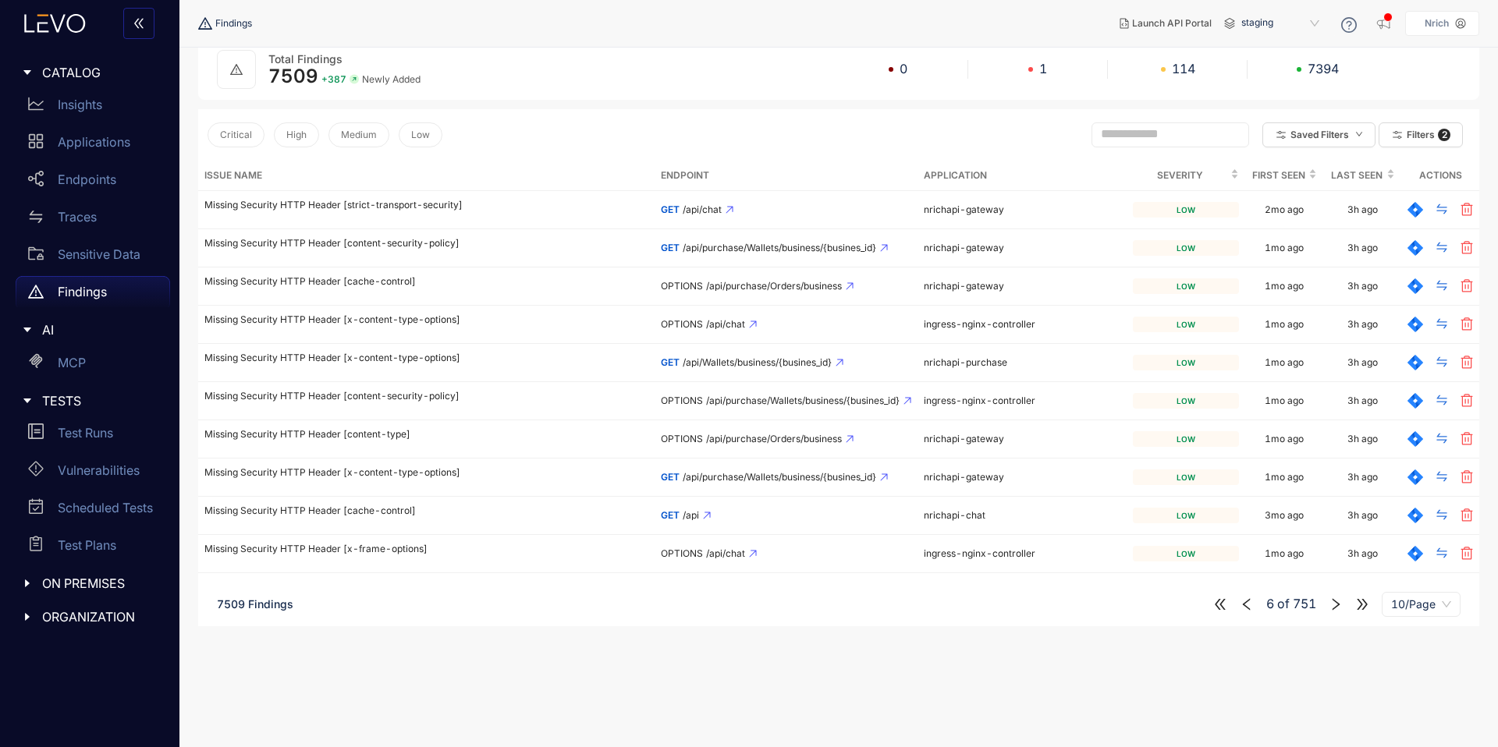
click at [1332, 608] on icon "right" at bounding box center [1336, 605] width 14 height 14
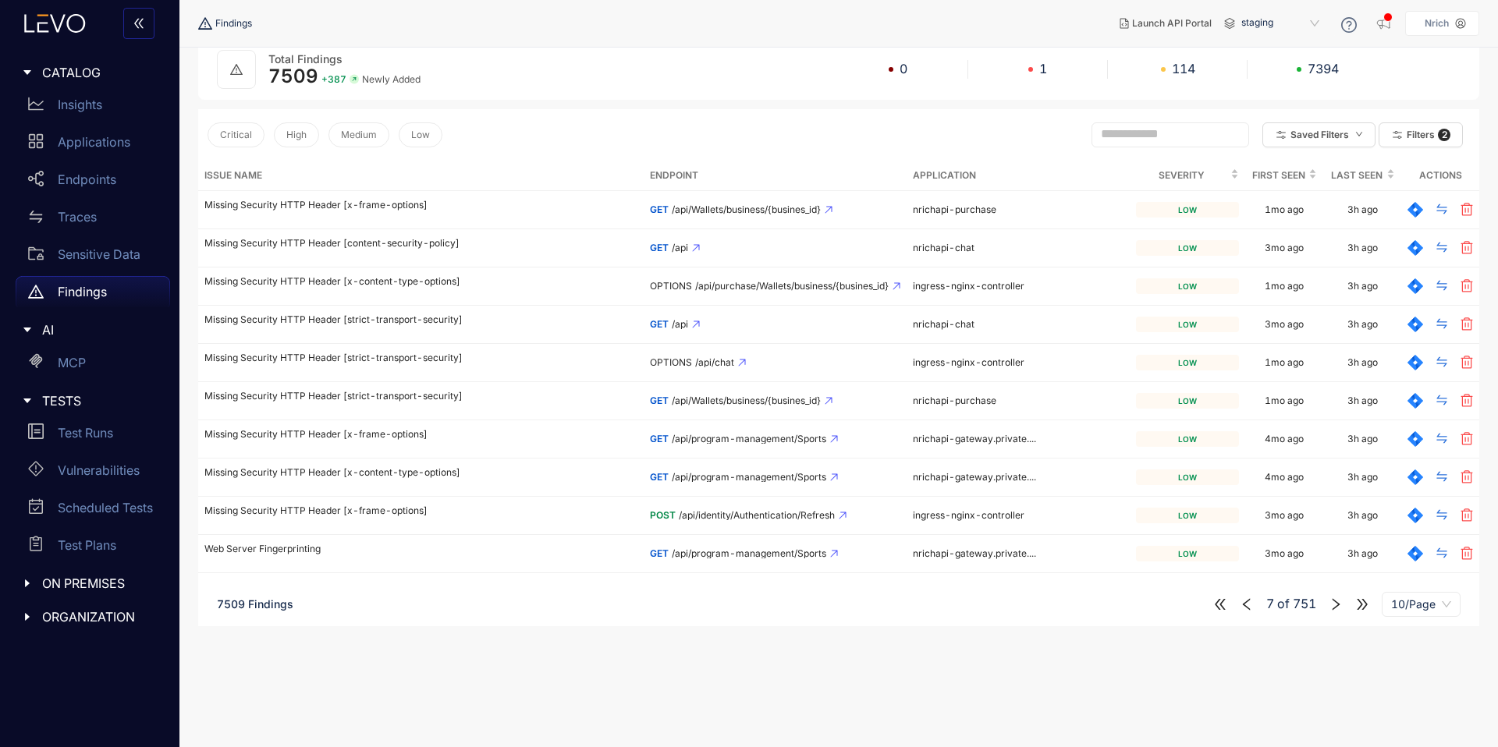
click at [1332, 608] on icon "right" at bounding box center [1336, 605] width 14 height 14
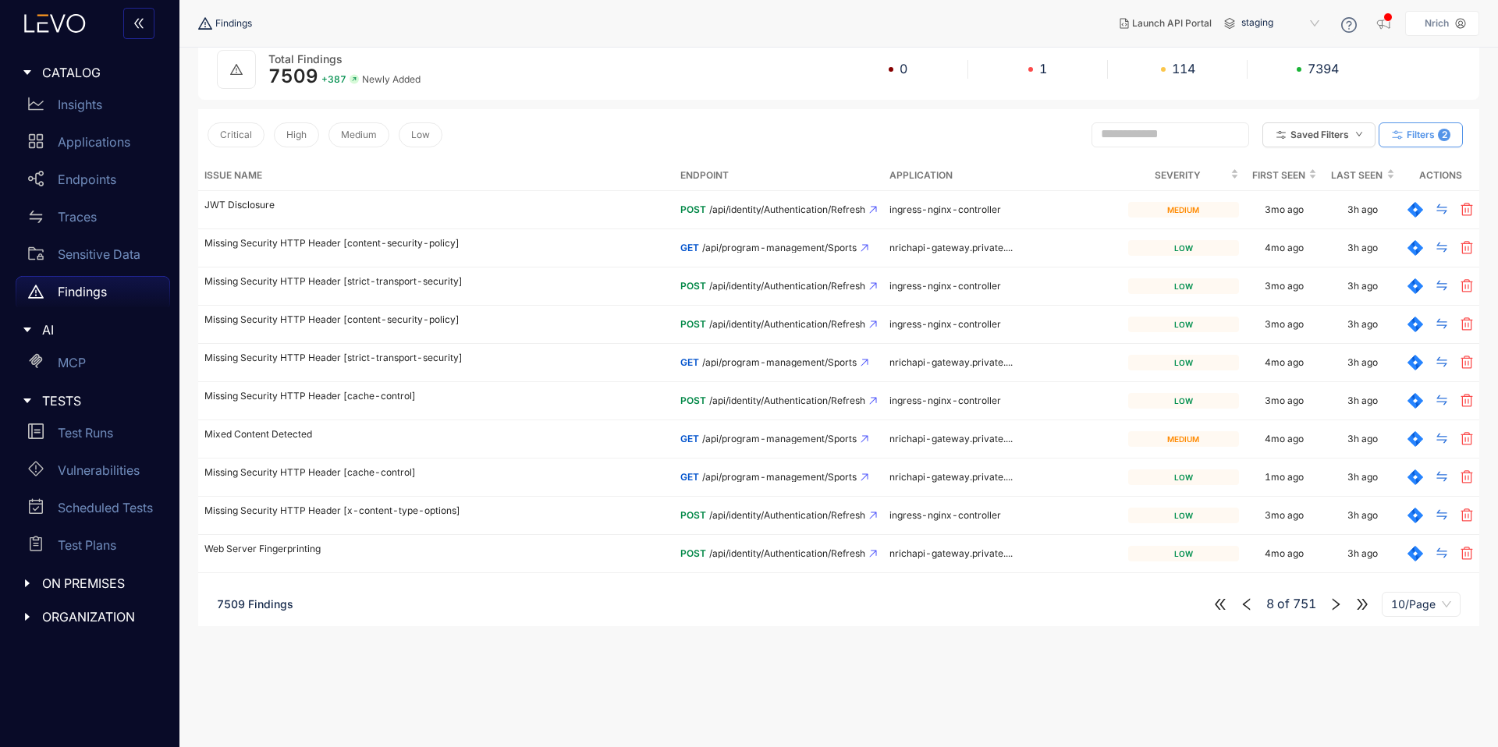
click at [1409, 137] on span "Filters" at bounding box center [1421, 135] width 28 height 11
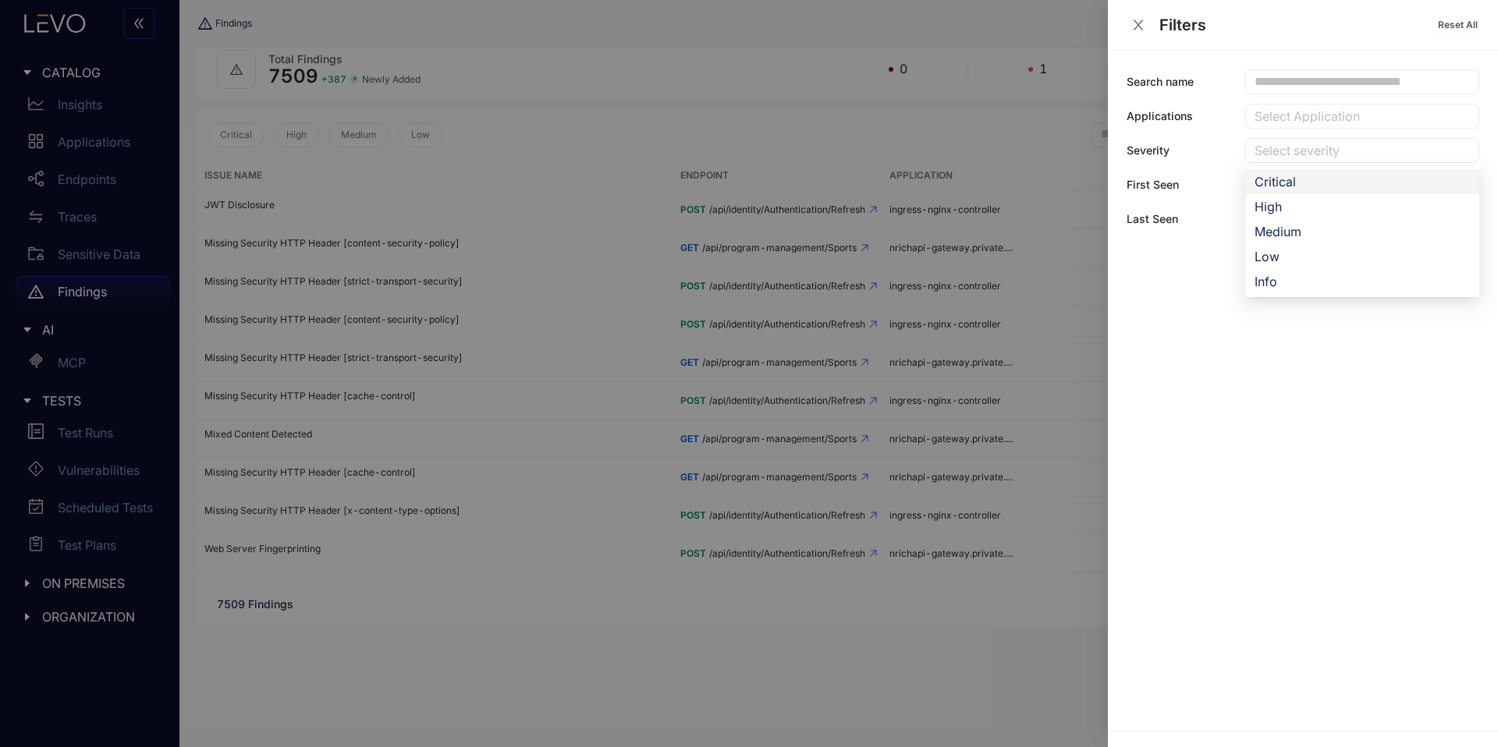
click at [1299, 152] on div at bounding box center [1355, 151] width 208 height 16
click at [1291, 176] on div "Critical" at bounding box center [1362, 181] width 215 height 17
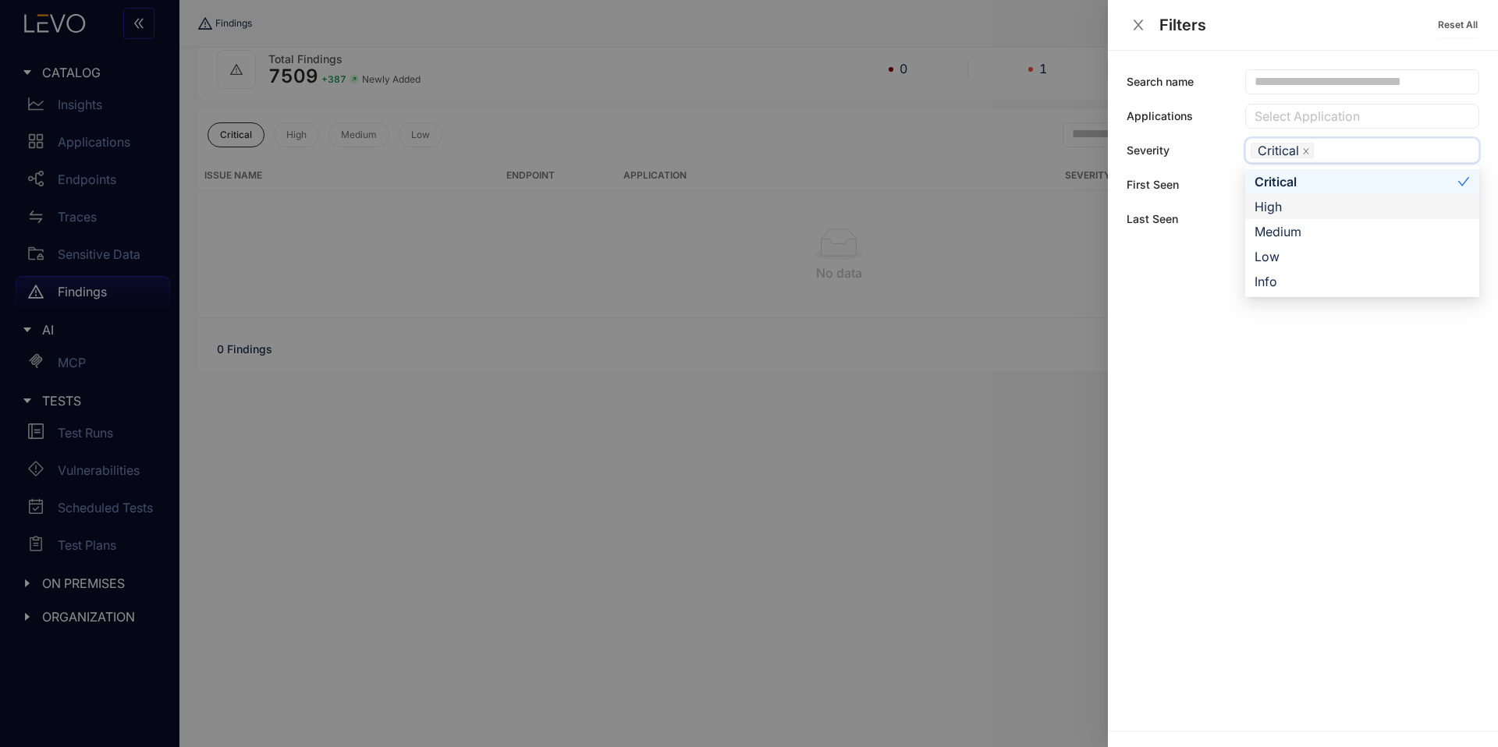
click at [1260, 208] on div "High" at bounding box center [1362, 206] width 215 height 17
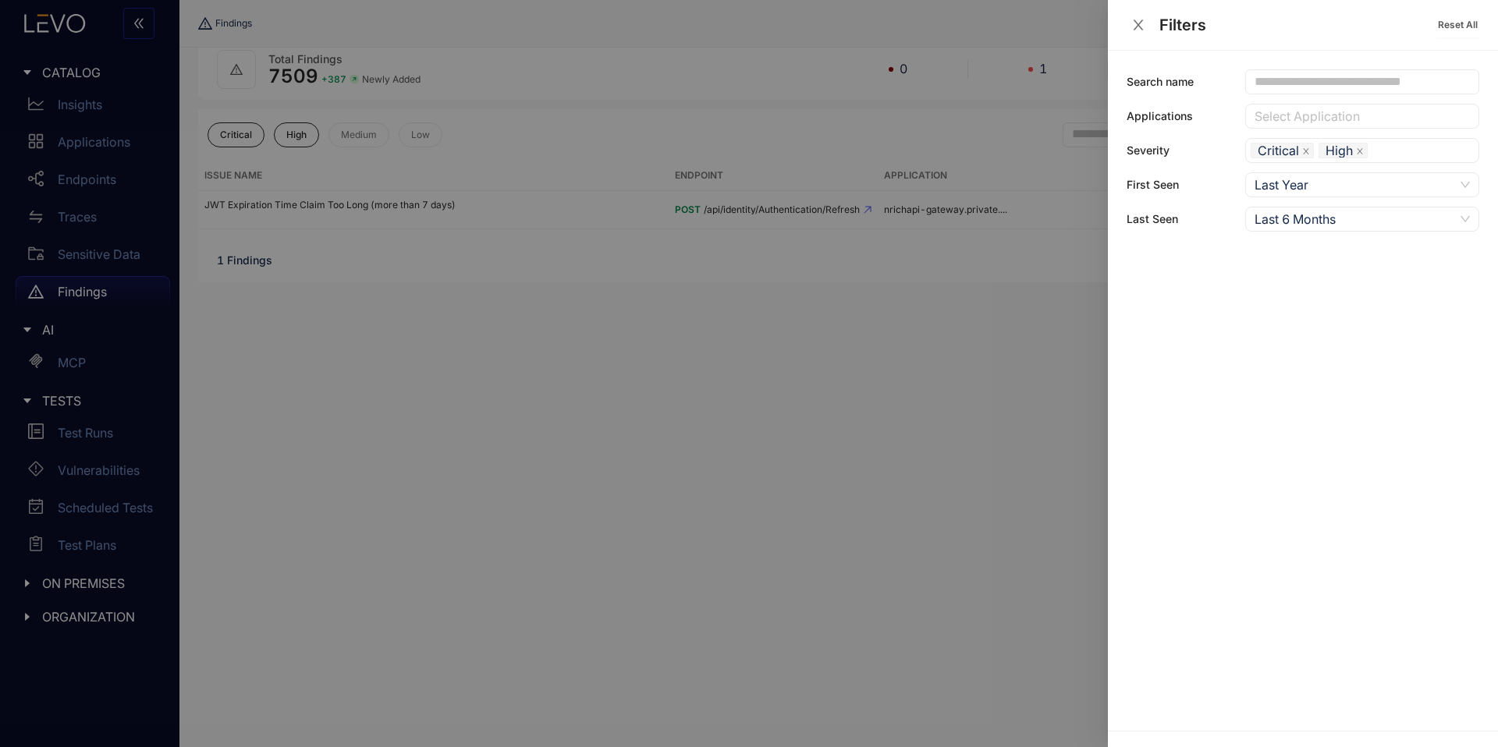
click at [1032, 327] on div at bounding box center [749, 373] width 1498 height 747
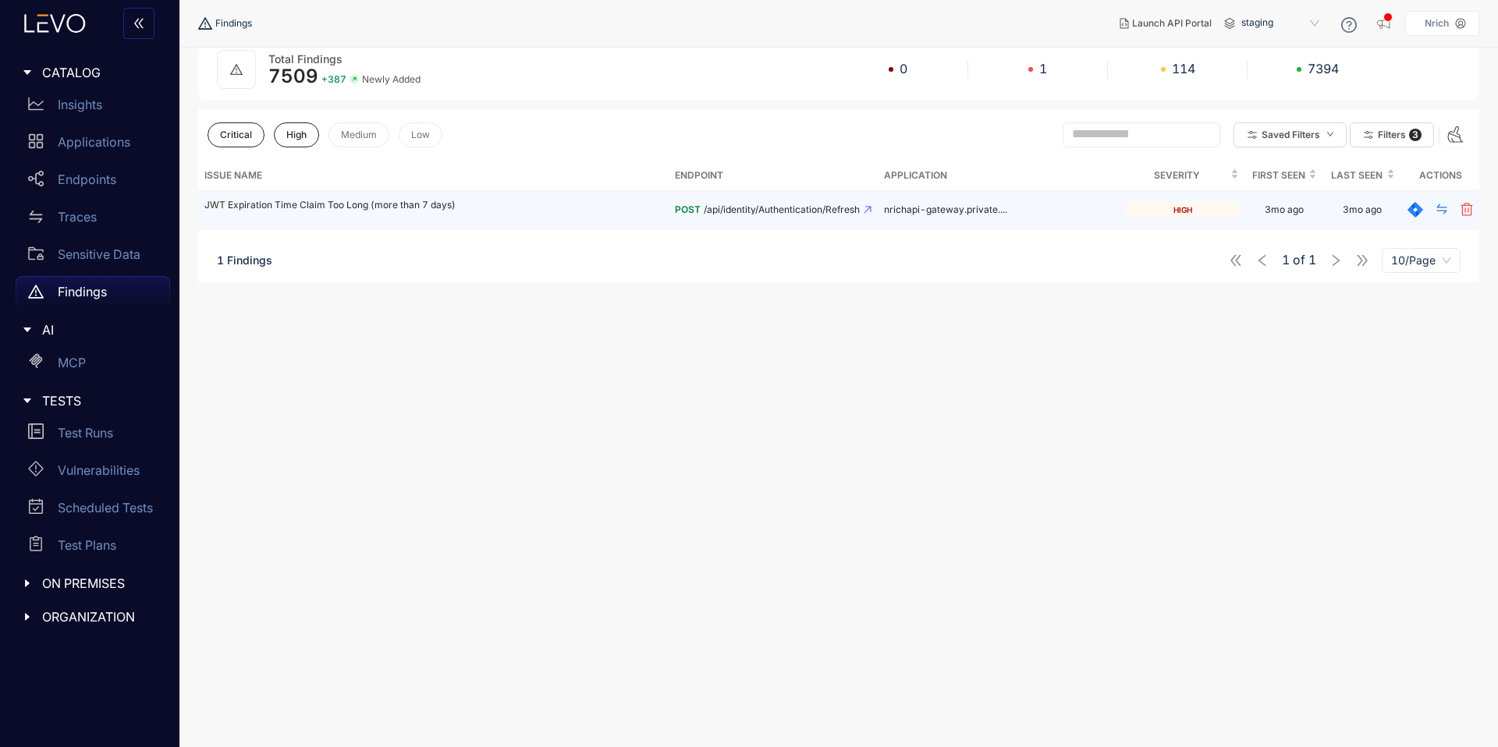
click at [353, 208] on p "JWT Expiration Time Claim Too Long (more than 7 days)" at bounding box center [433, 205] width 458 height 11
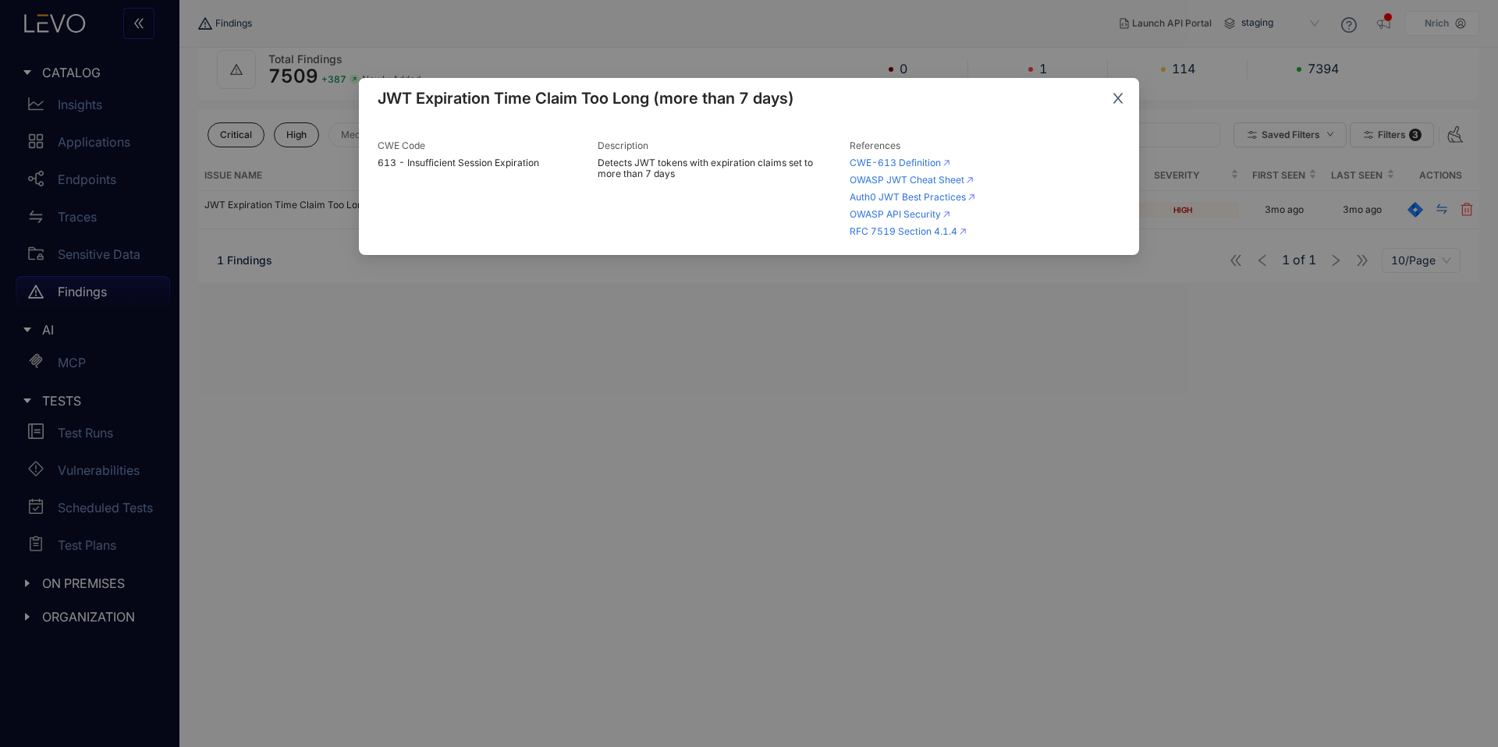
click at [1112, 99] on icon "close" at bounding box center [1118, 98] width 14 height 14
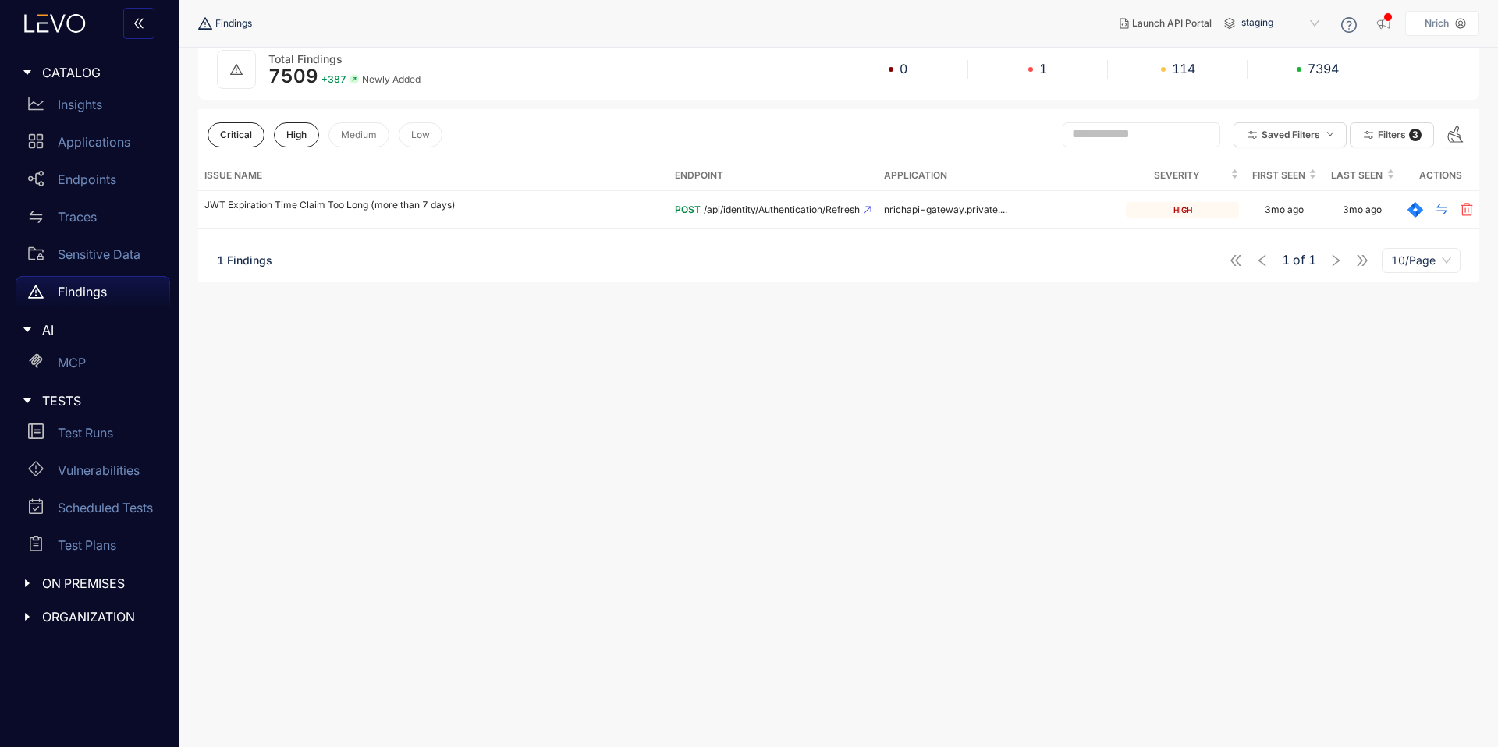
click at [346, 121] on div "Critical High Medium Low" at bounding box center [325, 135] width 235 height 33
click at [358, 130] on span "Medium" at bounding box center [359, 135] width 36 height 11
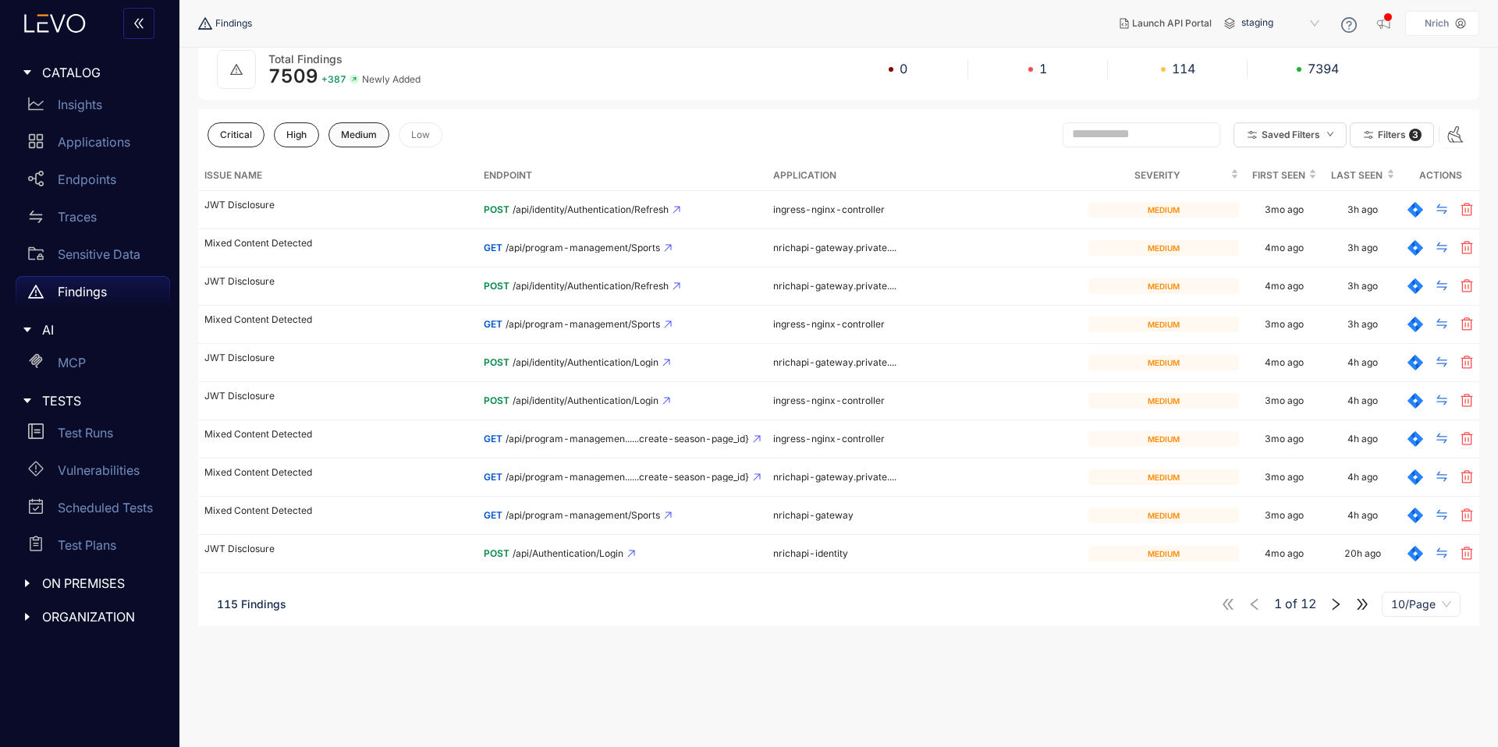
click at [377, 135] on span "Medium" at bounding box center [359, 135] width 36 height 11
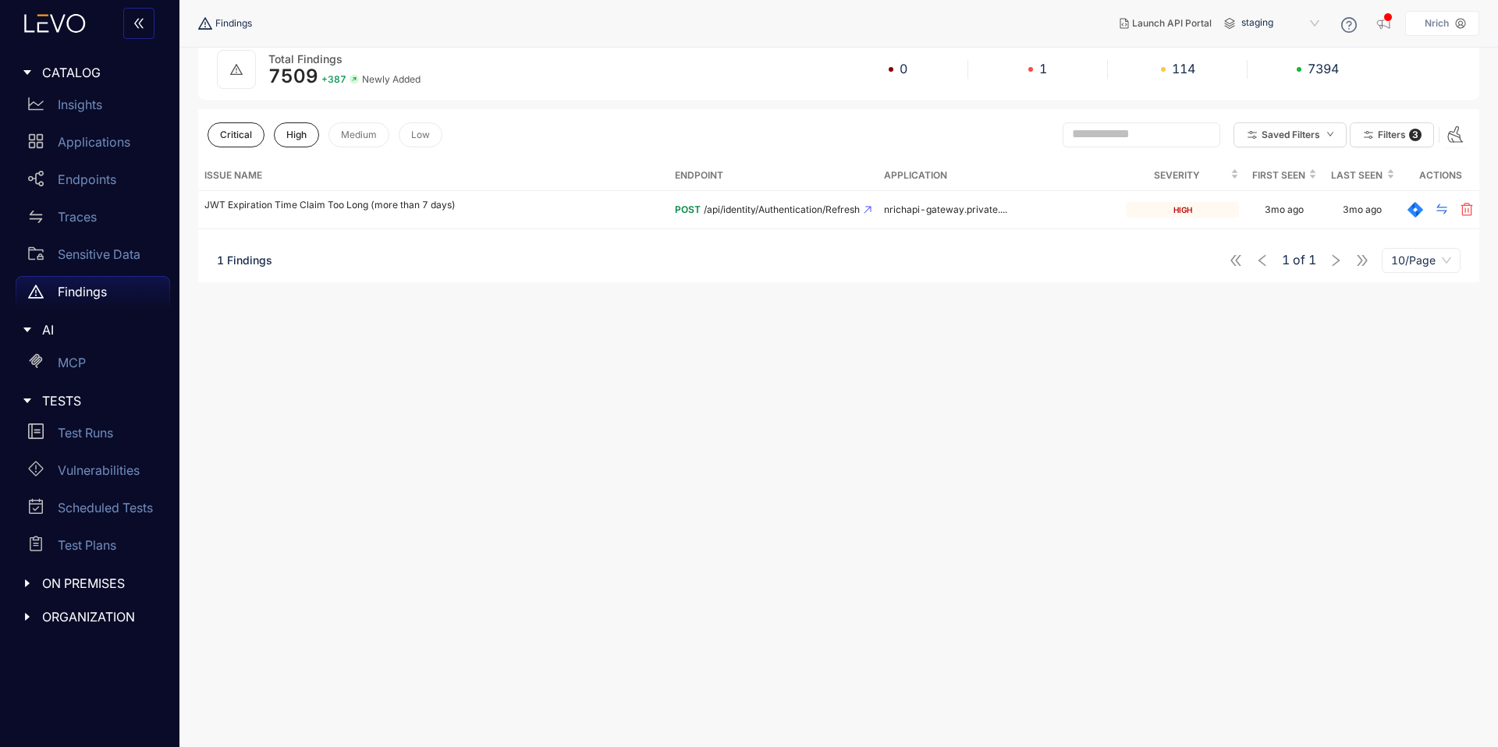
click at [237, 264] on span "1 Findings" at bounding box center [244, 260] width 55 height 13
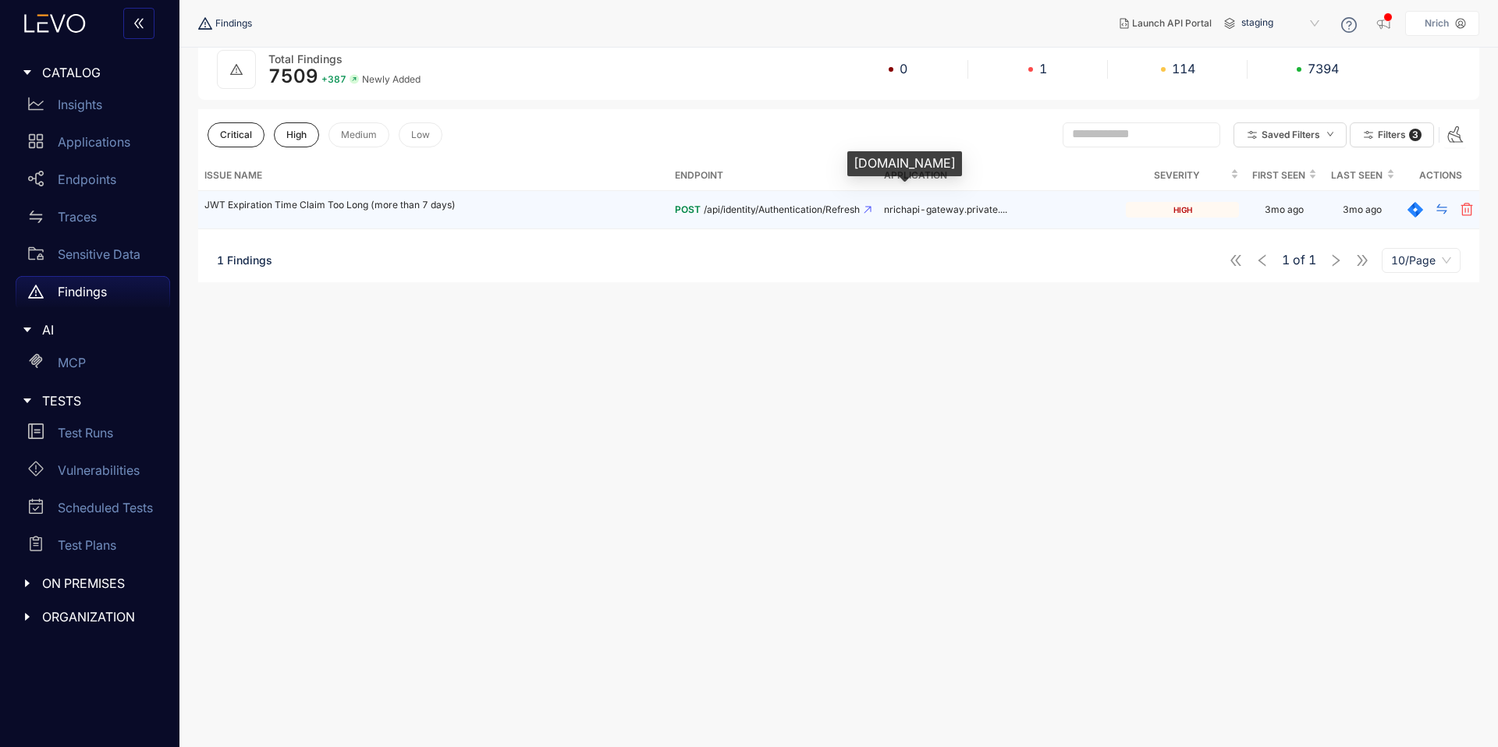
click at [992, 204] on span "nrichapi-gateway.private...." at bounding box center [945, 210] width 123 height 12
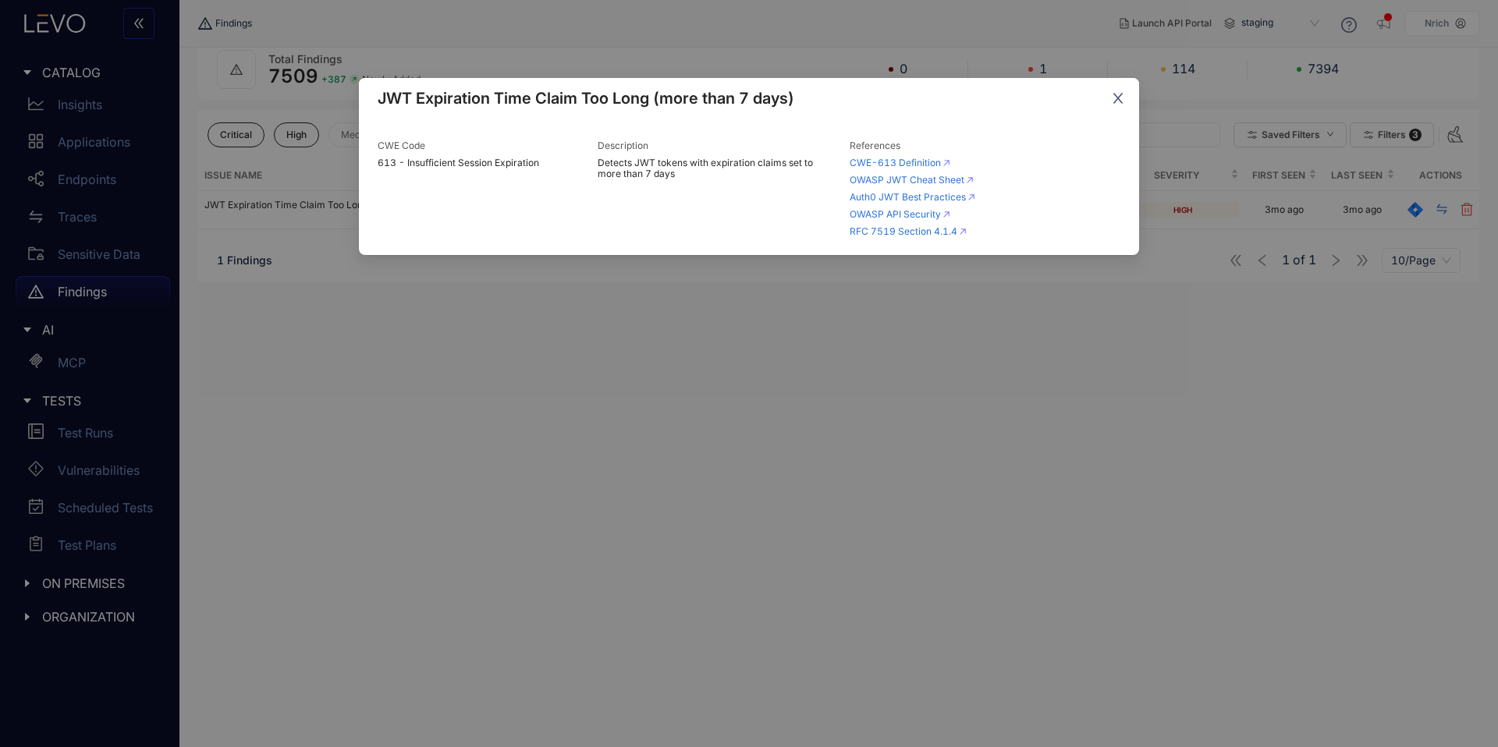
click at [1119, 103] on icon "close" at bounding box center [1118, 98] width 14 height 14
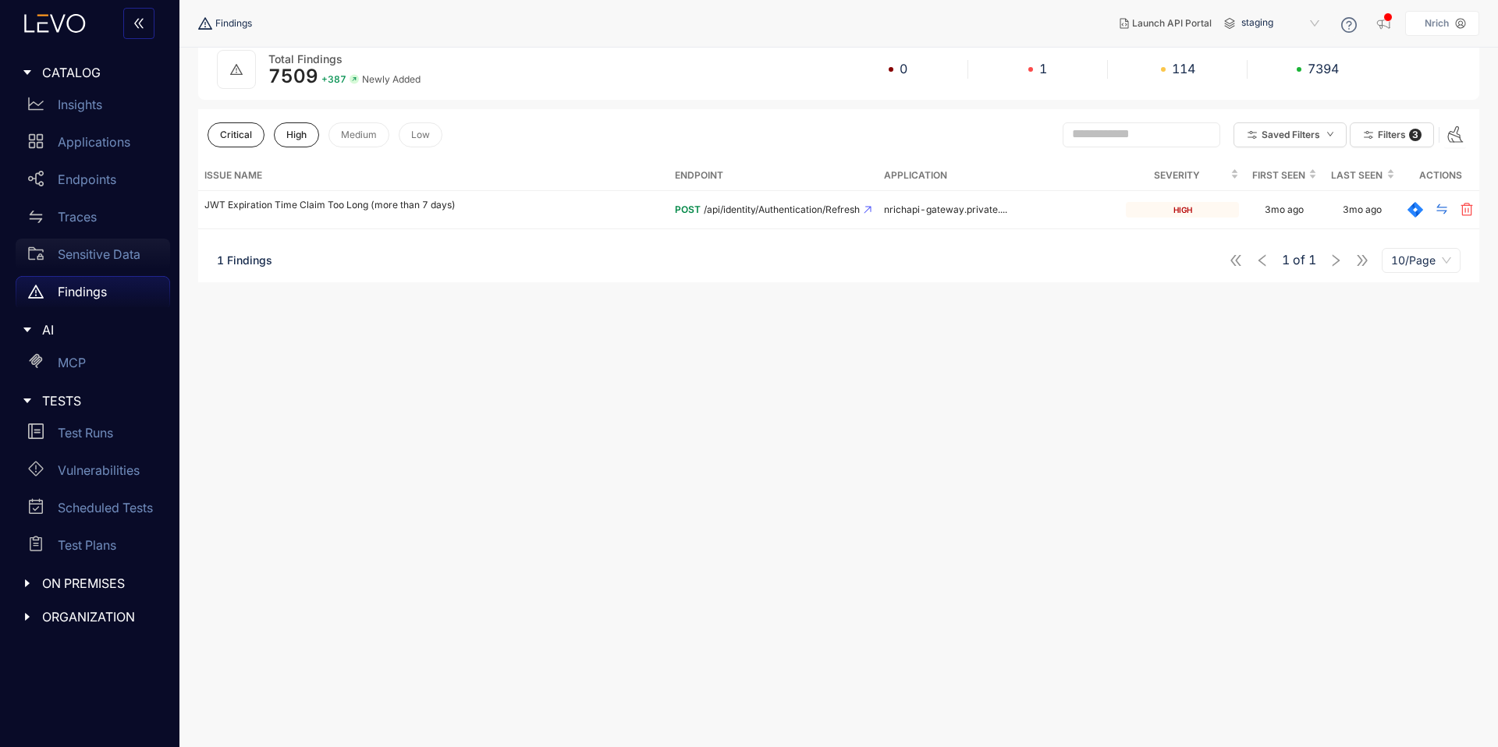
click at [108, 251] on p "Sensitive Data" at bounding box center [99, 254] width 83 height 14
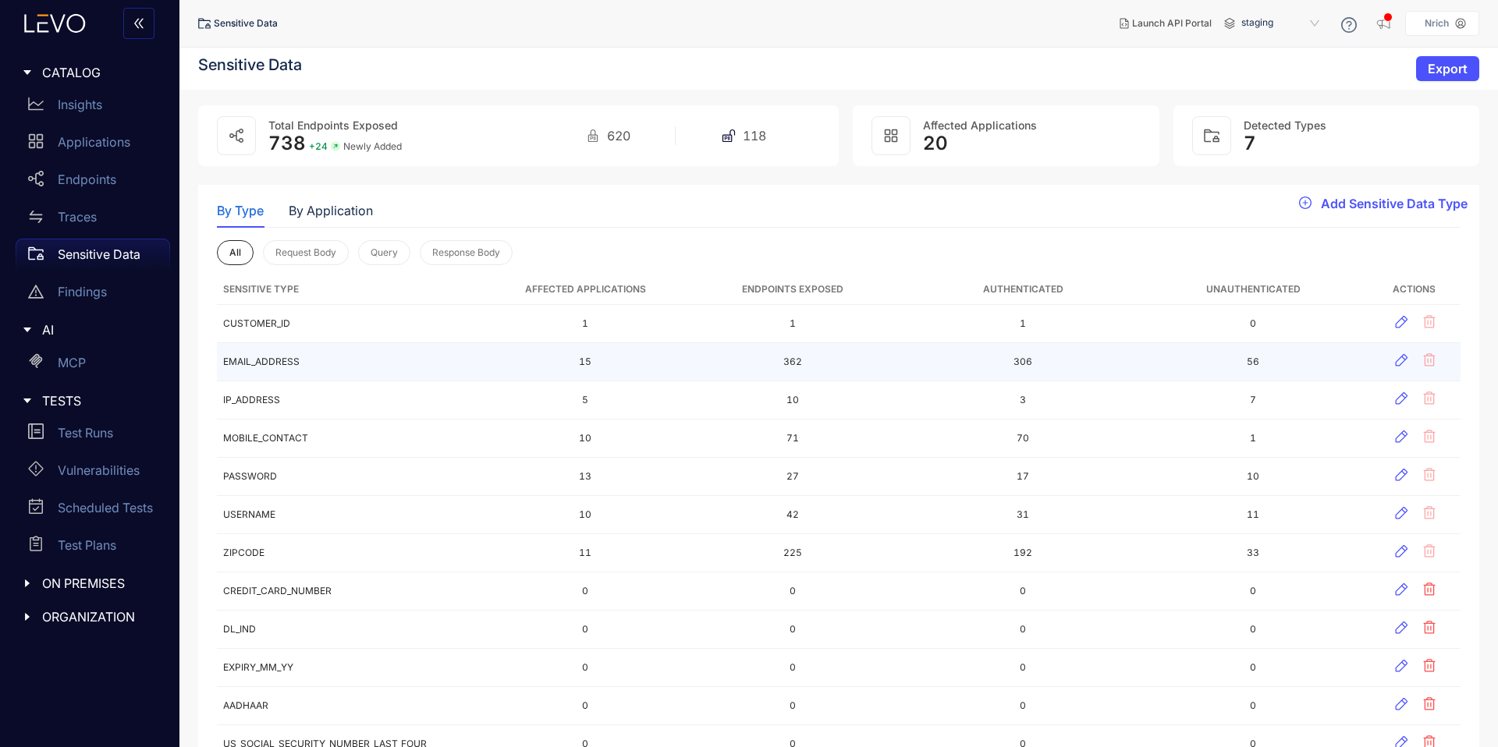
click at [314, 362] on td "EMAIL_ADDRESS" at bounding box center [355, 362] width 276 height 38
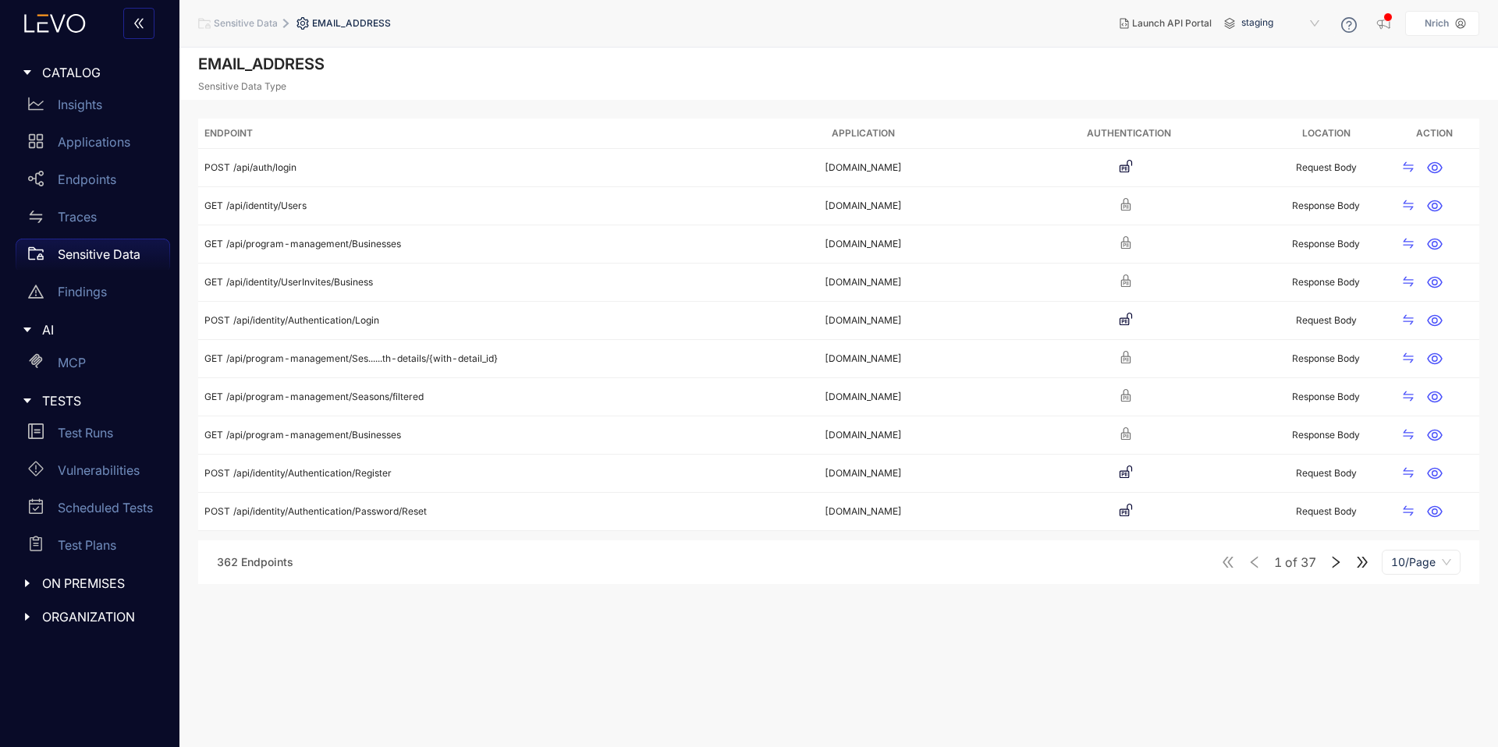
click at [1336, 560] on icon "right" at bounding box center [1337, 562] width 8 height 12
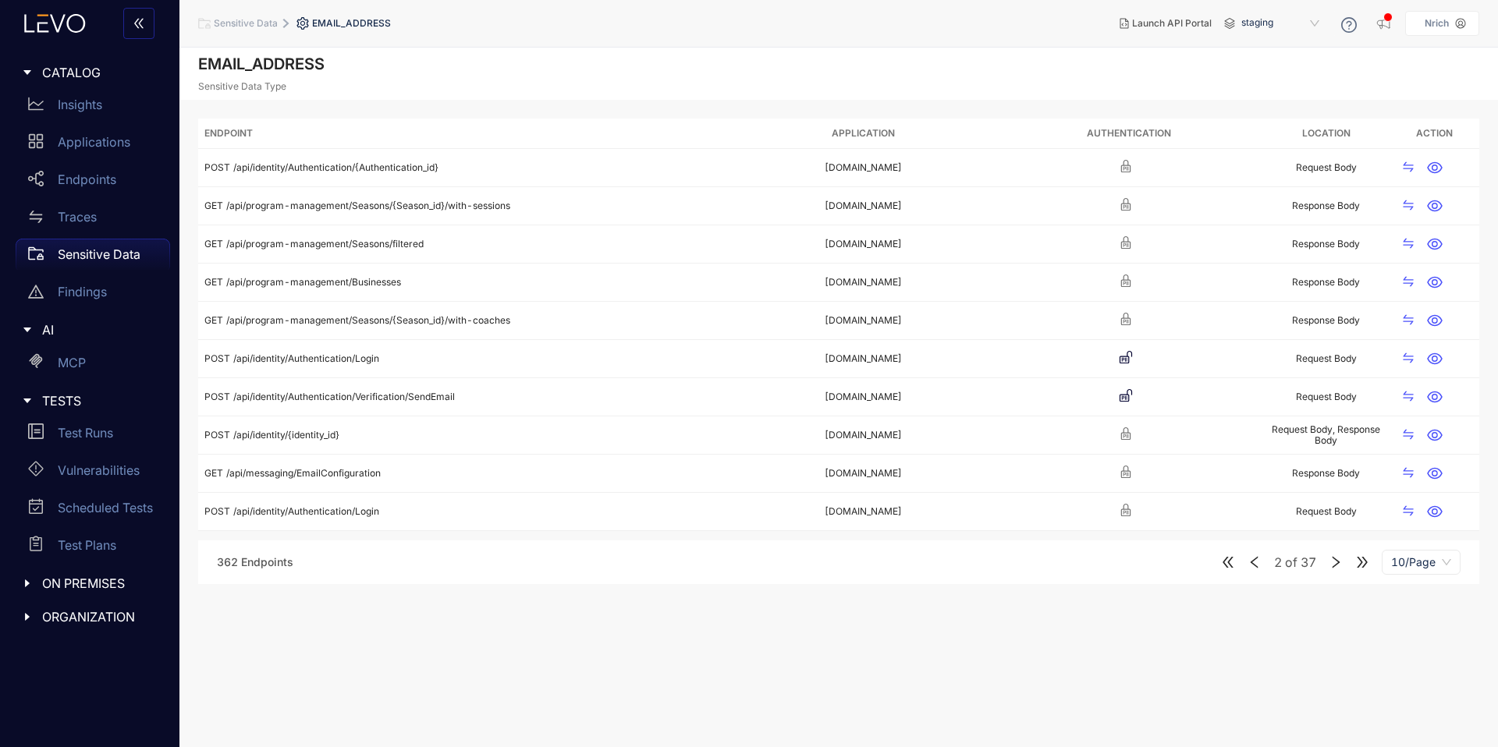
click at [1330, 562] on icon "right" at bounding box center [1336, 563] width 14 height 14
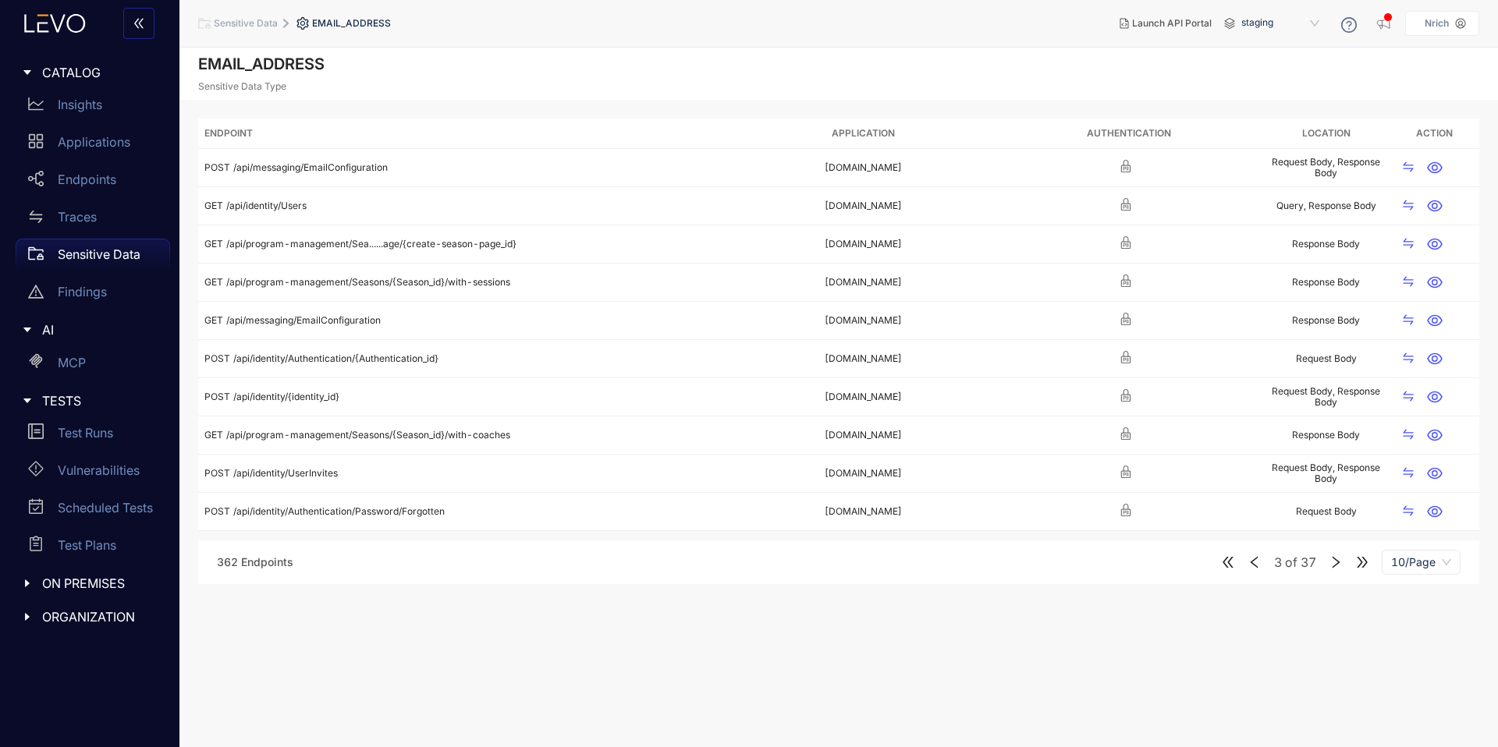
click at [1330, 562] on icon "right" at bounding box center [1336, 563] width 14 height 14
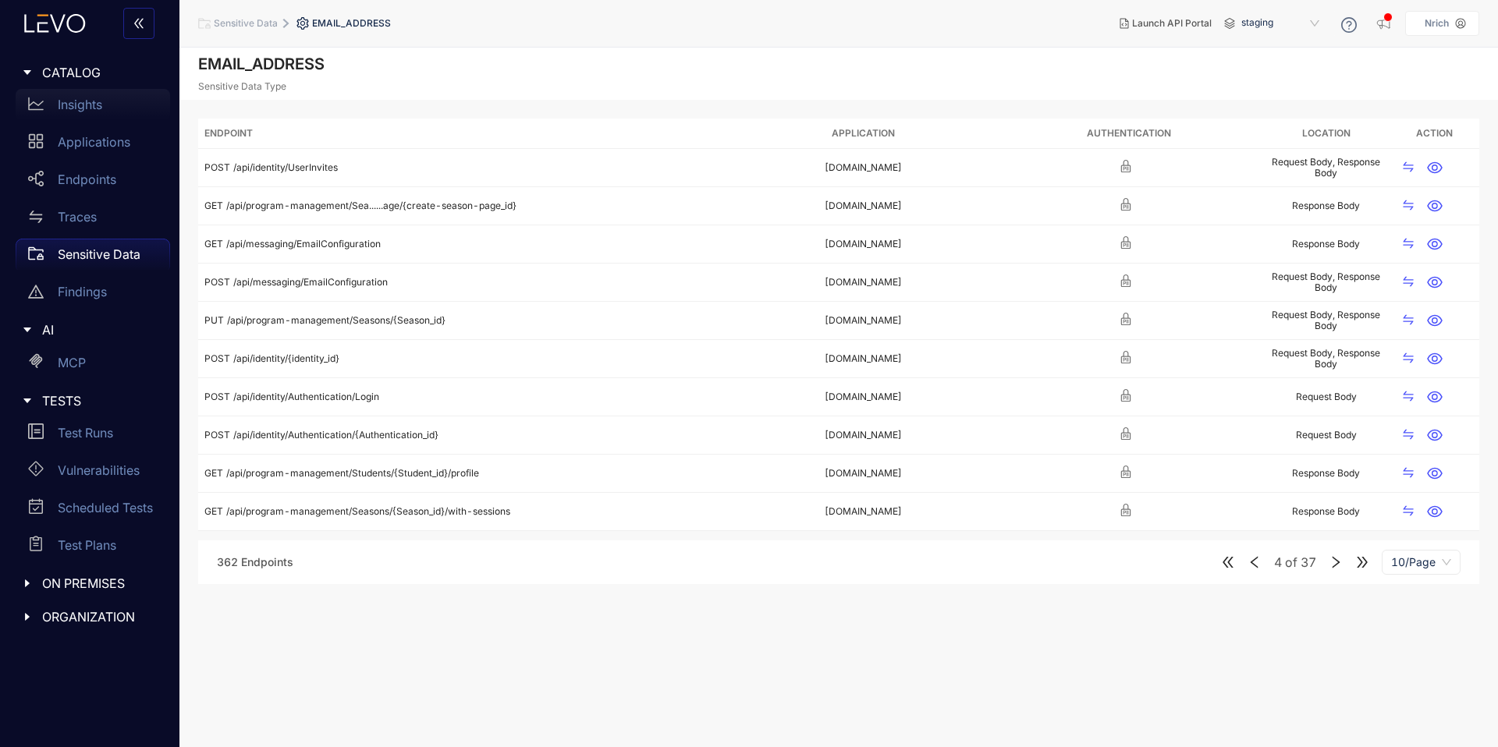
click at [76, 92] on div "Insights" at bounding box center [93, 104] width 154 height 31
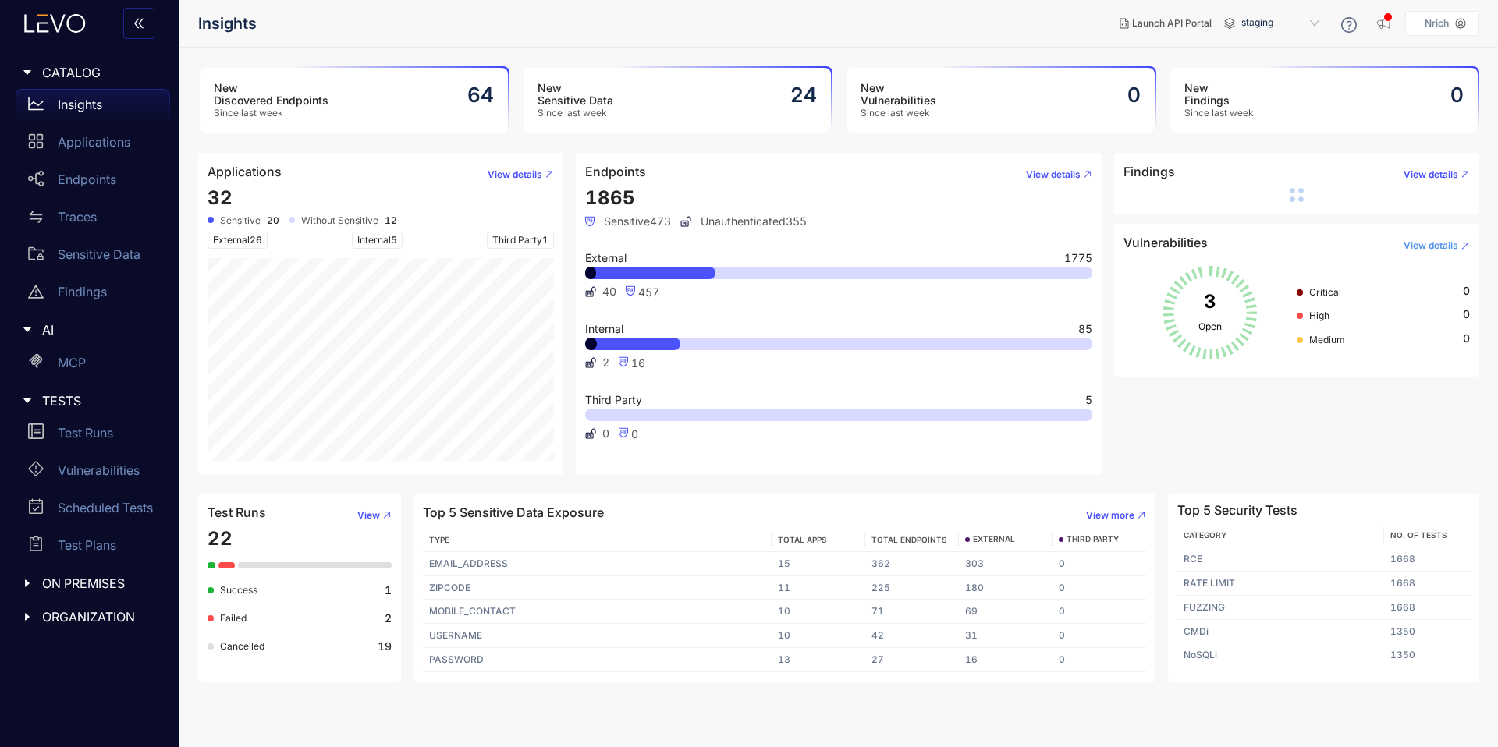
click at [1444, 252] on button "View details" at bounding box center [1430, 245] width 79 height 25
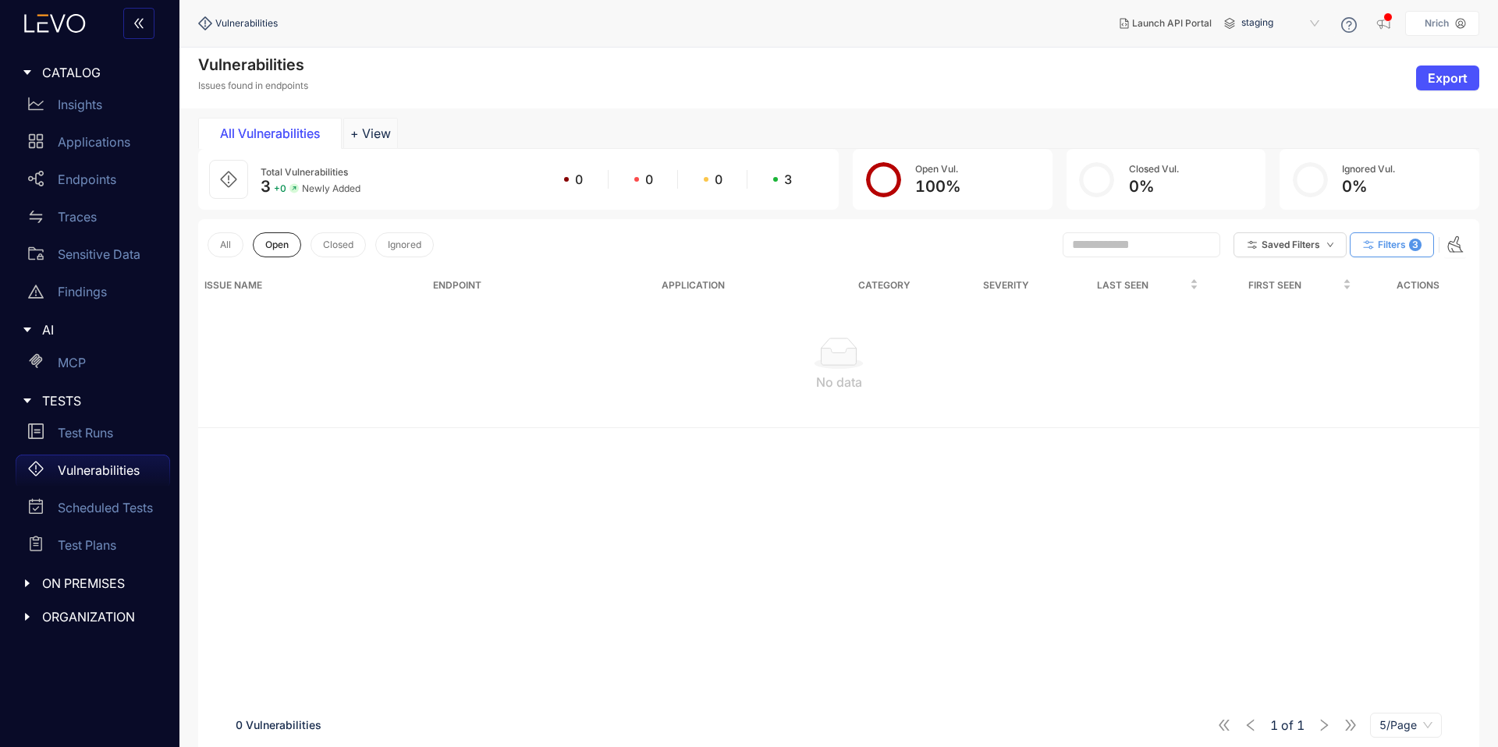
click at [1381, 250] on span "Filters" at bounding box center [1392, 245] width 28 height 11
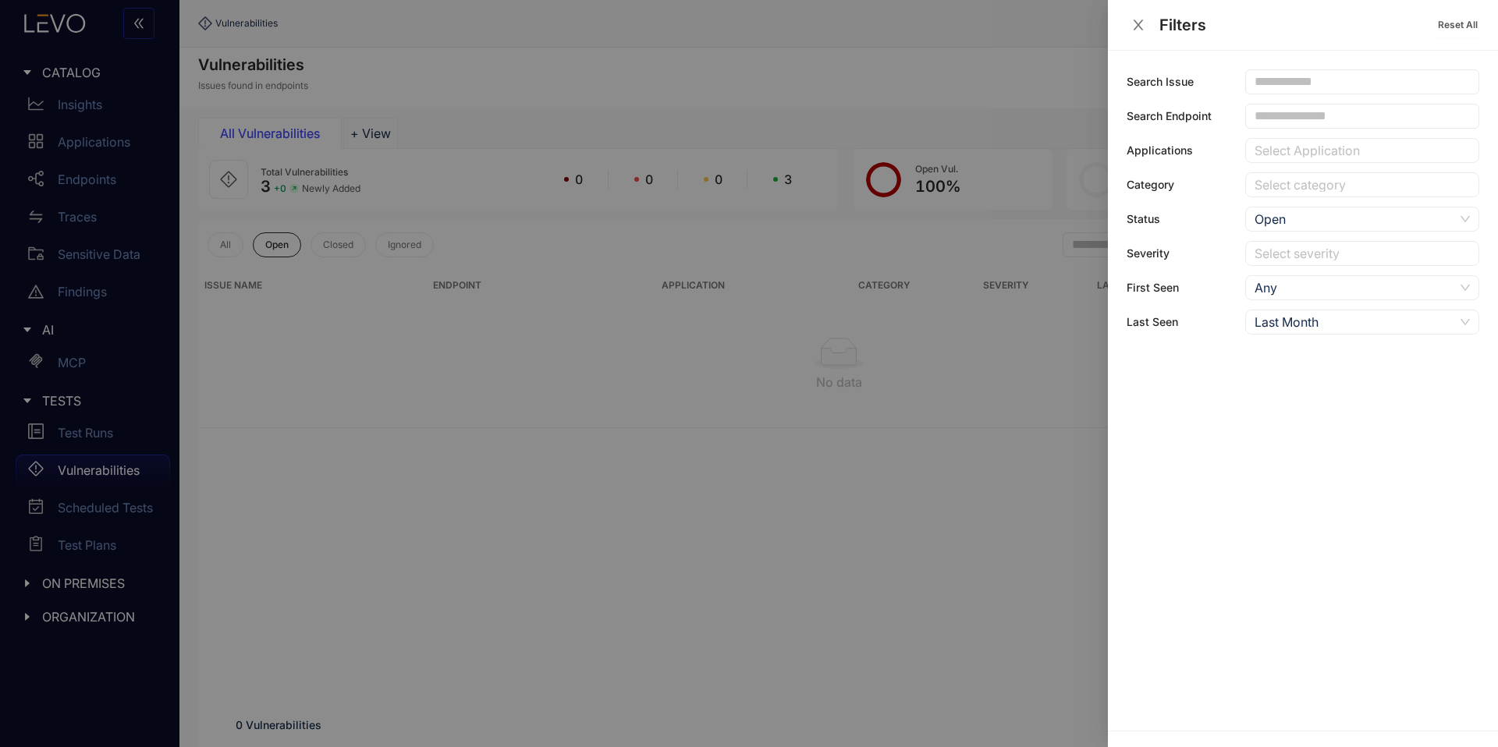
click at [944, 481] on div at bounding box center [749, 373] width 1498 height 747
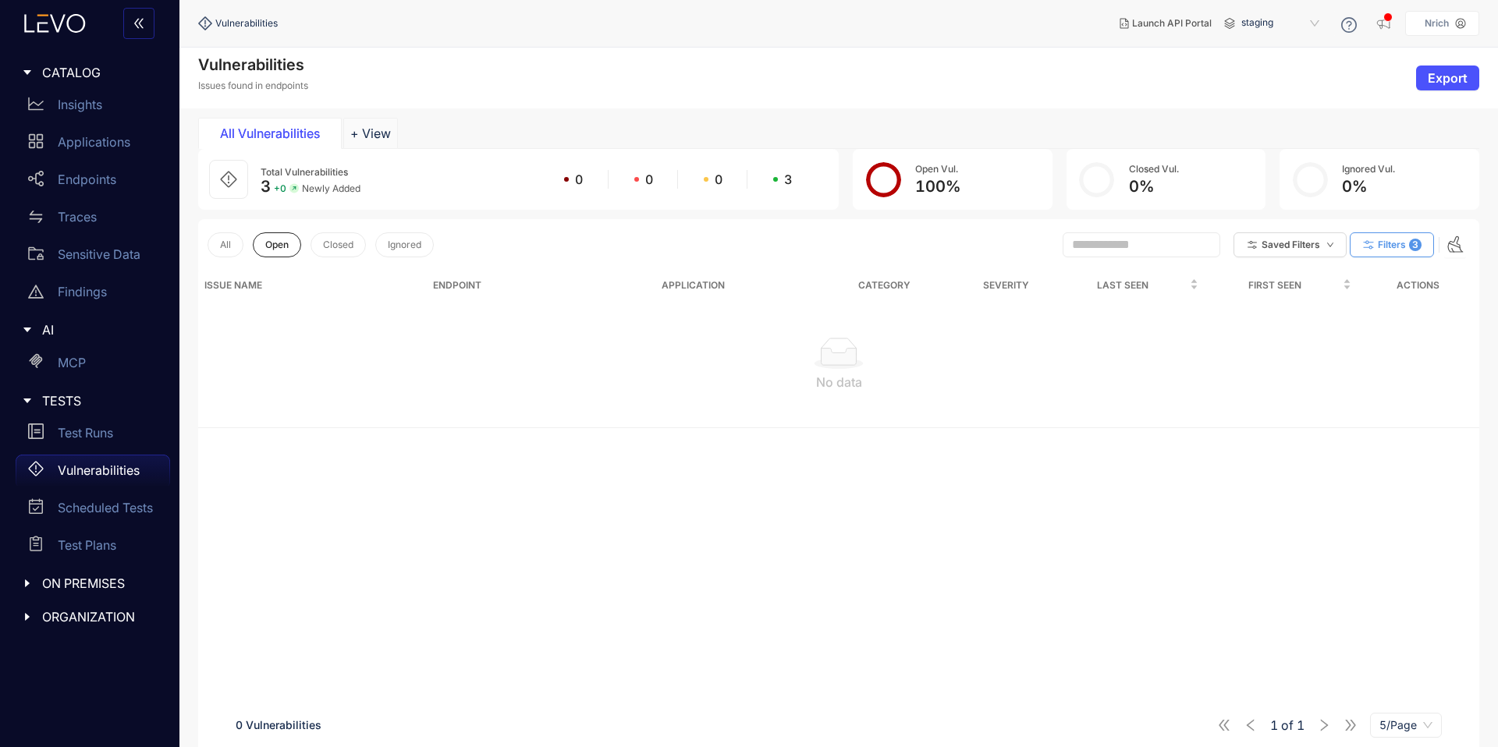
click at [1422, 246] on button "Filters 3" at bounding box center [1392, 245] width 84 height 25
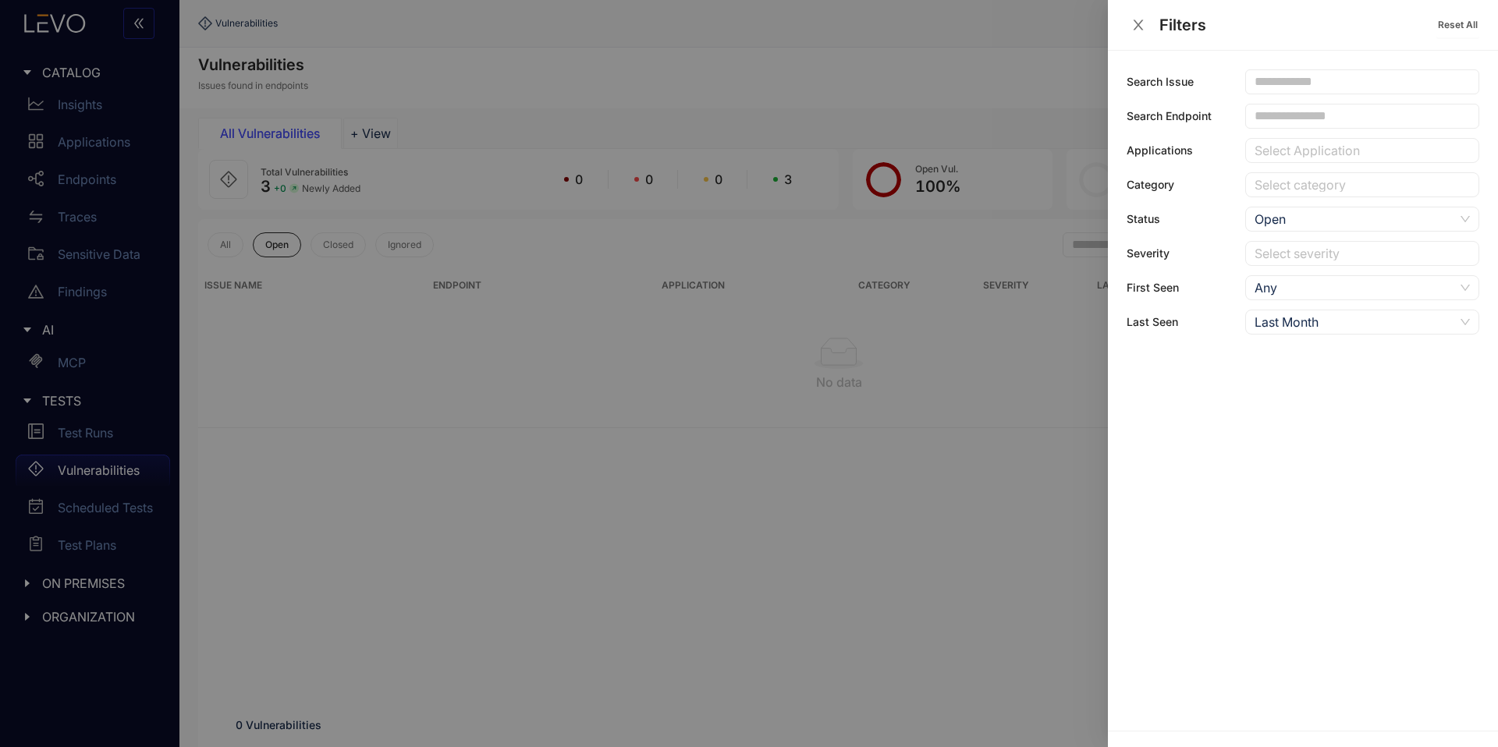
click at [1386, 312] on div "Last Month" at bounding box center [1355, 322] width 200 height 23
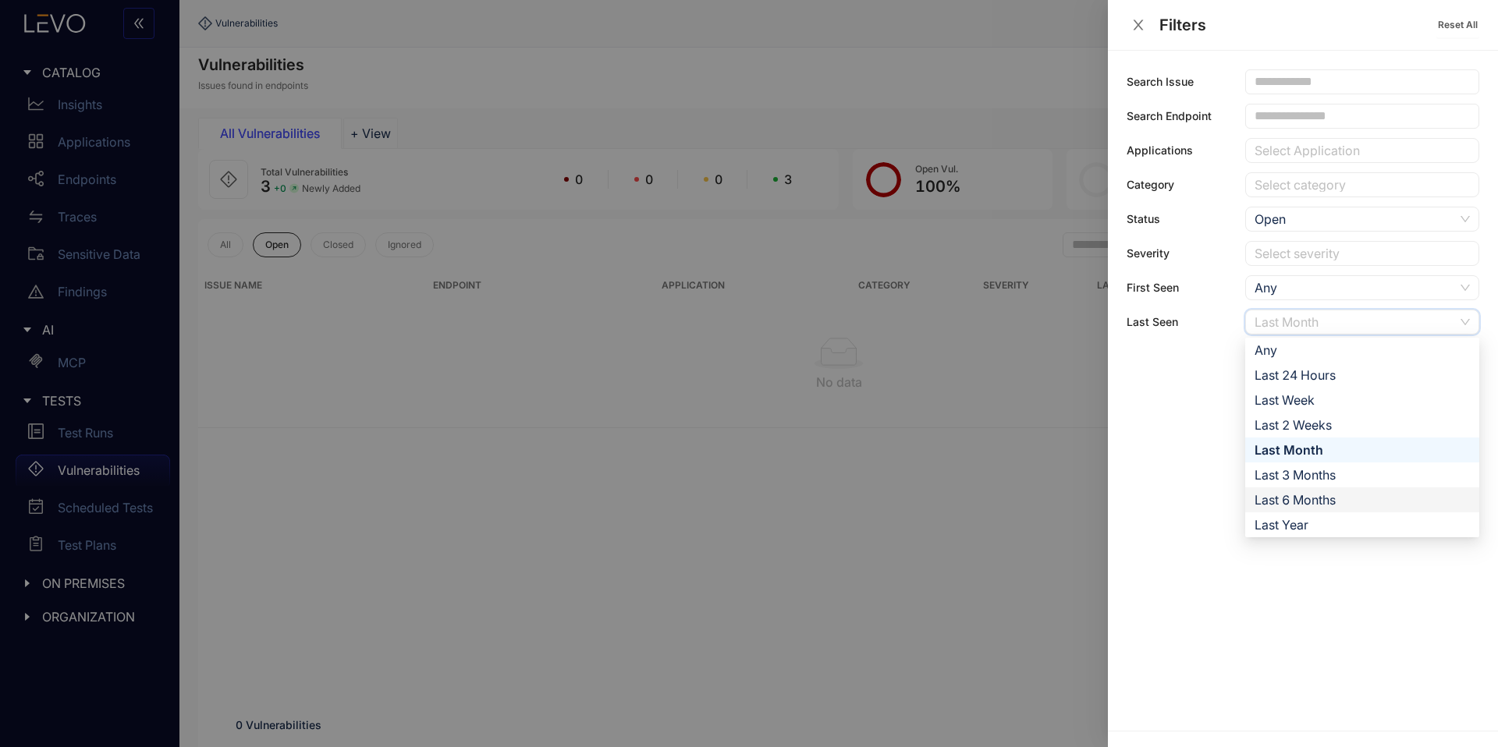
click at [1281, 501] on div "Last 6 Months" at bounding box center [1362, 500] width 215 height 17
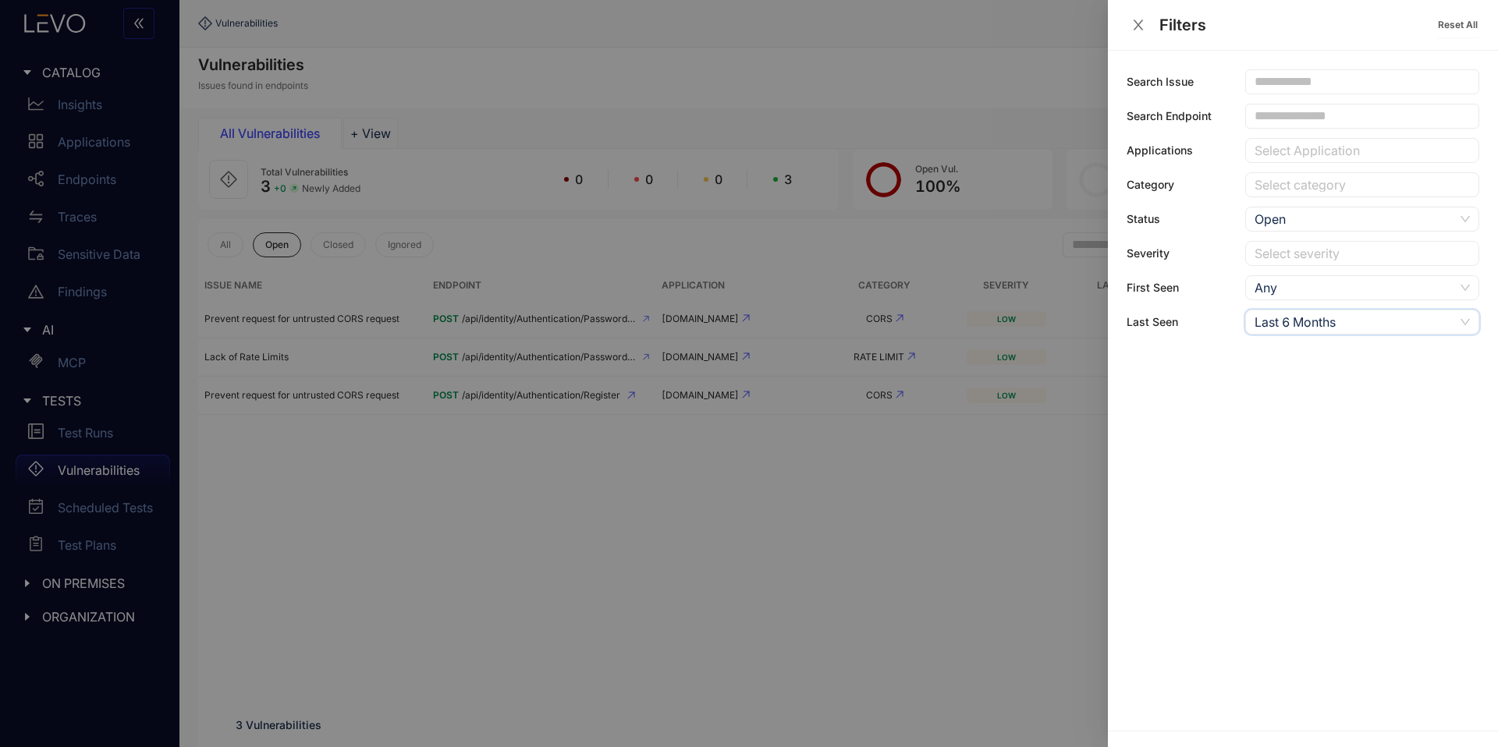
click at [946, 518] on div at bounding box center [749, 373] width 1498 height 747
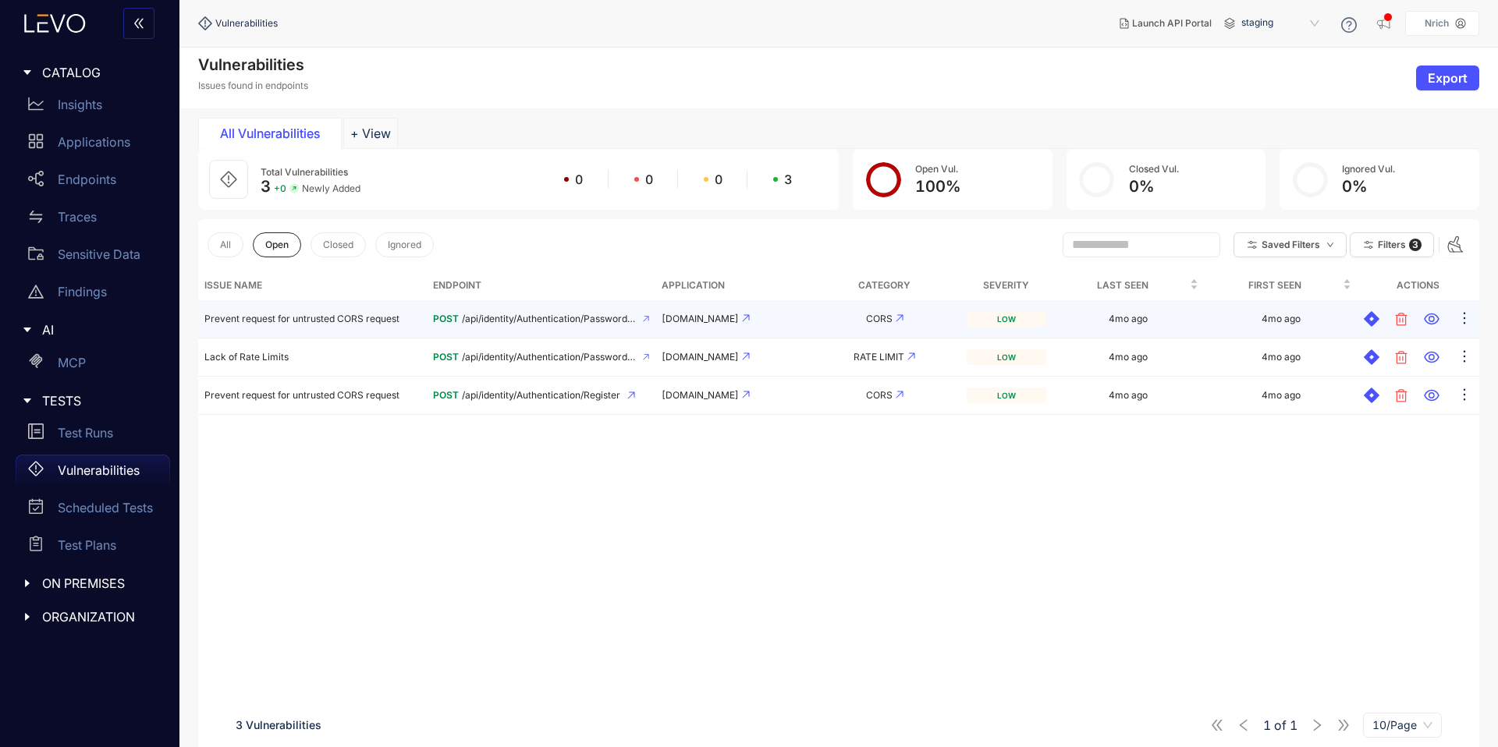
click at [900, 307] on td "CORS" at bounding box center [884, 319] width 152 height 38
click at [1426, 324] on icon at bounding box center [1432, 319] width 16 height 16
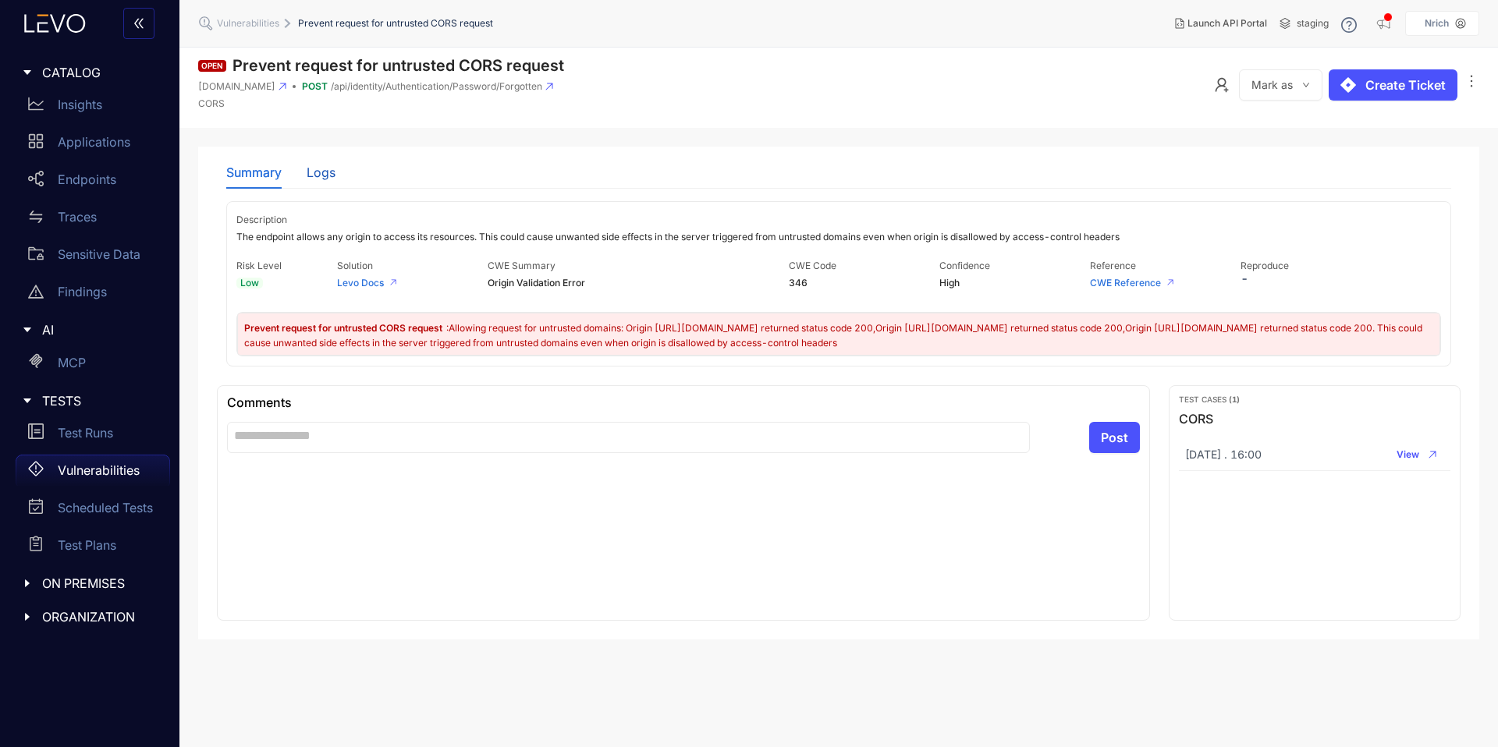
click at [320, 171] on div "Logs" at bounding box center [321, 172] width 29 height 14
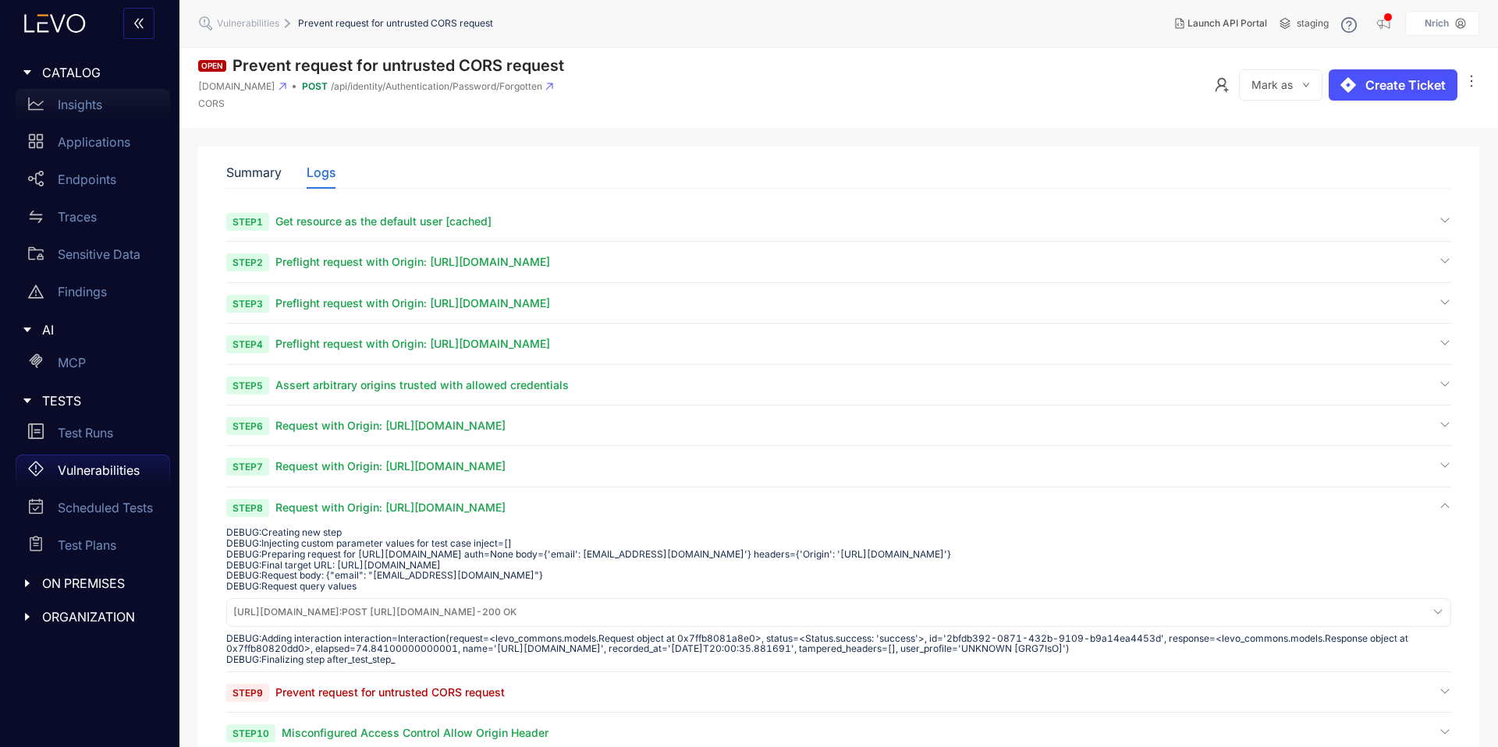
click at [91, 111] on p "Insights" at bounding box center [80, 105] width 44 height 14
